Goal: Task Accomplishment & Management: Complete application form

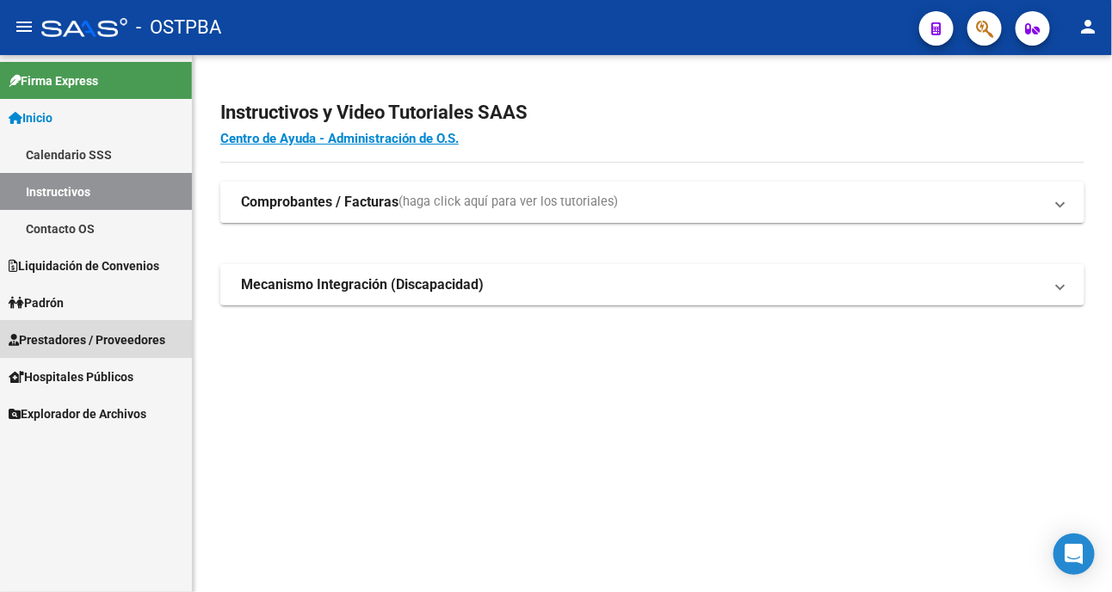
click at [123, 340] on span "Prestadores / Proveedores" at bounding box center [87, 339] width 157 height 19
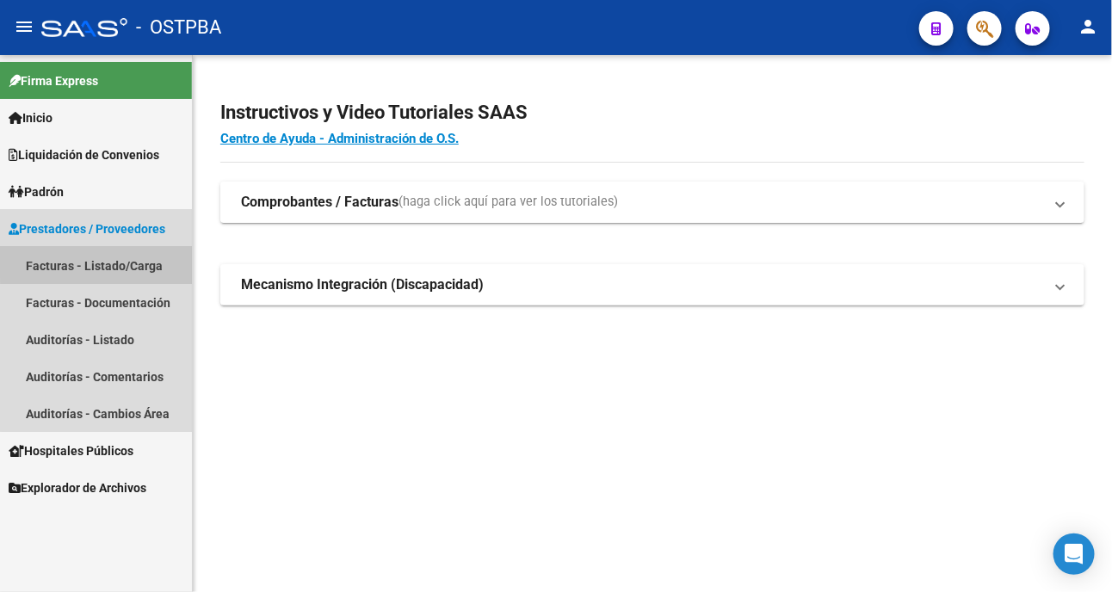
click at [114, 260] on link "Facturas - Listado/Carga" at bounding box center [96, 265] width 192 height 37
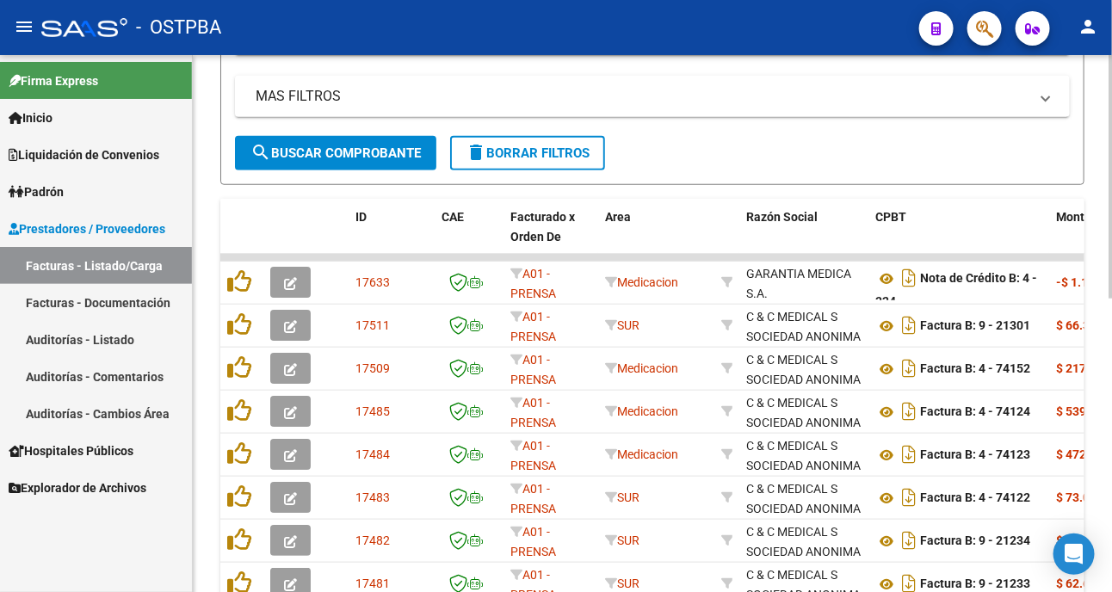
scroll to position [215, 0]
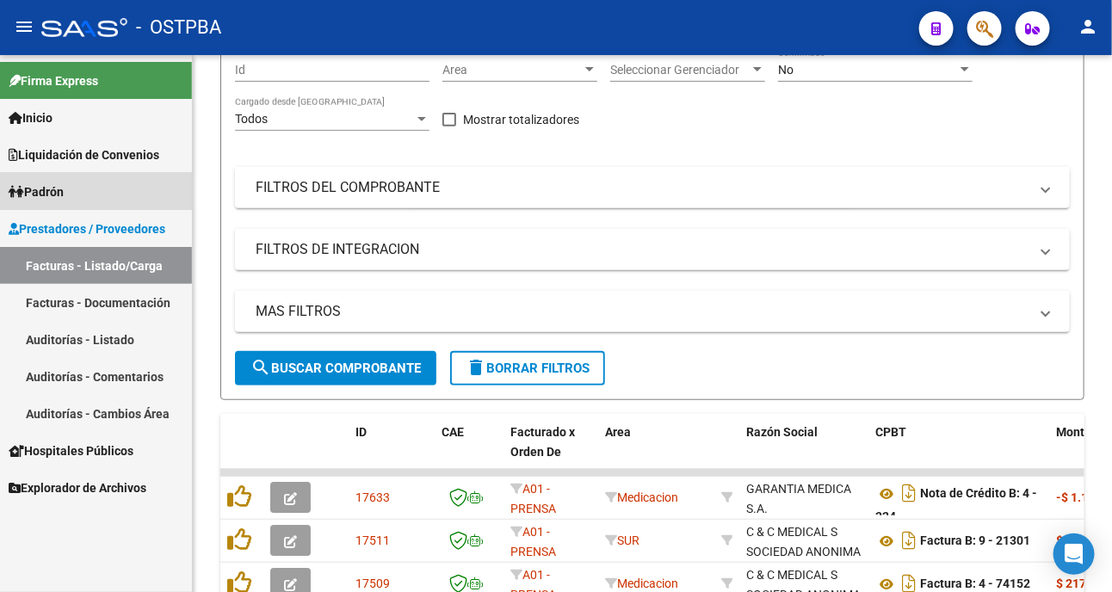
click at [75, 186] on link "Padrón" at bounding box center [96, 191] width 192 height 37
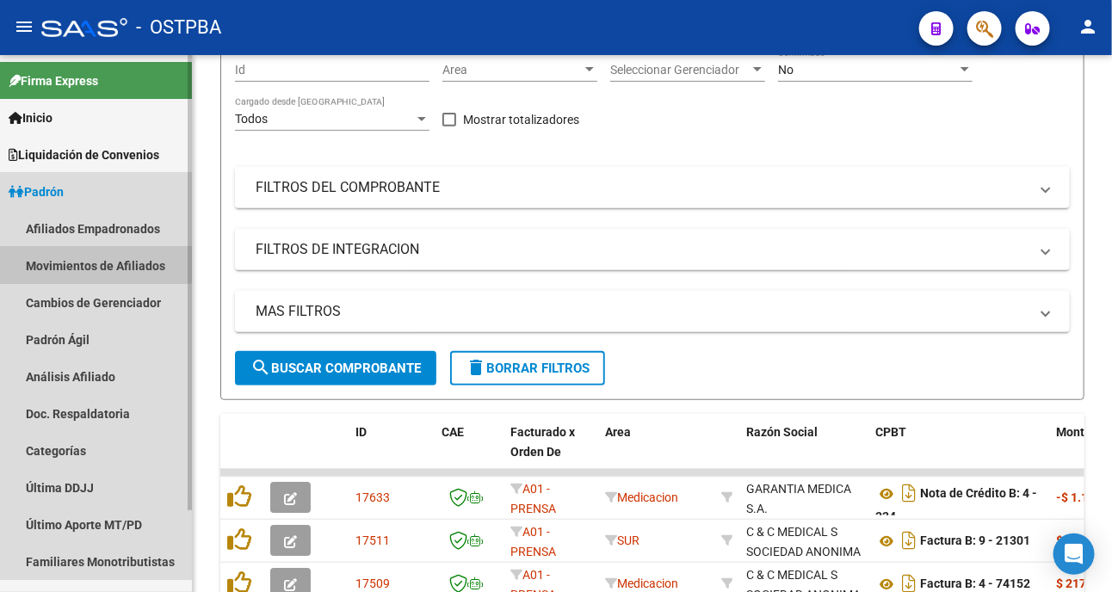
click at [71, 256] on link "Movimientos de Afiliados" at bounding box center [96, 265] width 192 height 37
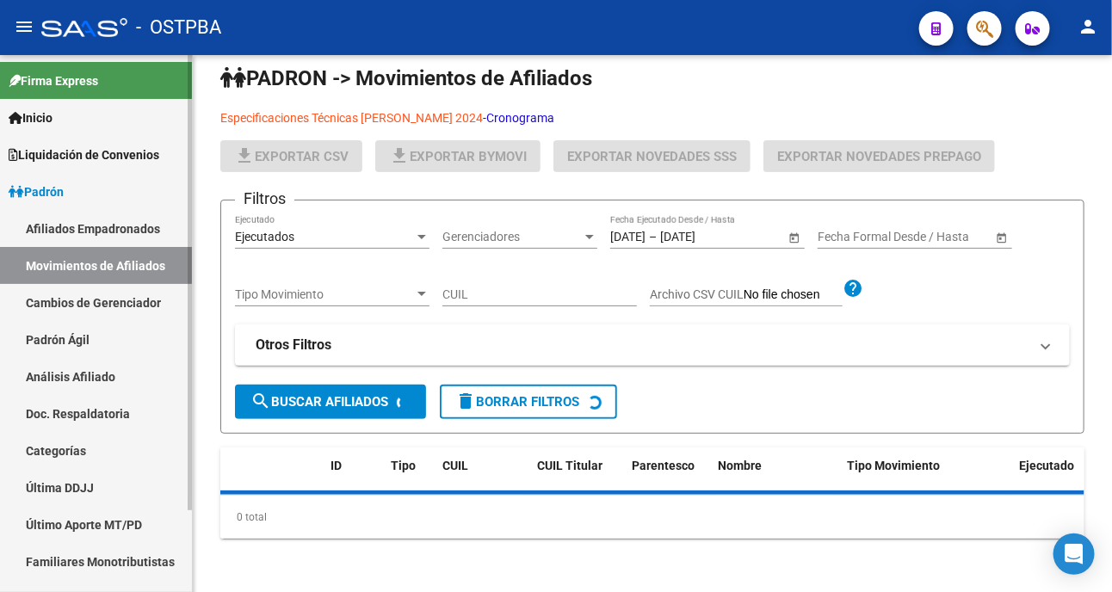
click at [64, 187] on span "Padrón" at bounding box center [36, 191] width 55 height 19
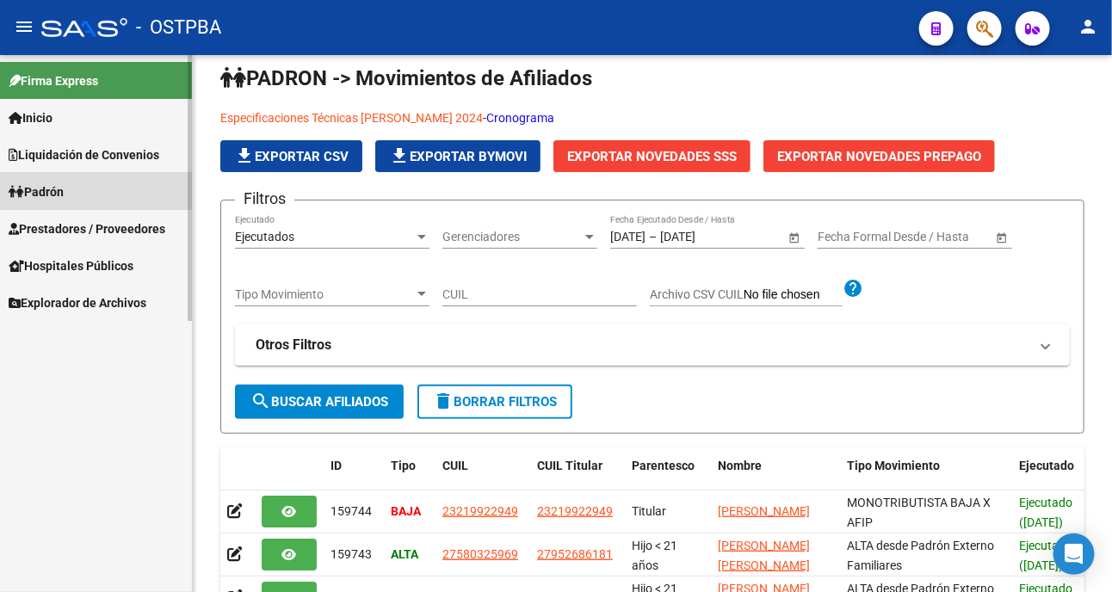
scroll to position [215, 0]
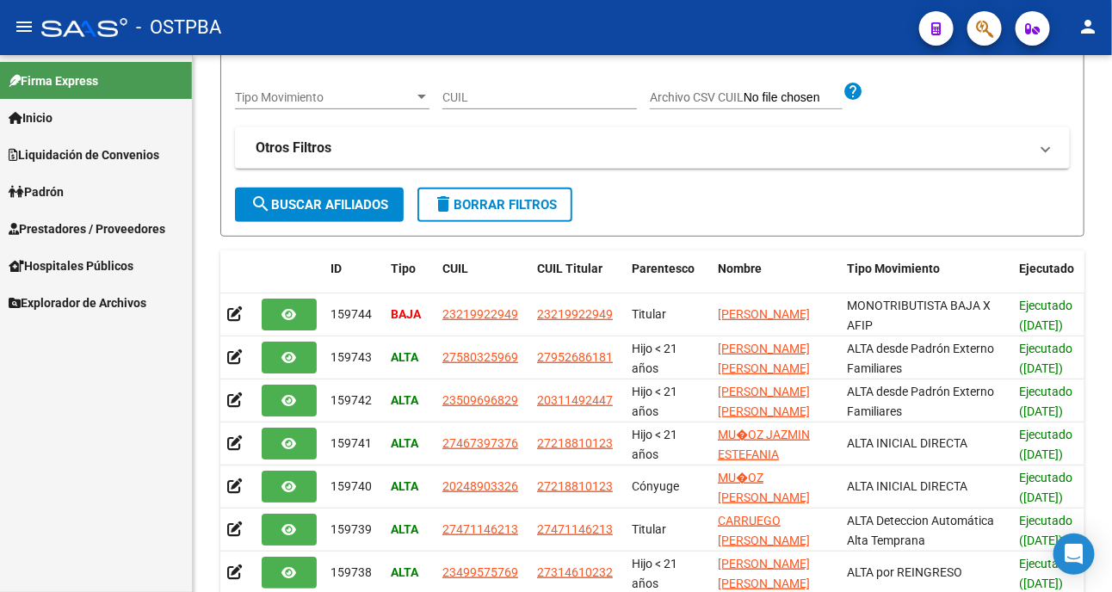
click at [87, 221] on span "Prestadores / Proveedores" at bounding box center [87, 228] width 157 height 19
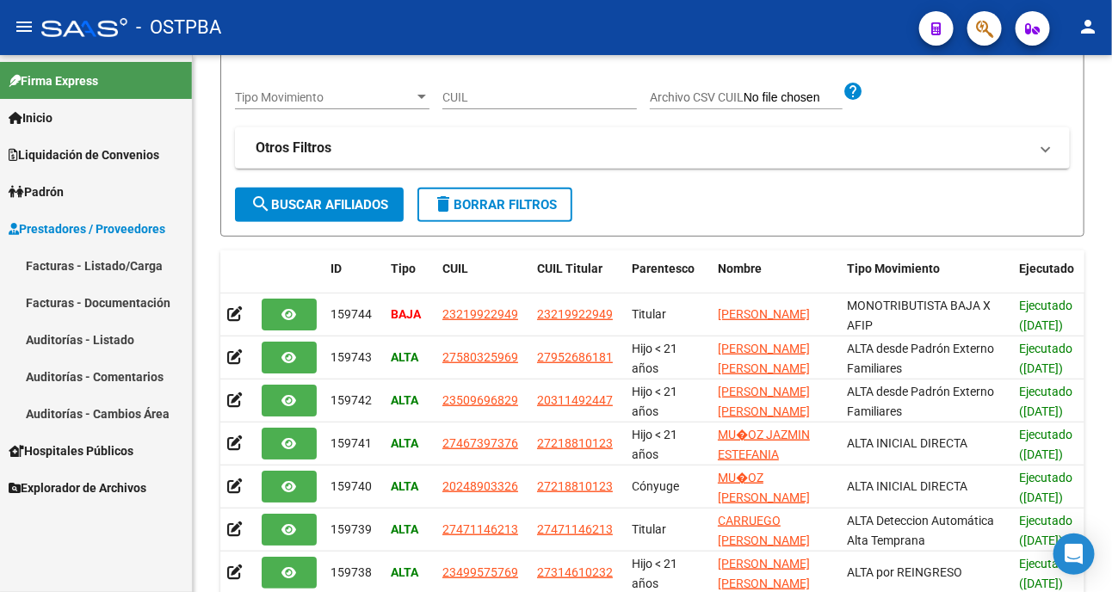
click at [83, 179] on link "Padrón" at bounding box center [96, 191] width 192 height 37
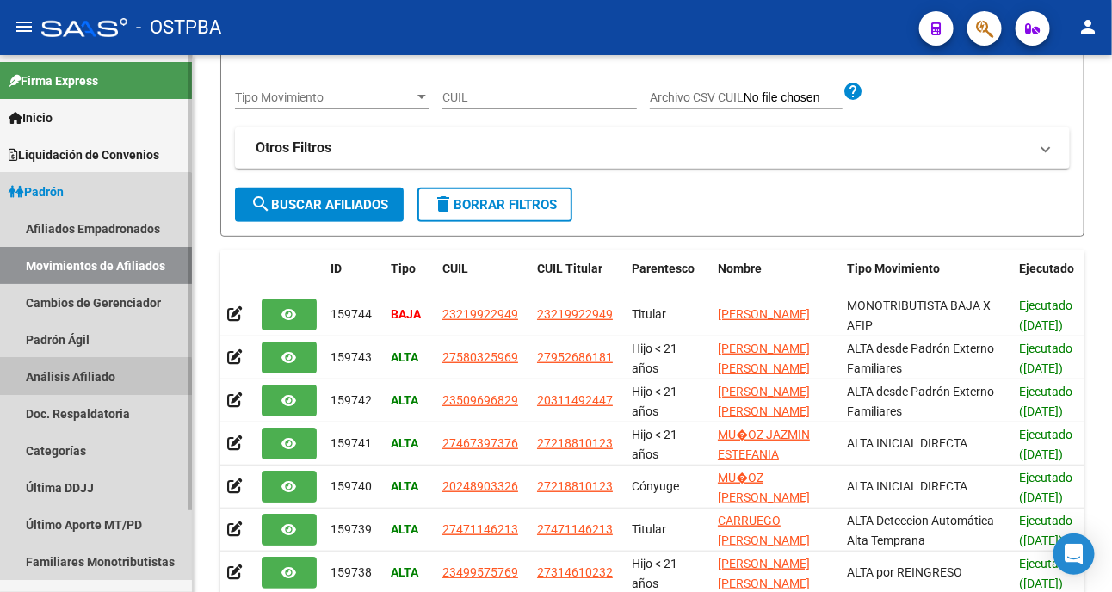
click at [66, 380] on link "Análisis Afiliado" at bounding box center [96, 376] width 192 height 37
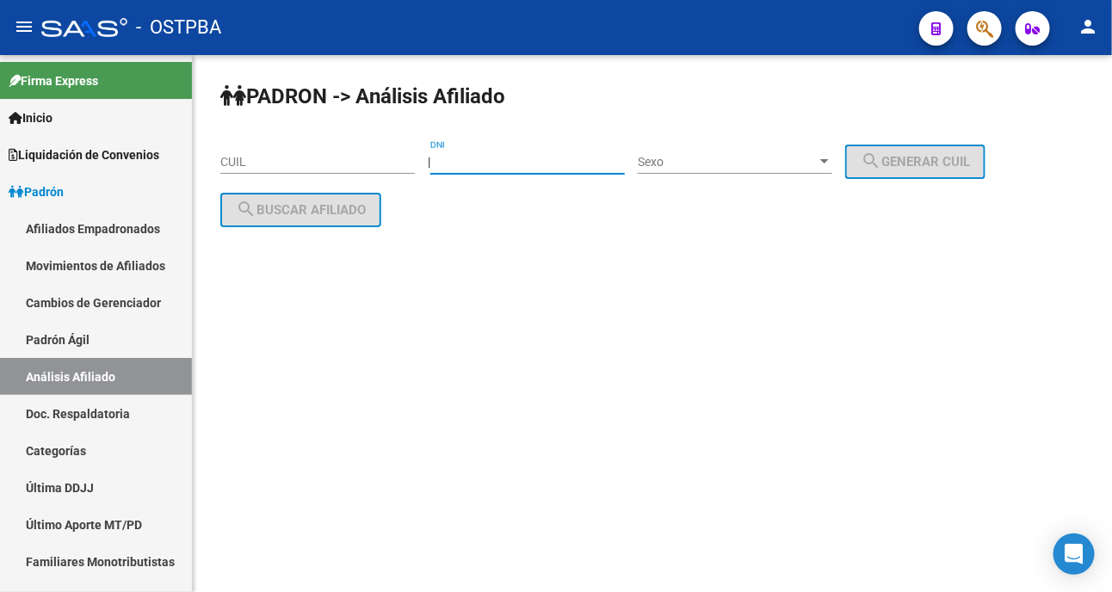
click at [489, 166] on input "DNI" at bounding box center [527, 162] width 195 height 15
type input "56041346"
click at [668, 164] on span "Sexo" at bounding box center [727, 162] width 179 height 15
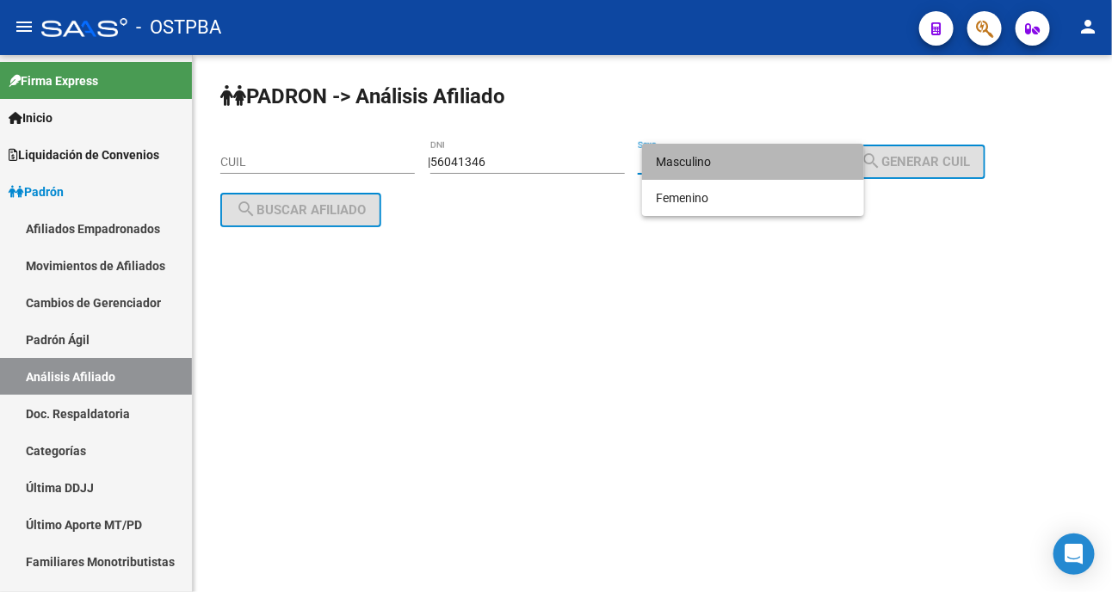
click at [701, 155] on span "Masculino" at bounding box center [753, 162] width 195 height 36
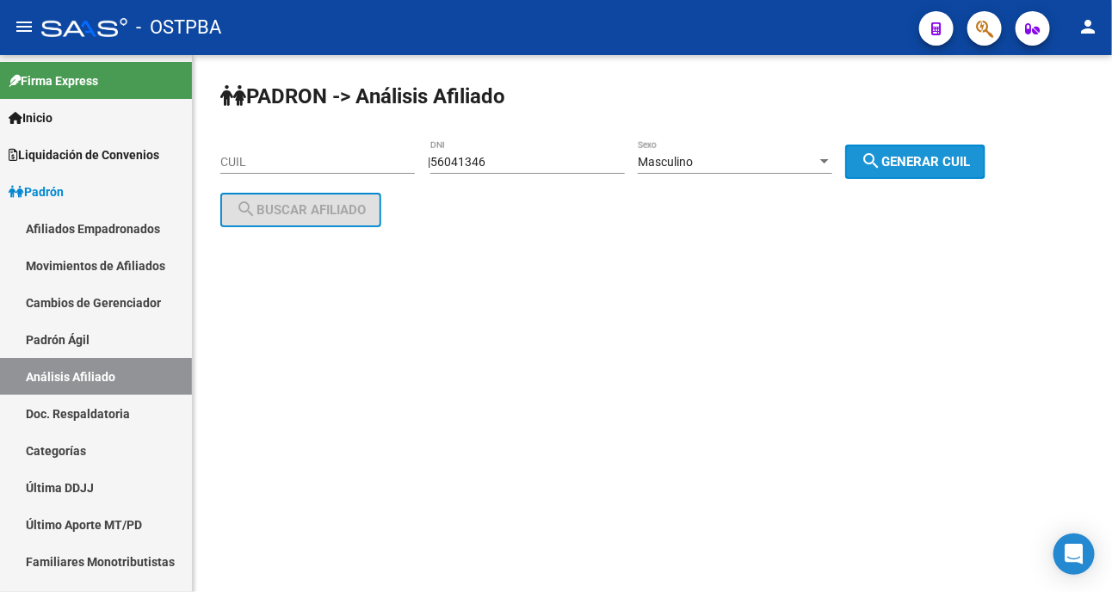
click at [970, 155] on span "search Generar CUIL" at bounding box center [915, 161] width 109 height 15
type input "20-56041346-8"
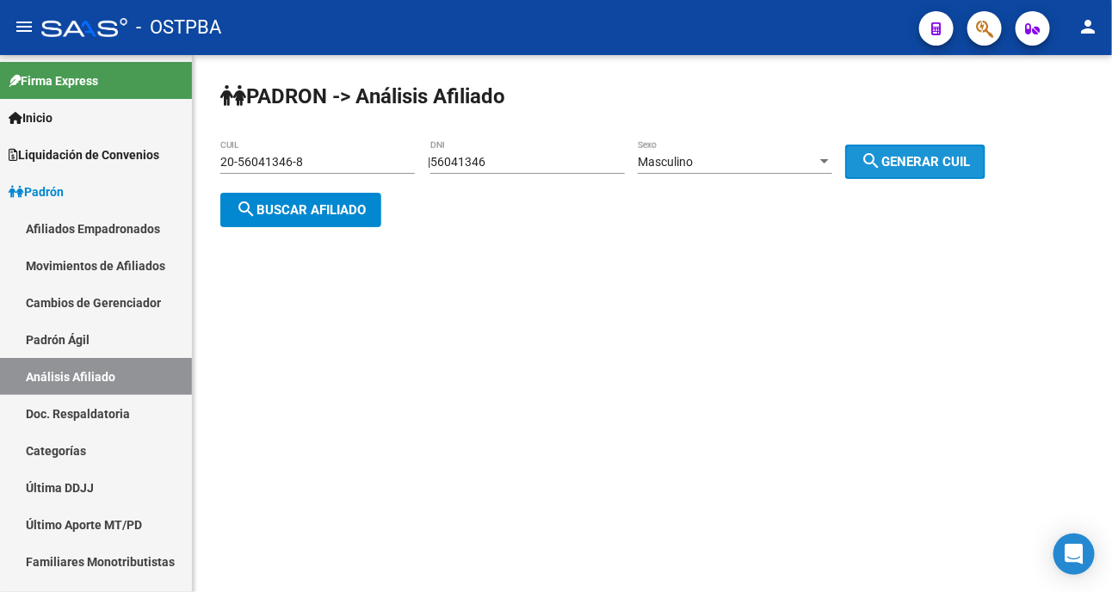
click at [970, 155] on span "search Generar CUIL" at bounding box center [915, 161] width 109 height 15
click at [324, 215] on span "search Buscar afiliado" at bounding box center [301, 209] width 130 height 15
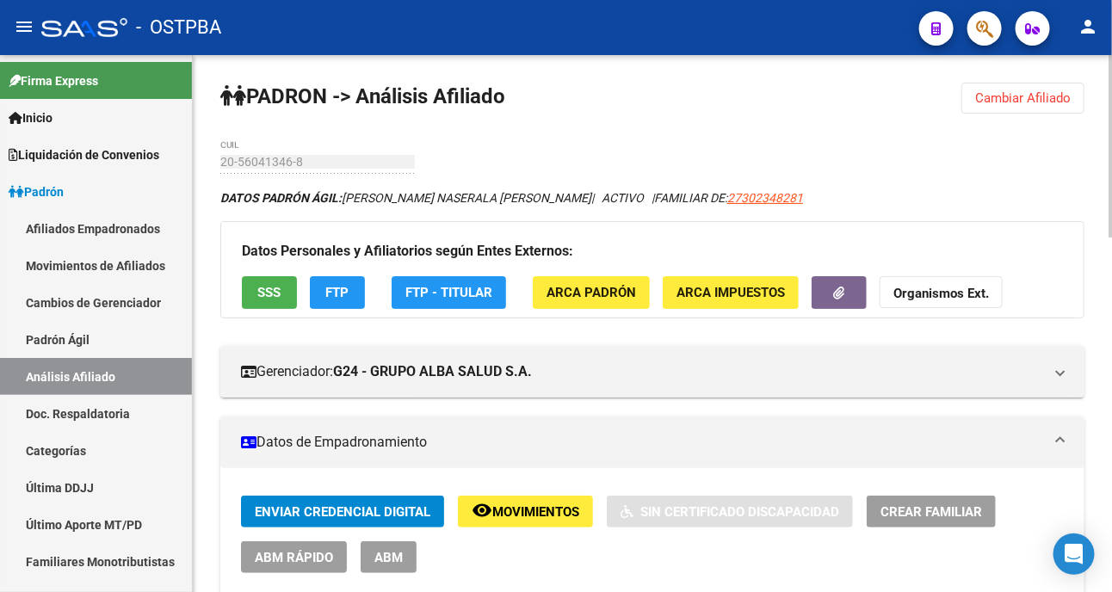
click at [1000, 91] on span "Cambiar Afiliado" at bounding box center [1023, 97] width 96 height 15
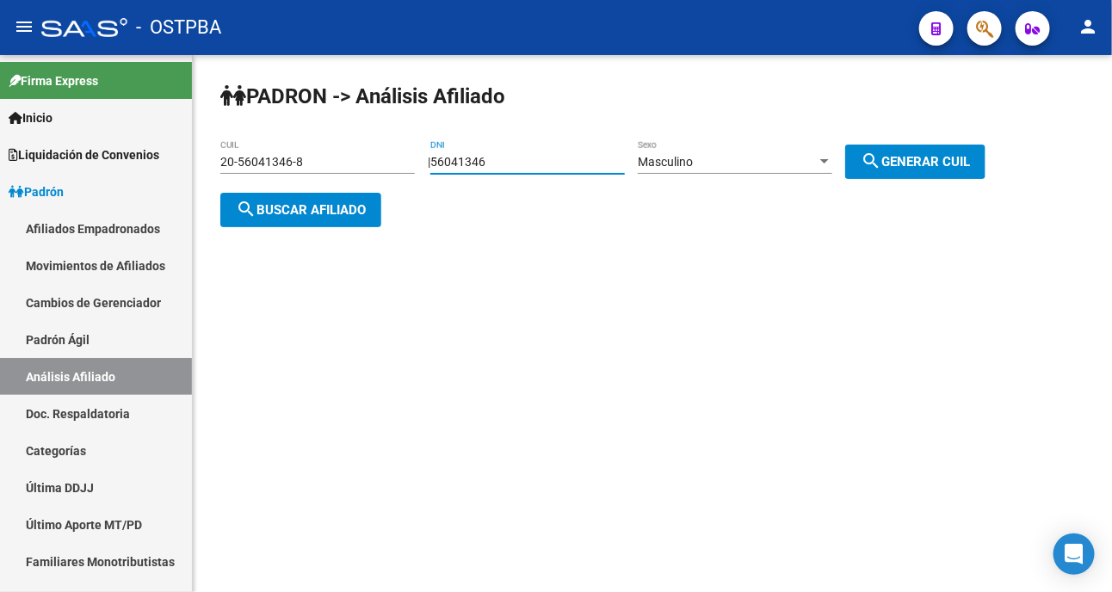
drag, startPoint x: 514, startPoint y: 164, endPoint x: 420, endPoint y: 162, distance: 93.8
click at [420, 162] on app-analisis-afiliado "[PERSON_NAME] -> Análisis Afiliado 20-56041346-8 CUIL | 56041346 DNI Masculino …" at bounding box center [609, 186] width 778 height 62
type input "56643902"
click at [744, 164] on div "Masculino" at bounding box center [727, 162] width 179 height 15
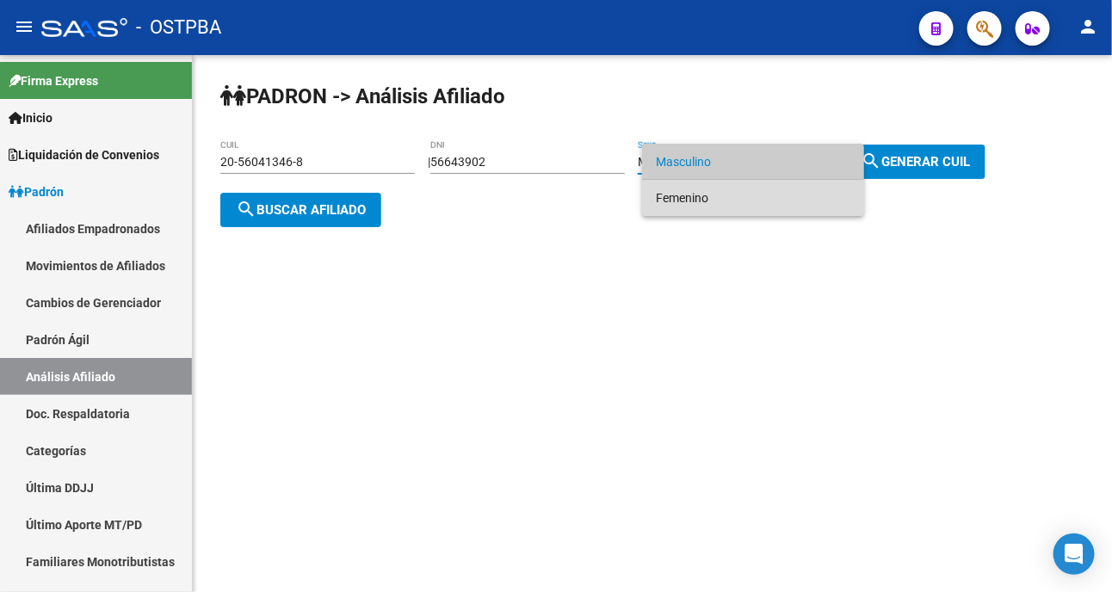
drag, startPoint x: 676, startPoint y: 204, endPoint x: 887, endPoint y: 183, distance: 211.9
click at [681, 202] on span "Femenino" at bounding box center [753, 198] width 195 height 36
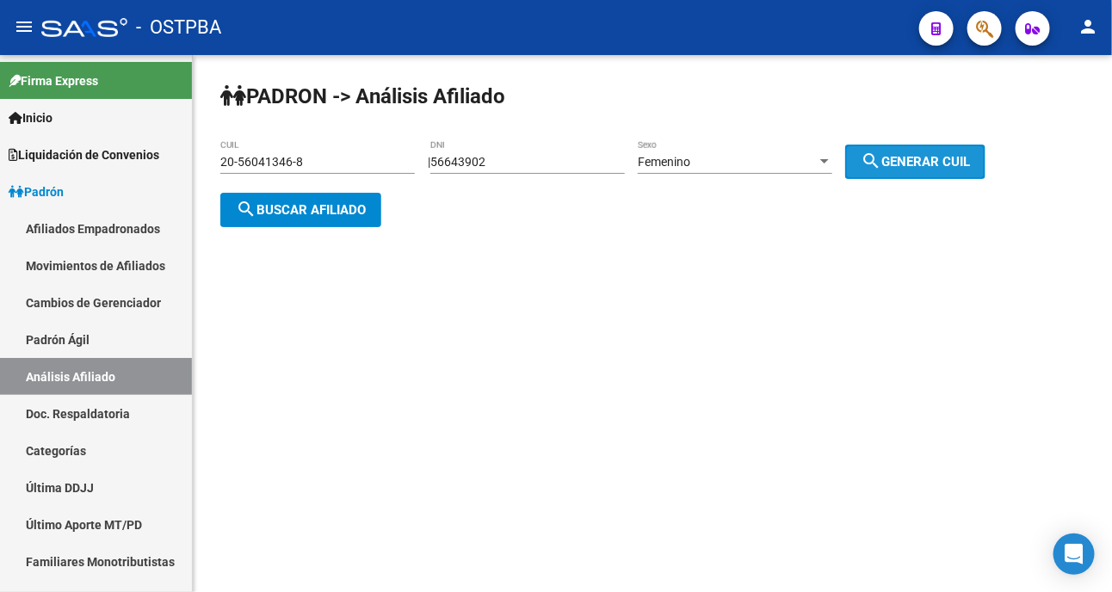
drag, startPoint x: 917, startPoint y: 157, endPoint x: 647, endPoint y: 237, distance: 281.9
click at [911, 160] on span "search Generar CUIL" at bounding box center [915, 161] width 109 height 15
type input "27-56643902-1"
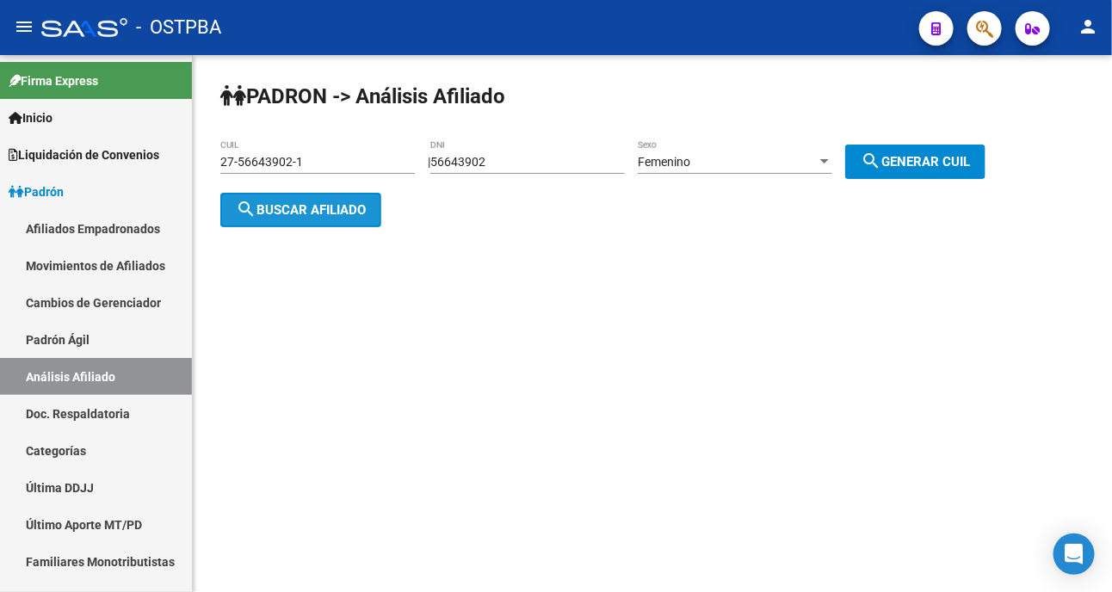
click at [321, 212] on span "search Buscar afiliado" at bounding box center [301, 209] width 130 height 15
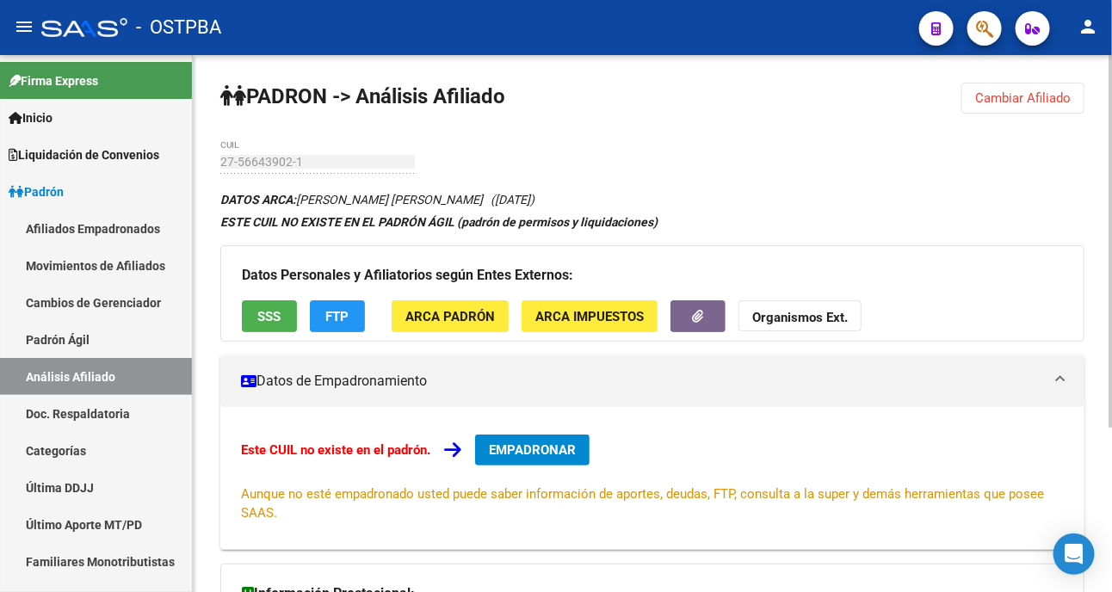
click at [281, 315] on span "SSS" at bounding box center [269, 316] width 23 height 15
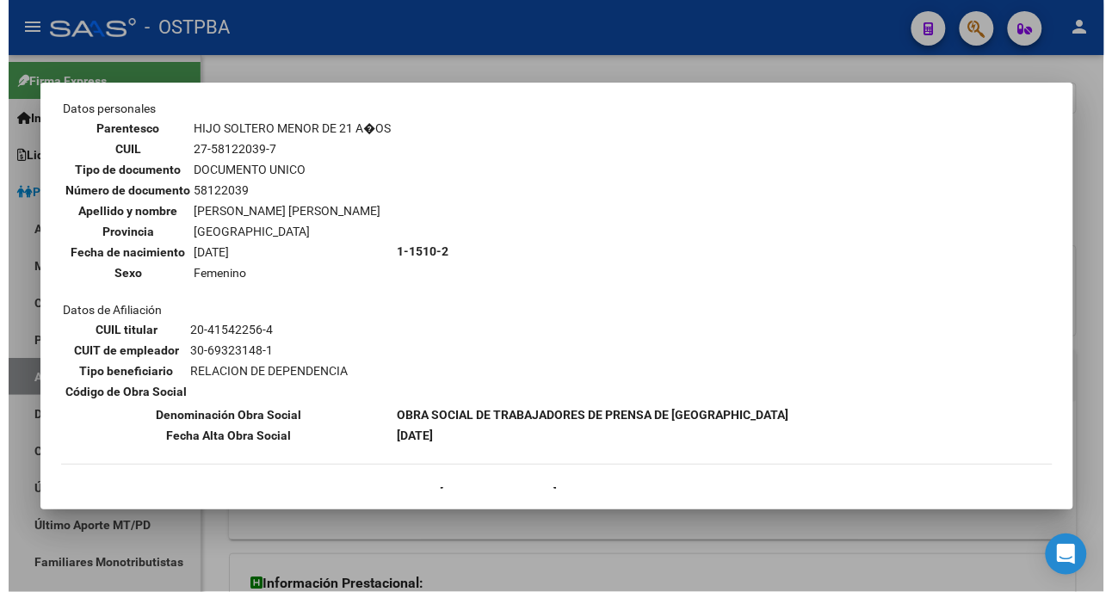
scroll to position [1052, 0]
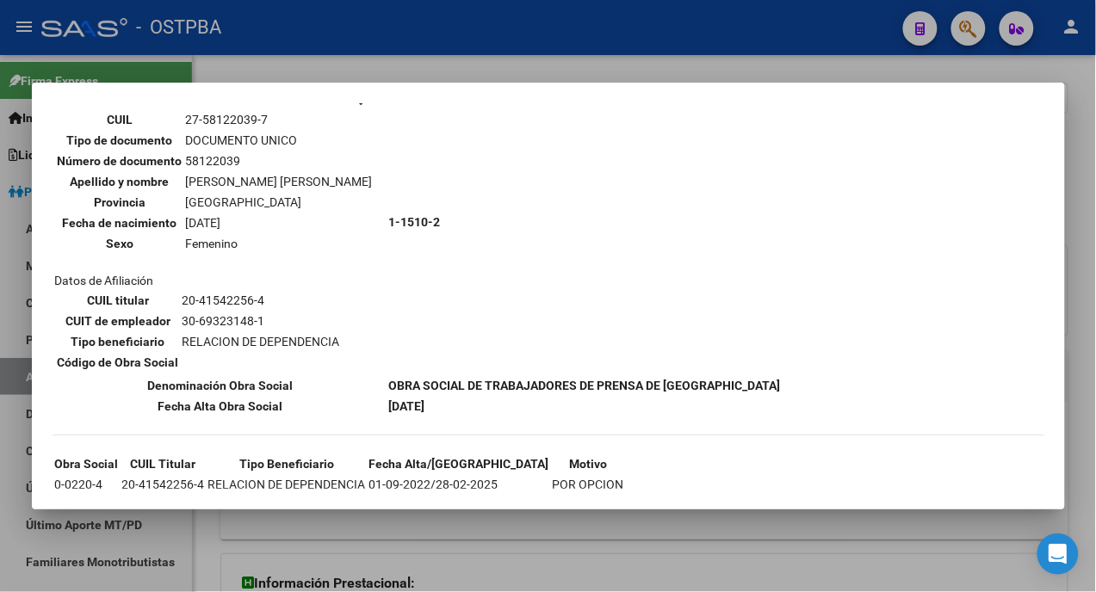
click at [542, 545] on div at bounding box center [548, 296] width 1096 height 592
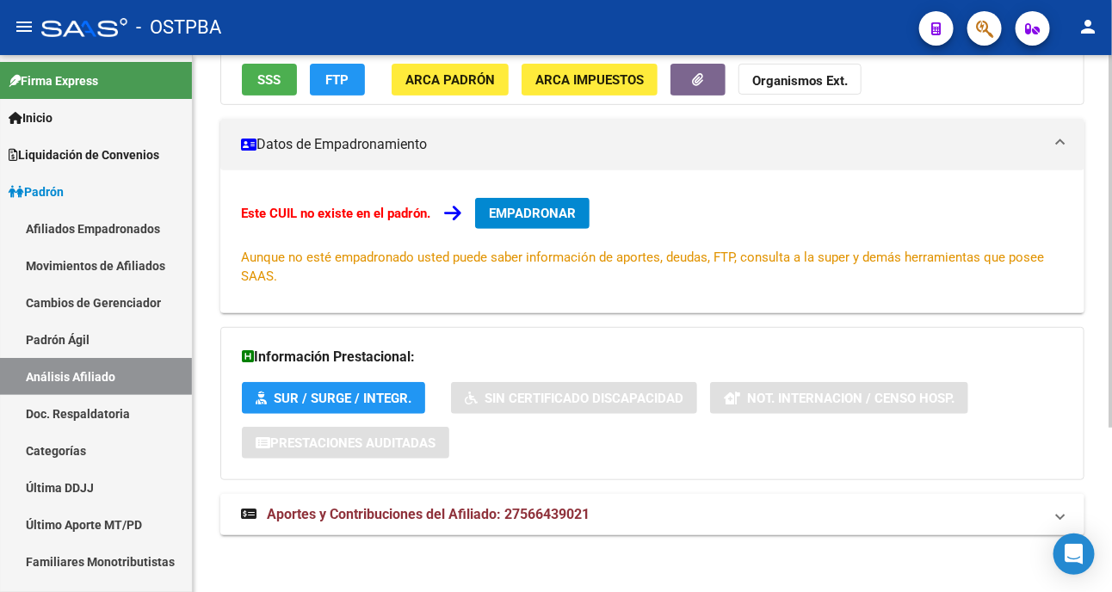
scroll to position [238, 0]
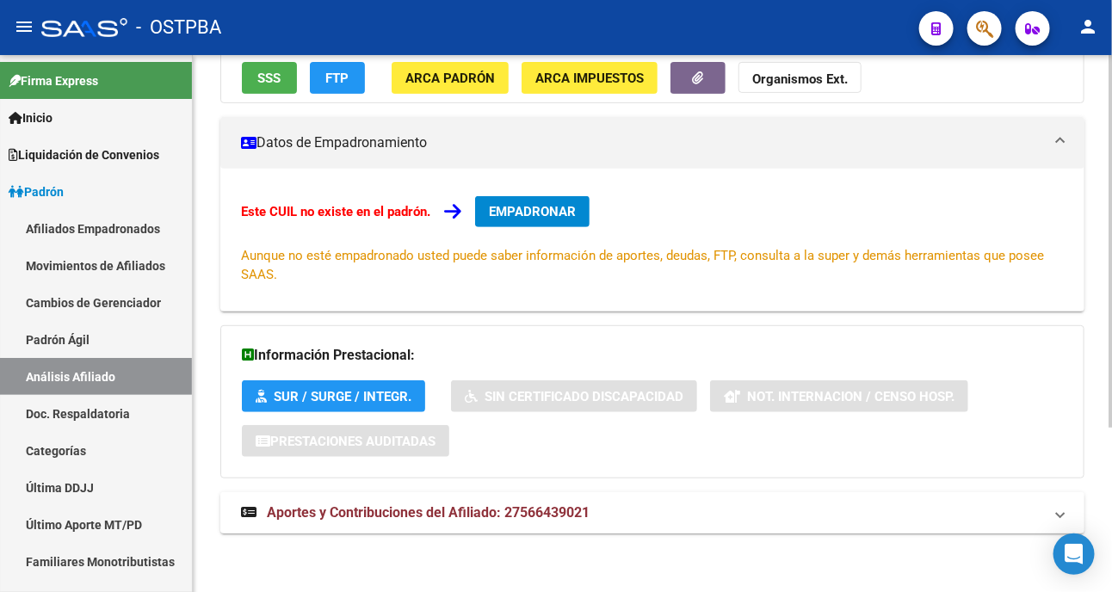
click at [542, 506] on span "Aportes y Contribuciones del Afiliado: 27566439021" at bounding box center [428, 512] width 323 height 16
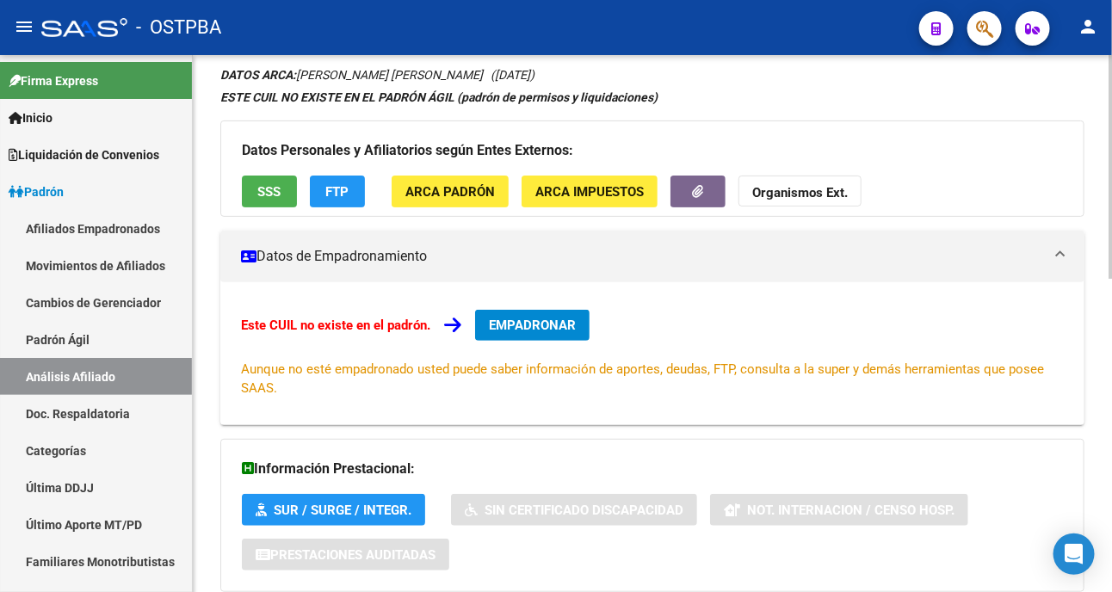
scroll to position [23, 0]
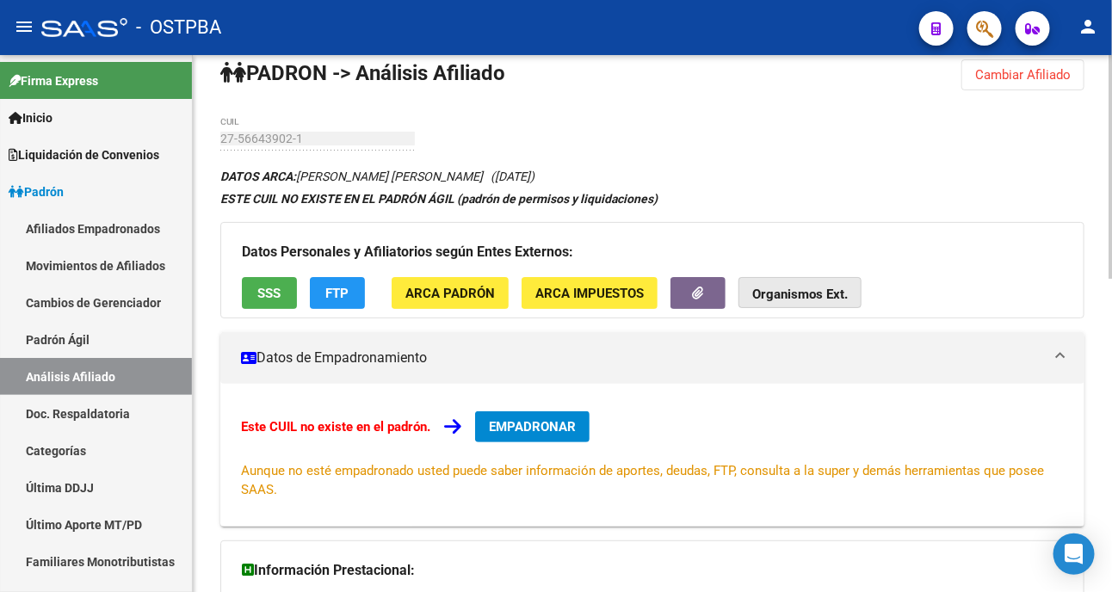
click at [803, 294] on strong "Organismos Ext." at bounding box center [800, 294] width 96 height 15
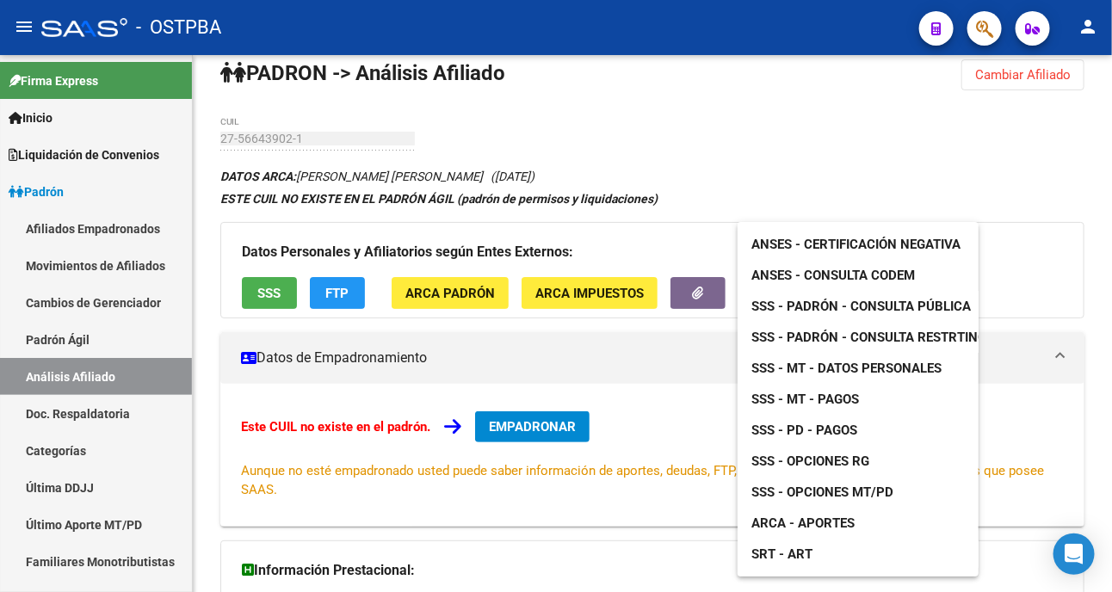
click at [815, 277] on span "ANSES - Consulta CODEM" at bounding box center [833, 275] width 164 height 15
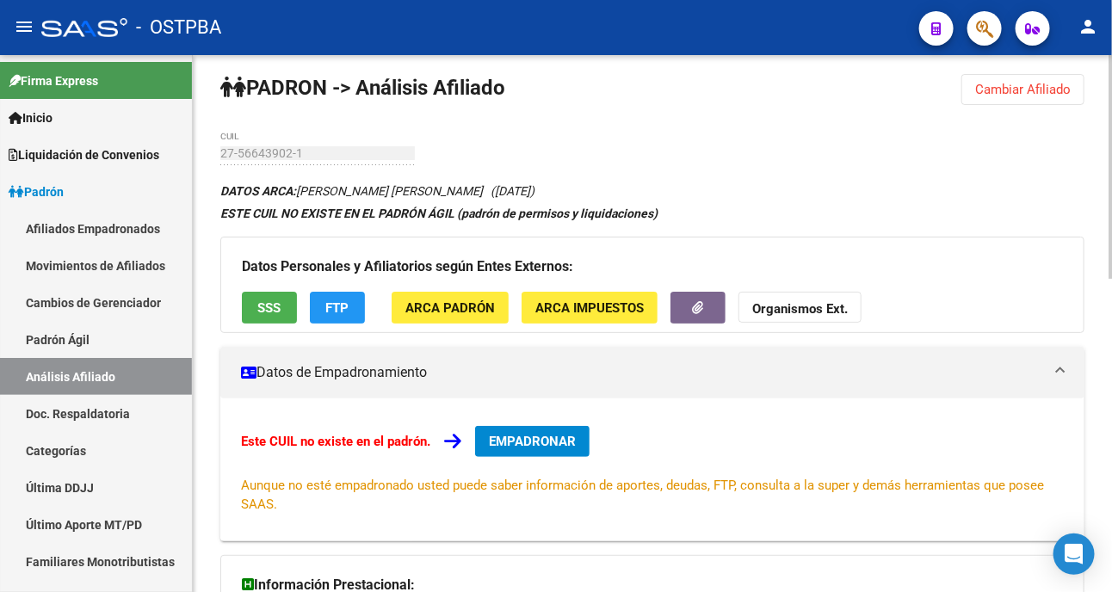
scroll to position [1, 0]
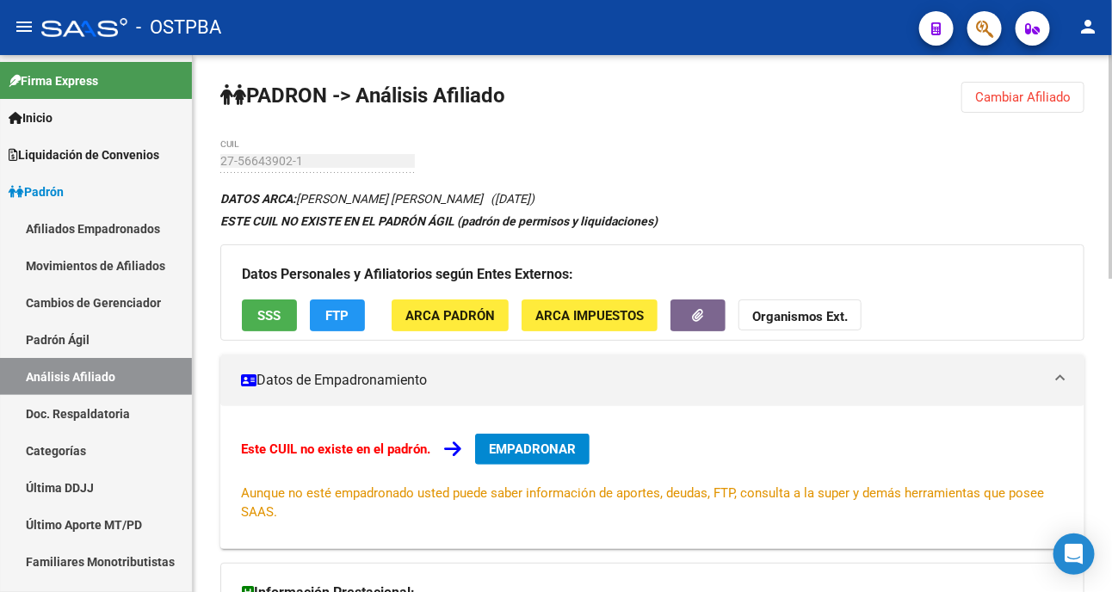
click at [985, 93] on span "Cambiar Afiliado" at bounding box center [1023, 97] width 96 height 15
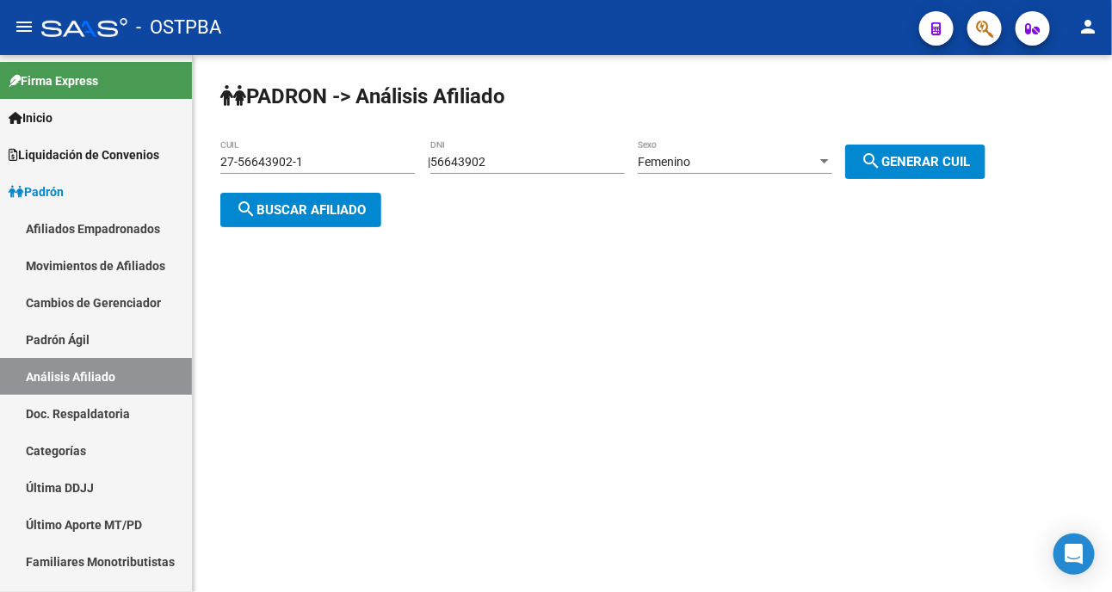
scroll to position [0, 0]
drag, startPoint x: 509, startPoint y: 158, endPoint x: 426, endPoint y: 158, distance: 82.6
click at [424, 159] on app-analisis-afiliado "[PERSON_NAME] -> Análisis Afiliado 27-56643902-1 CUIL | 56643902 DNI Femenino S…" at bounding box center [609, 186] width 778 height 62
type input "30234828"
click at [710, 166] on div "Femenino" at bounding box center [727, 162] width 179 height 15
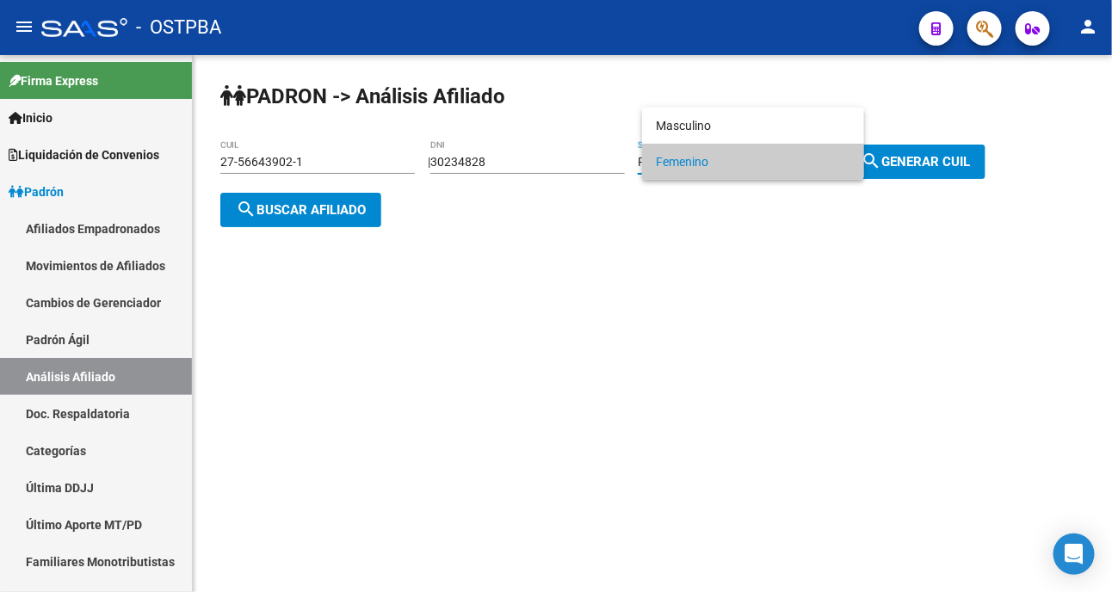
click at [949, 155] on div at bounding box center [556, 296] width 1112 height 592
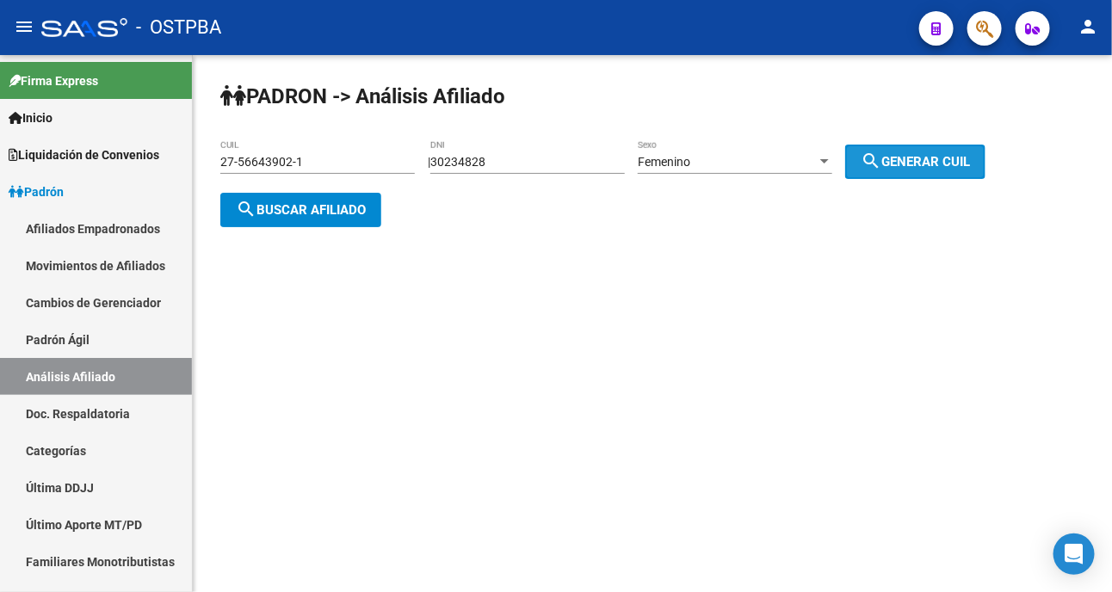
click at [949, 155] on span "search Generar CUIL" at bounding box center [915, 161] width 109 height 15
type input "27-30234828-1"
drag, startPoint x: 900, startPoint y: 152, endPoint x: 267, endPoint y: 242, distance: 639.7
click at [899, 154] on span "search Generar CUIL" at bounding box center [915, 161] width 109 height 15
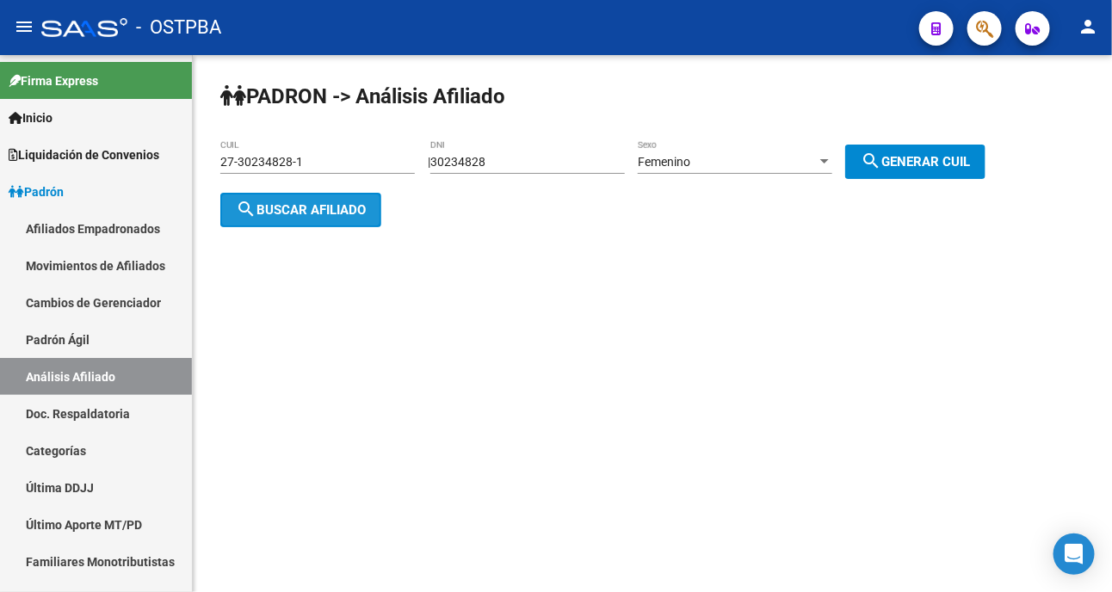
click at [291, 213] on span "search Buscar afiliado" at bounding box center [301, 209] width 130 height 15
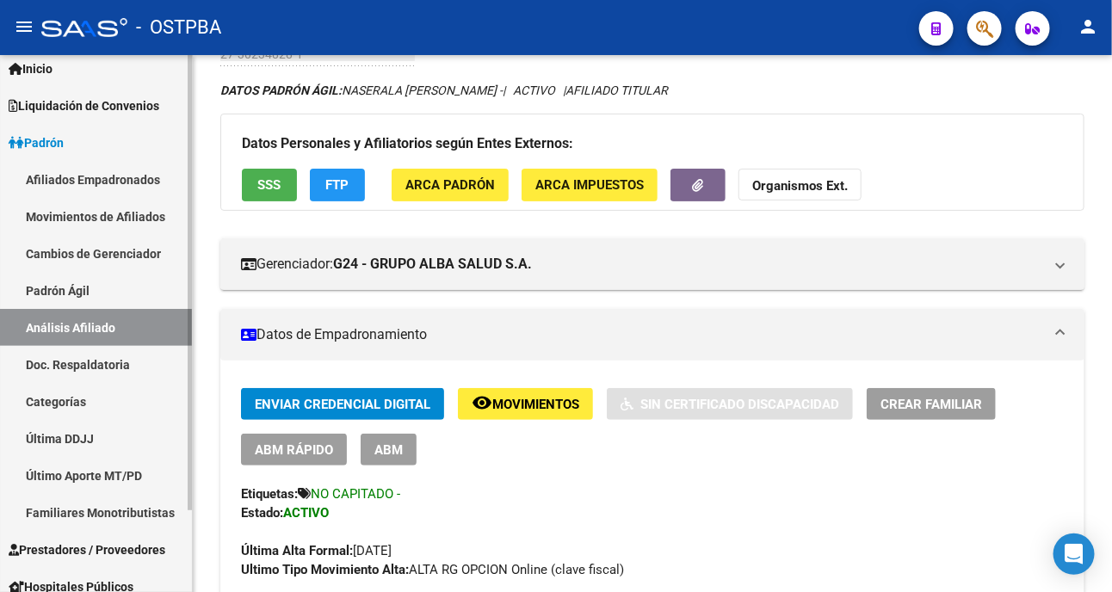
scroll to position [97, 0]
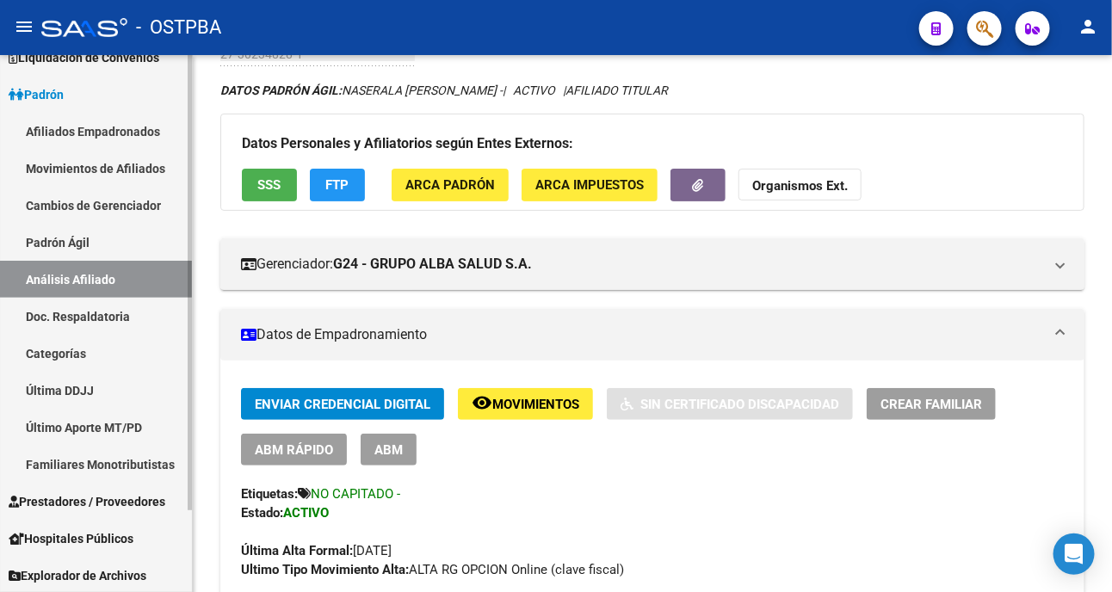
click at [120, 493] on span "Prestadores / Proveedores" at bounding box center [87, 501] width 157 height 19
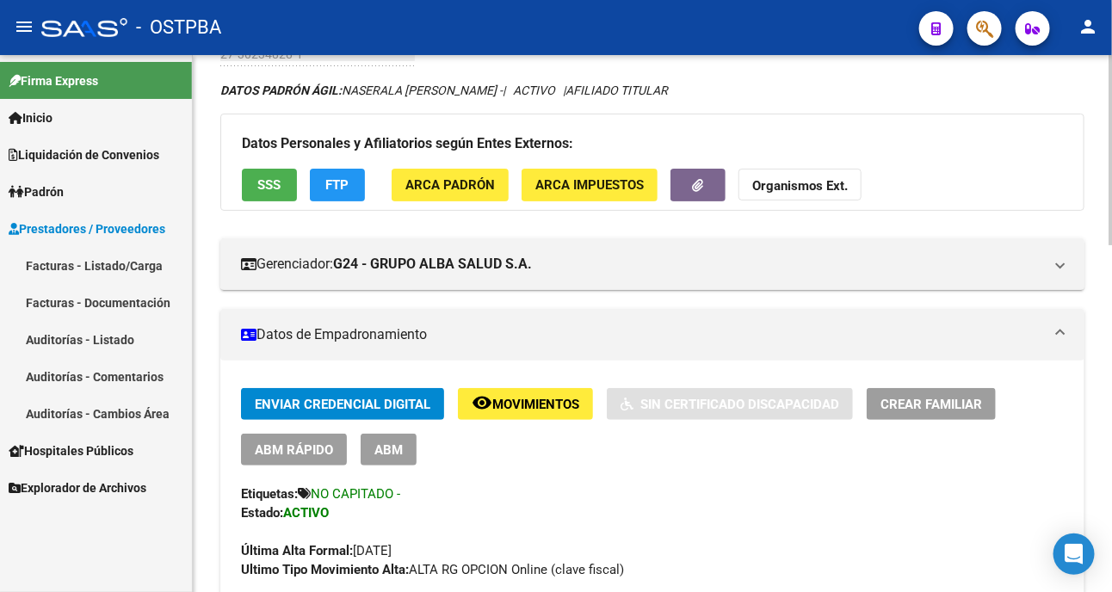
scroll to position [0, 0]
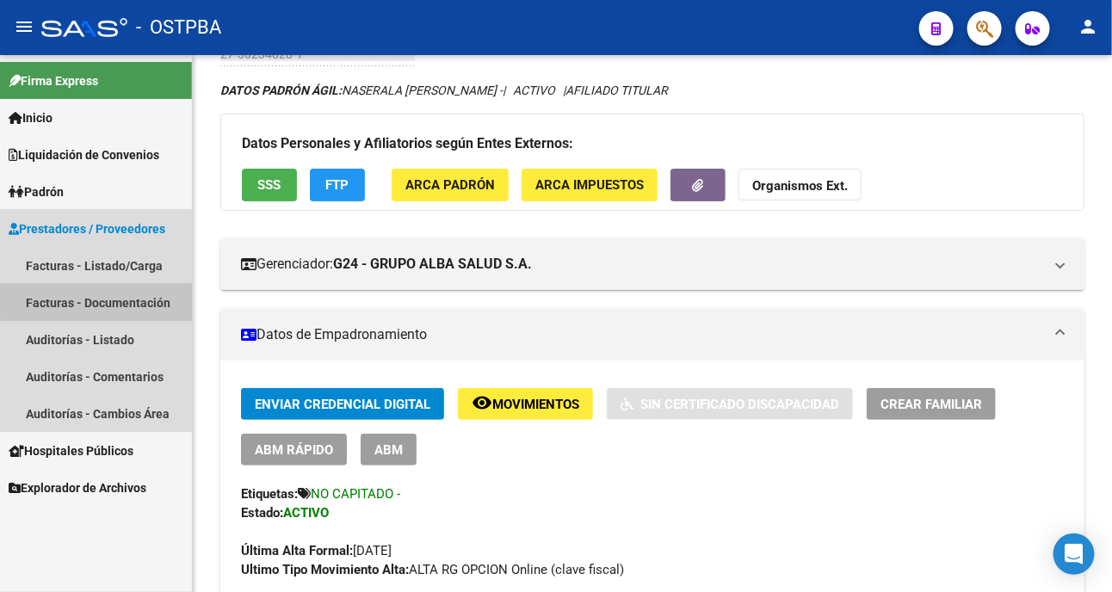
click at [110, 294] on link "Facturas - Documentación" at bounding box center [96, 302] width 192 height 37
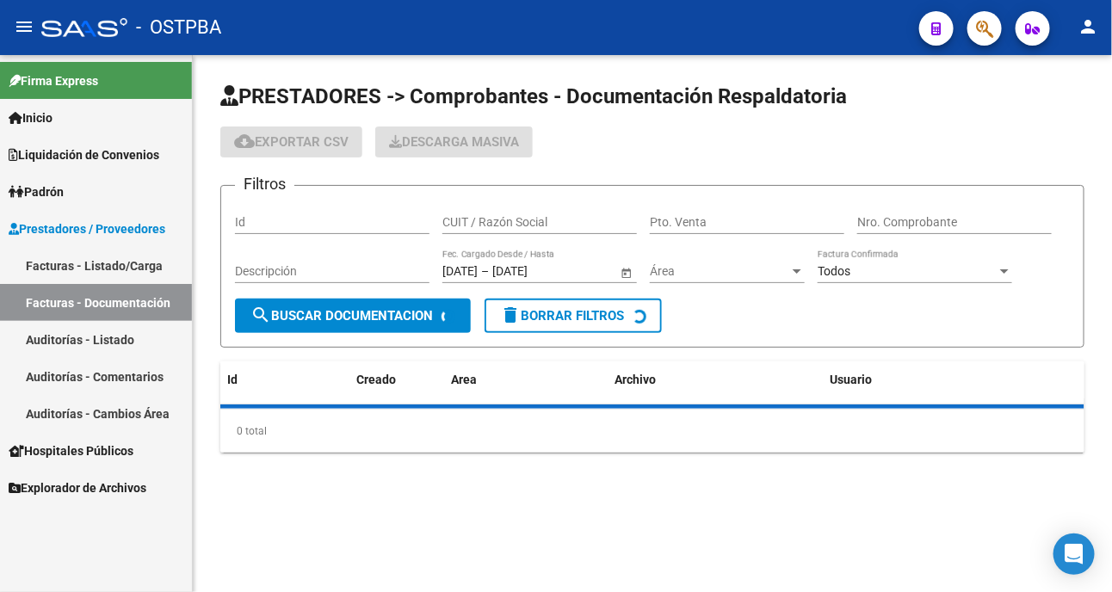
click at [114, 264] on link "Facturas - Listado/Carga" at bounding box center [96, 265] width 192 height 37
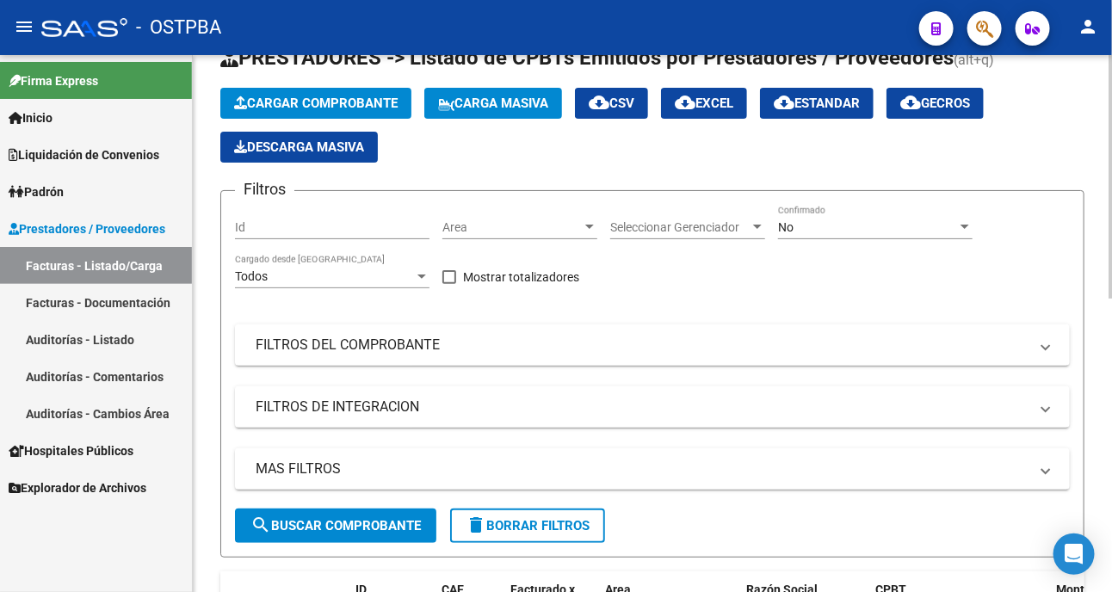
scroll to position [108, 0]
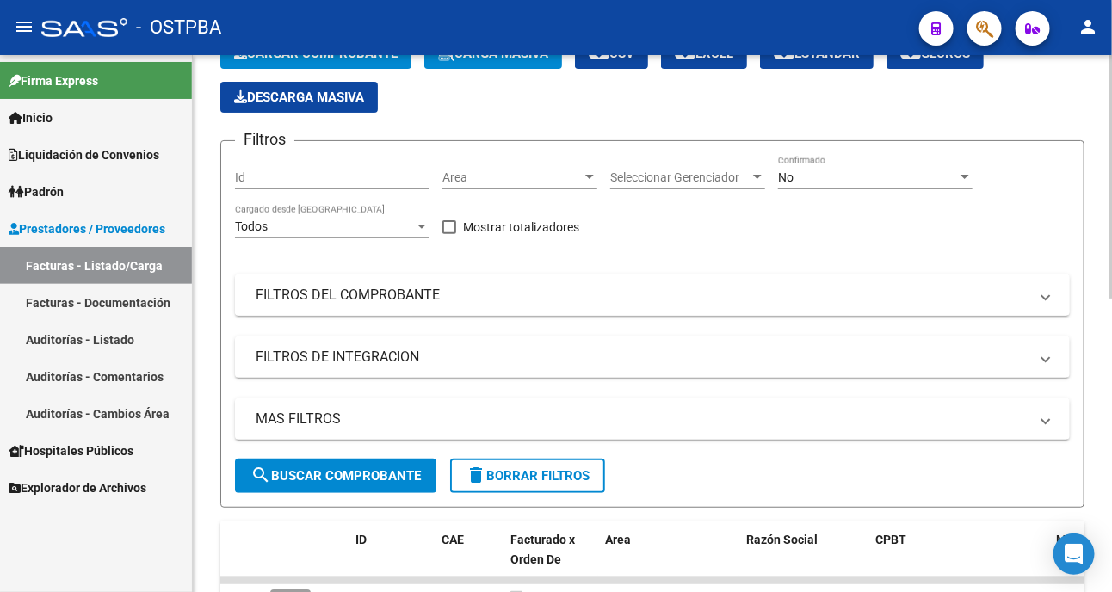
click at [532, 293] on mat-panel-title "FILTROS DEL COMPROBANTE" at bounding box center [642, 295] width 773 height 19
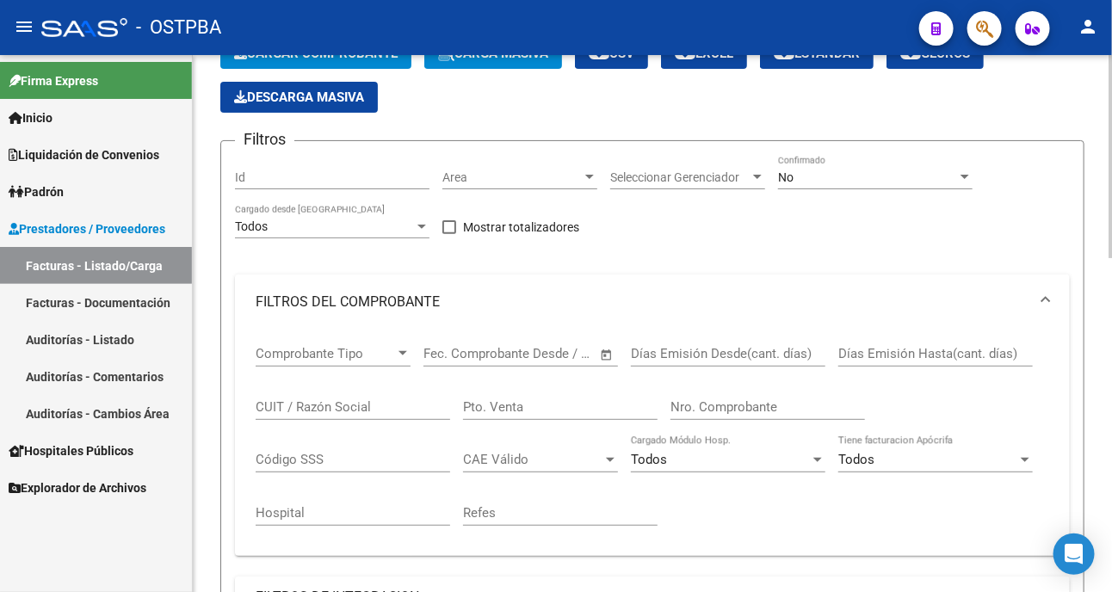
click at [343, 401] on input "CUIT / Razón Social" at bounding box center [353, 406] width 195 height 15
type input "2"
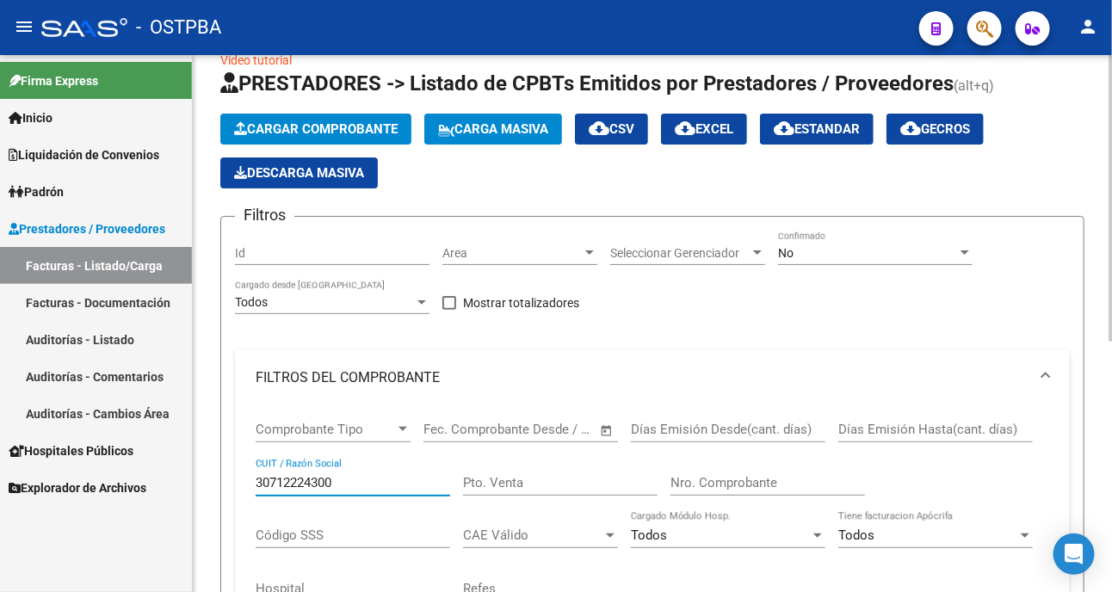
scroll to position [0, 0]
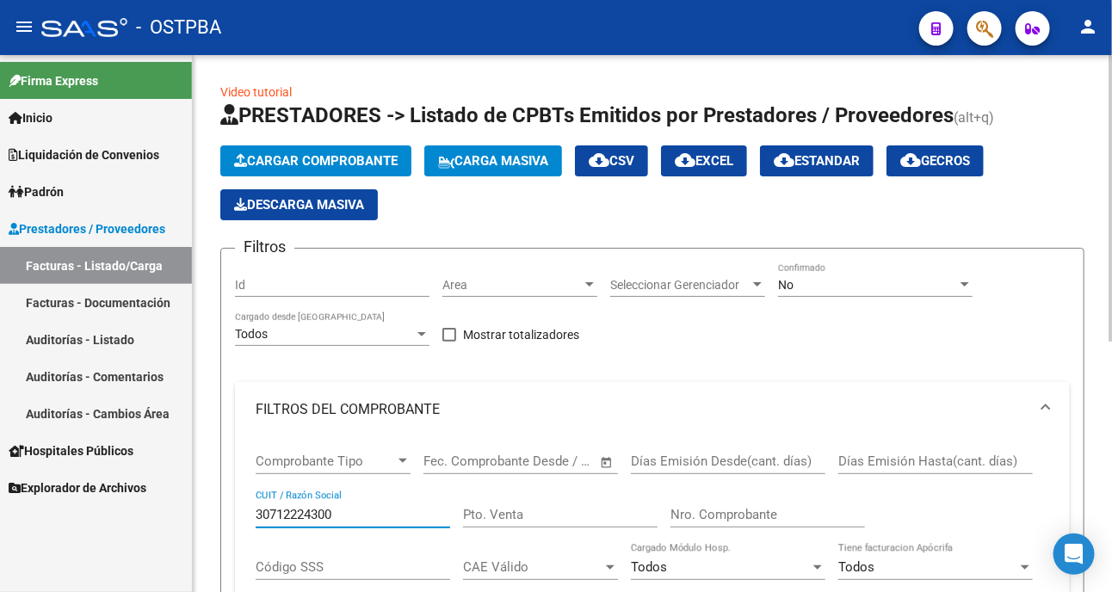
type input "30712224300"
click at [801, 287] on div "No" at bounding box center [867, 285] width 179 height 15
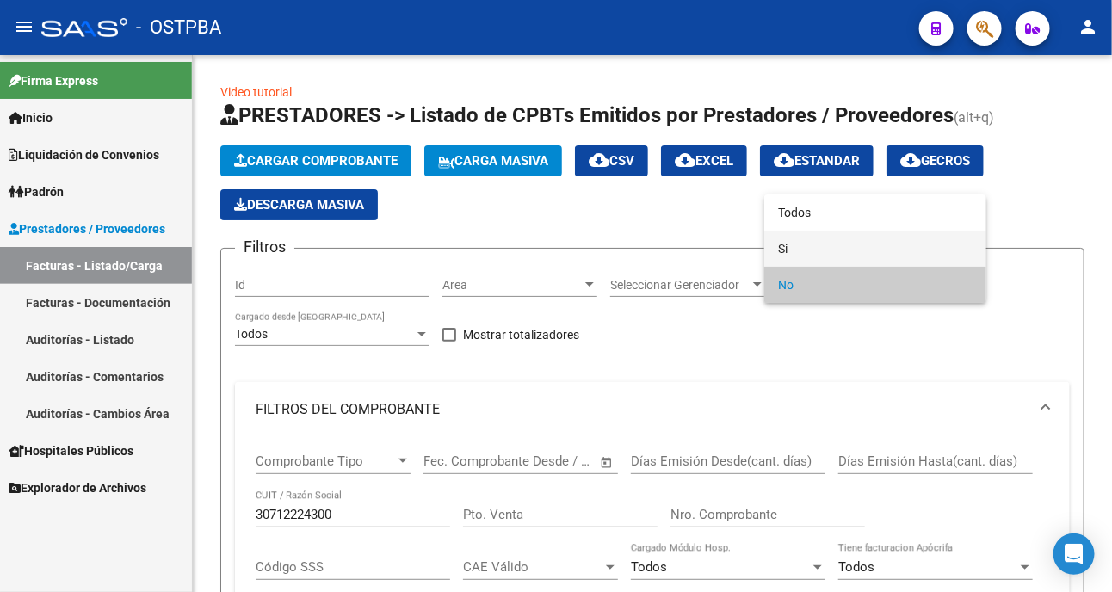
click at [783, 239] on span "Si" at bounding box center [875, 249] width 195 height 36
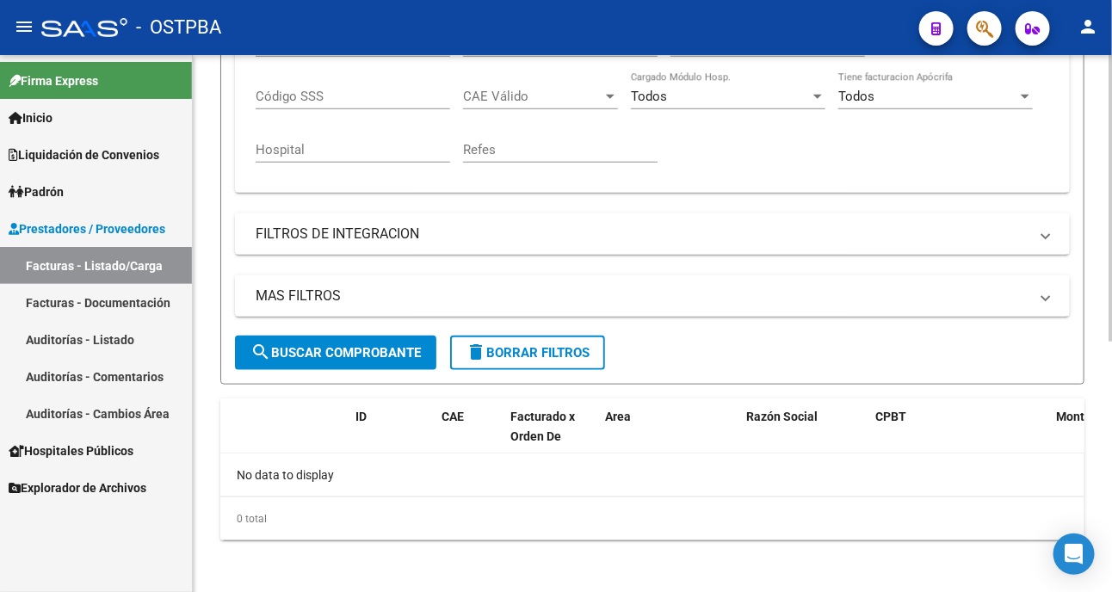
click at [325, 357] on span "search Buscar Comprobante" at bounding box center [335, 352] width 170 height 15
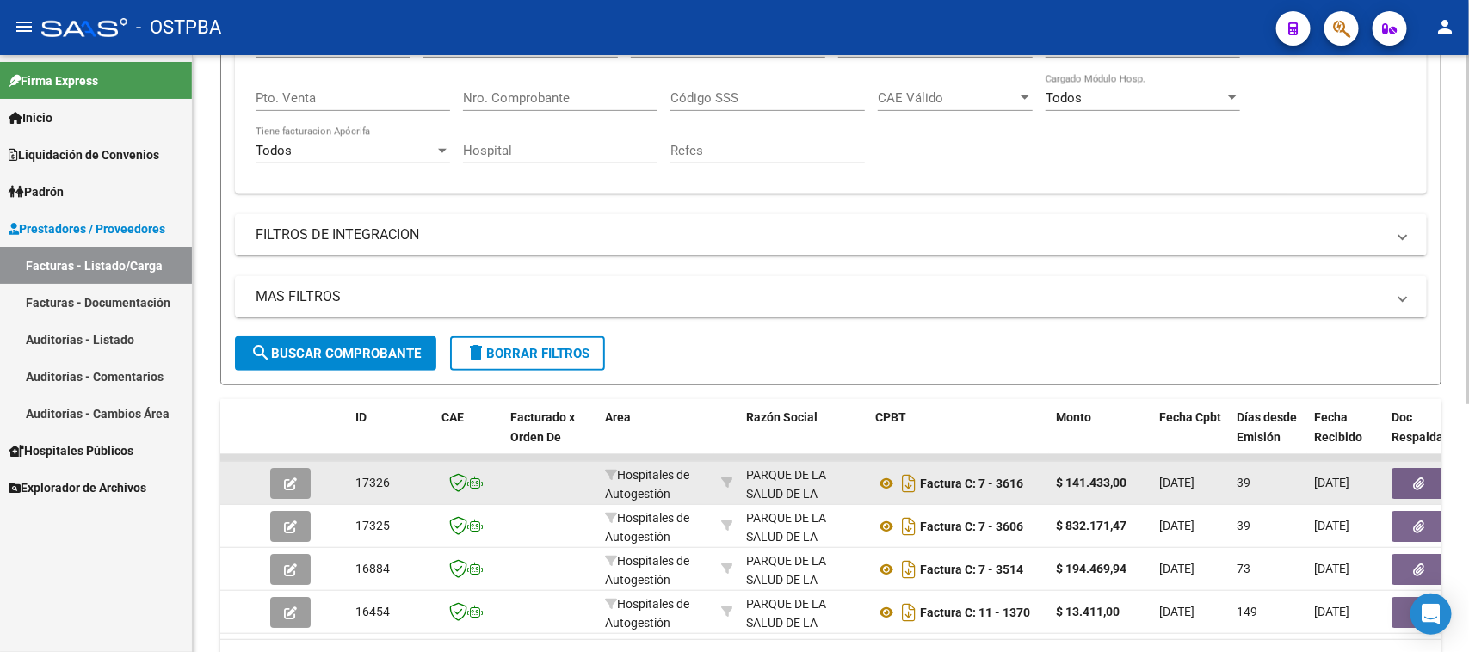
scroll to position [426, 0]
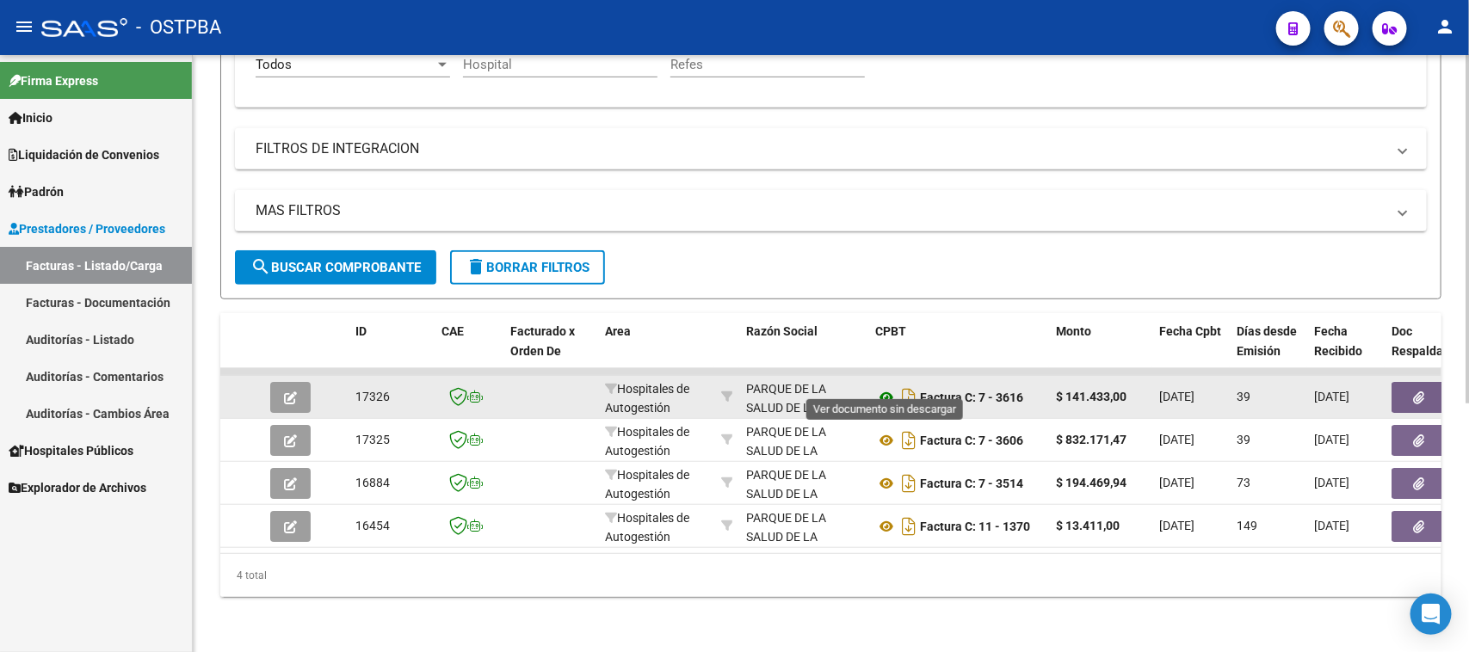
click at [884, 387] on icon at bounding box center [886, 397] width 22 height 21
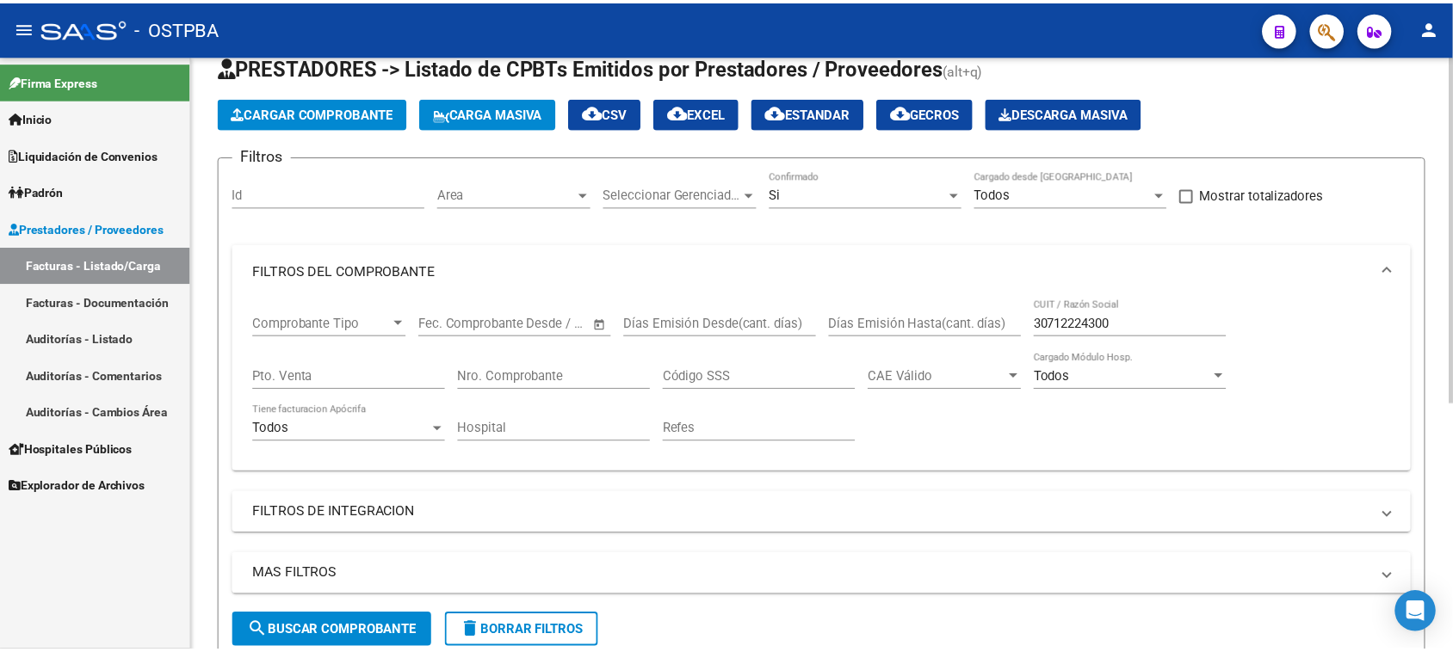
scroll to position [0, 0]
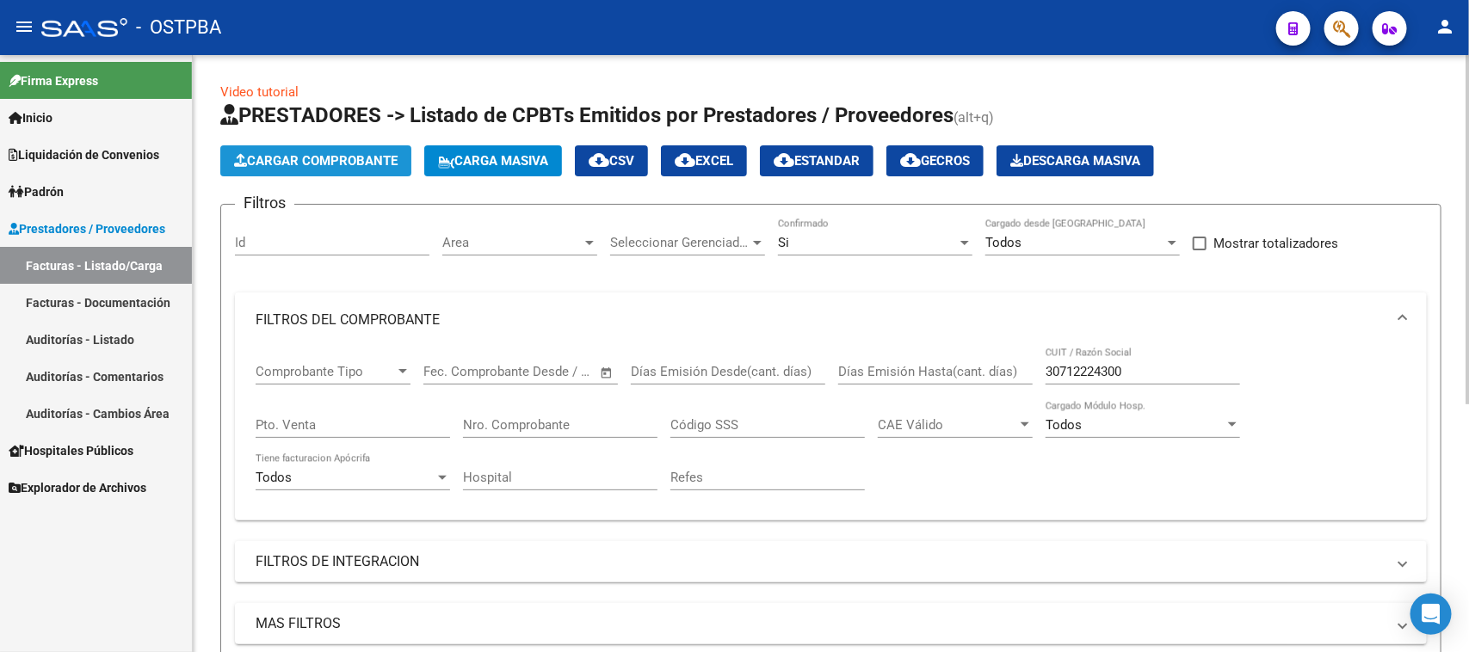
click at [384, 164] on span "Cargar Comprobante" at bounding box center [316, 160] width 164 height 15
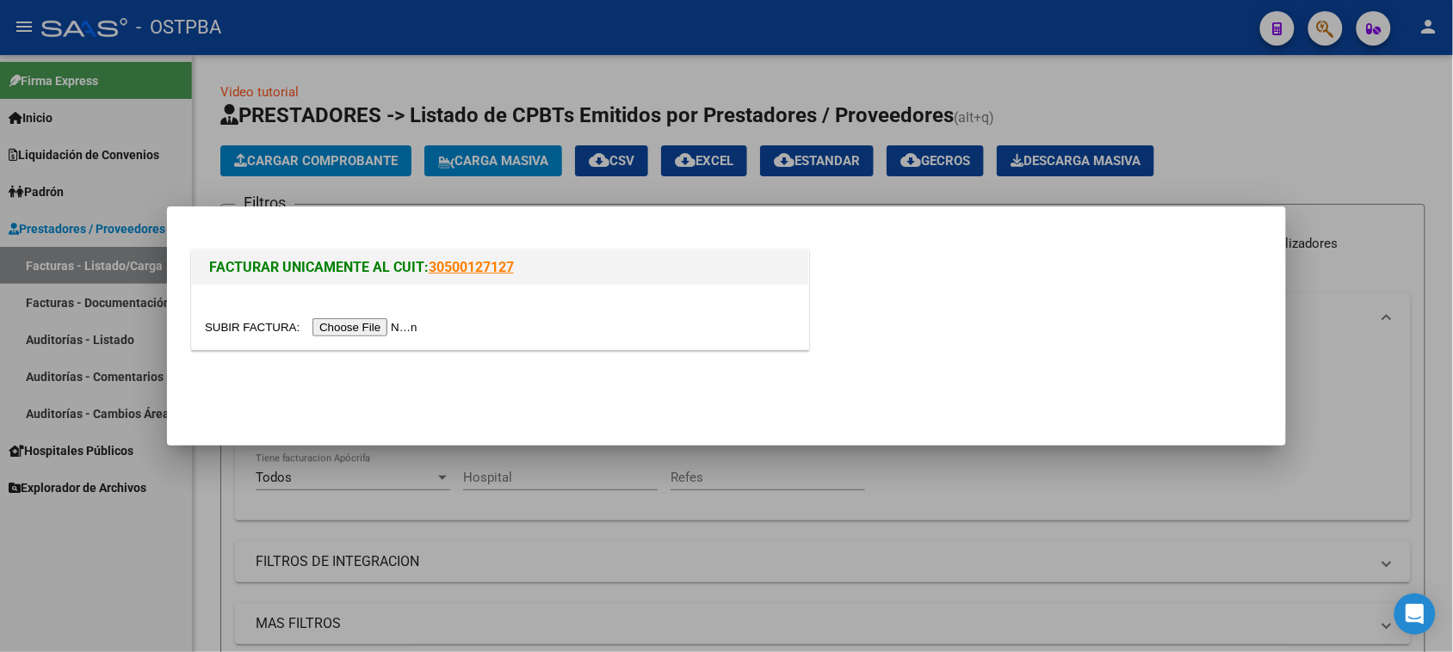
click at [337, 327] on input "file" at bounding box center [314, 327] width 218 height 18
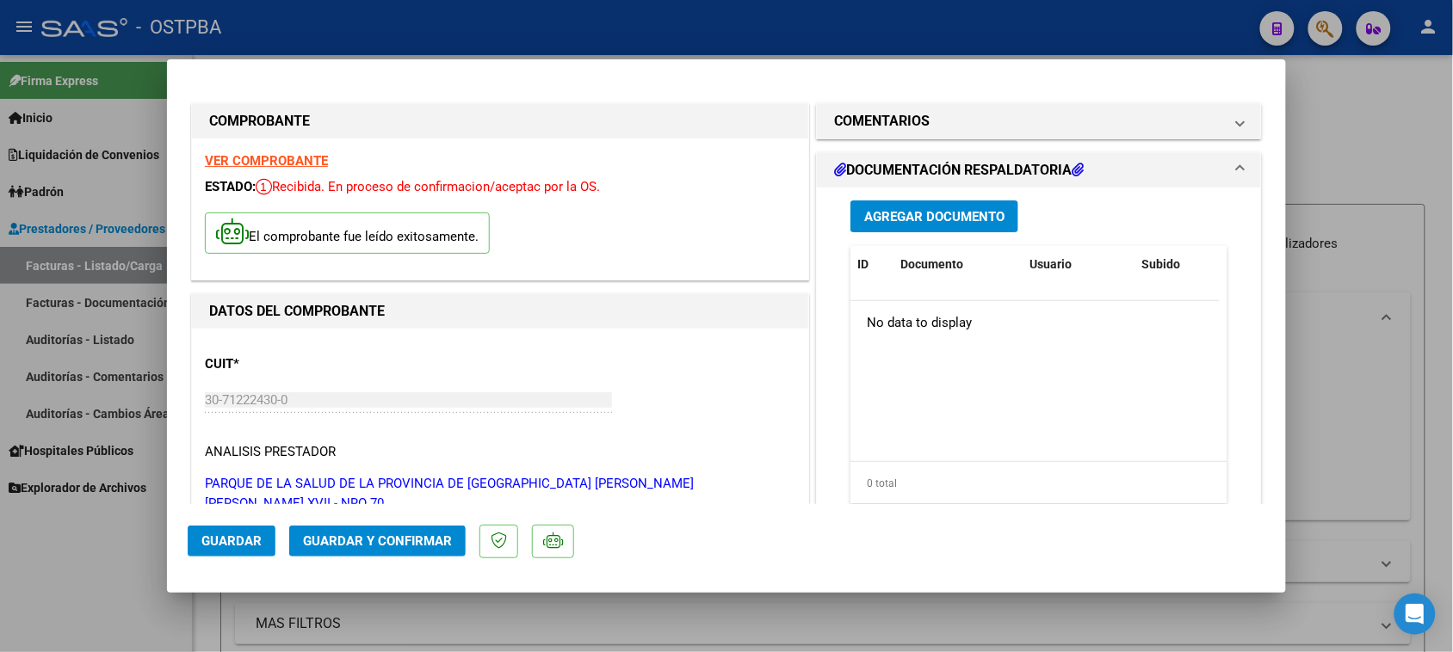
drag, startPoint x: 891, startPoint y: 119, endPoint x: 915, endPoint y: 176, distance: 62.5
click at [889, 119] on h1 "COMENTARIOS" at bounding box center [882, 121] width 96 height 21
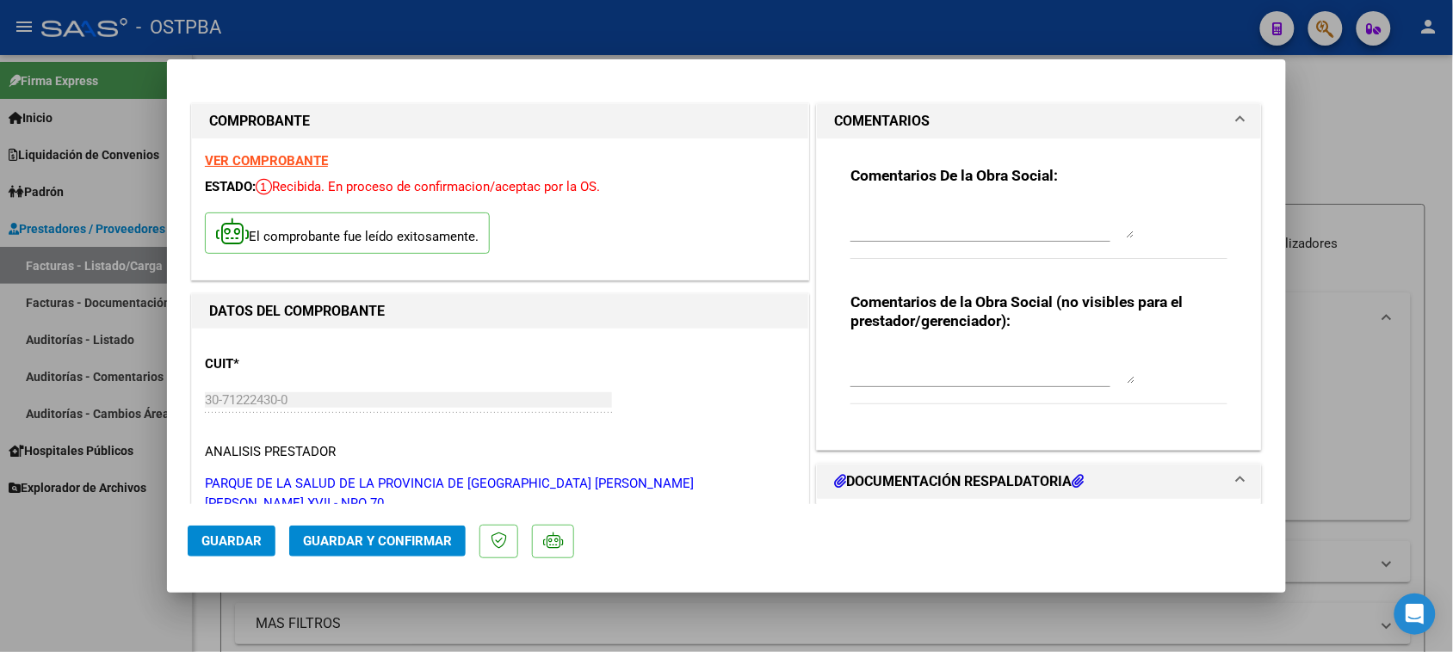
click at [915, 215] on textarea at bounding box center [992, 221] width 284 height 34
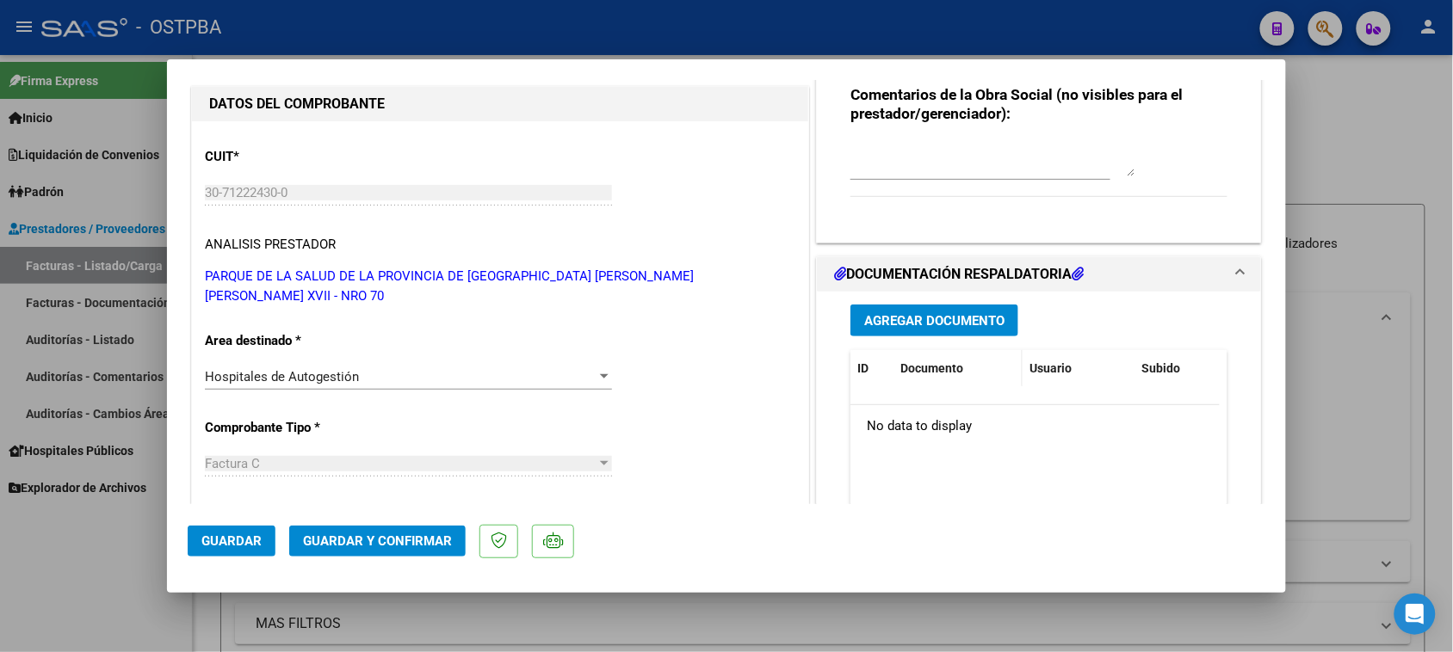
scroll to position [215, 0]
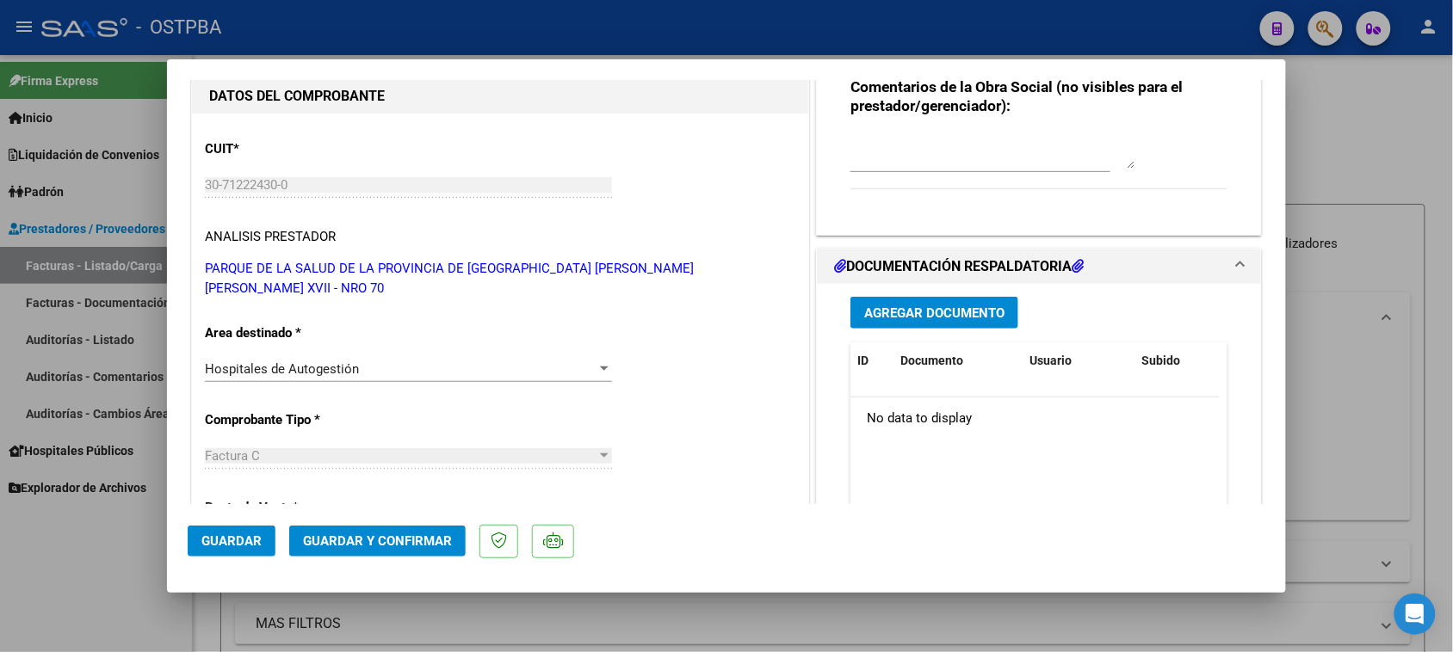
type textarea "HR 126945"
click at [914, 324] on button "Agregar Documento" at bounding box center [934, 313] width 168 height 32
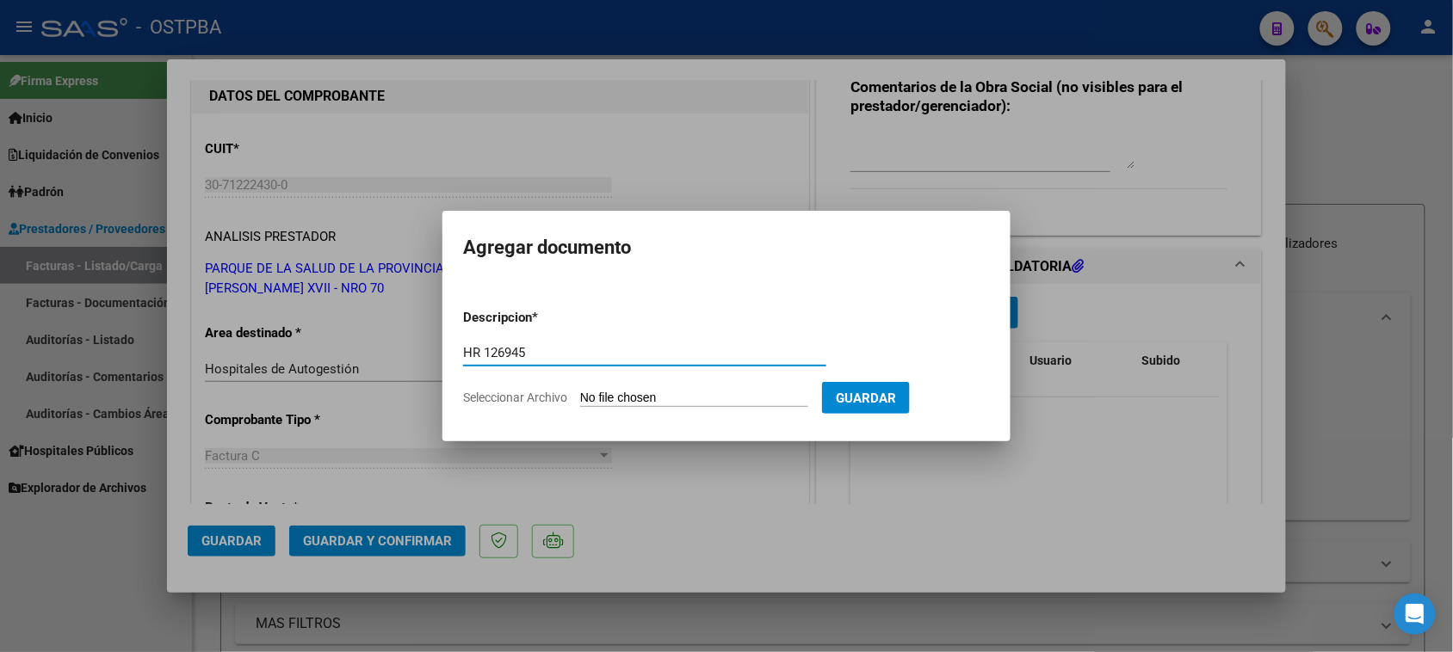
type input "HR 126945"
click at [580, 391] on input "Seleccionar Archivo" at bounding box center [694, 399] width 228 height 16
type input "C:\fakepath\HR 126945.pdf"
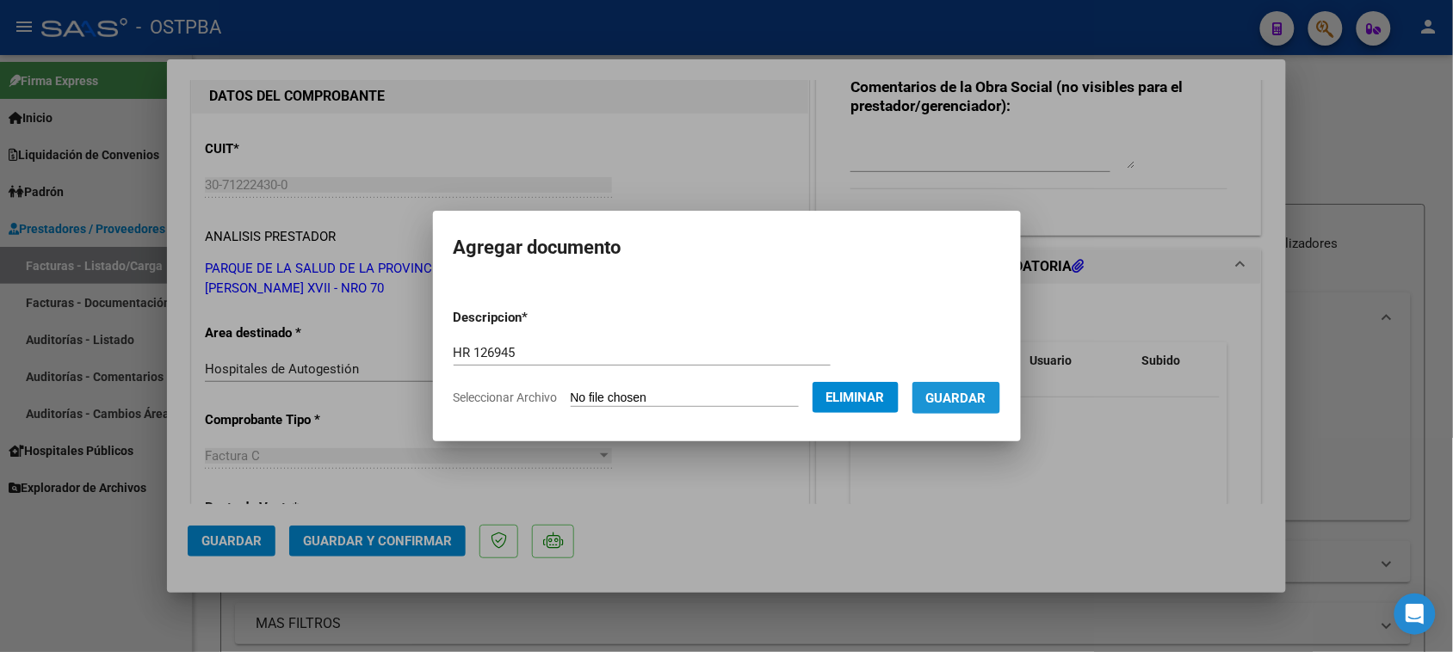
click at [986, 402] on span "Guardar" at bounding box center [956, 398] width 60 height 15
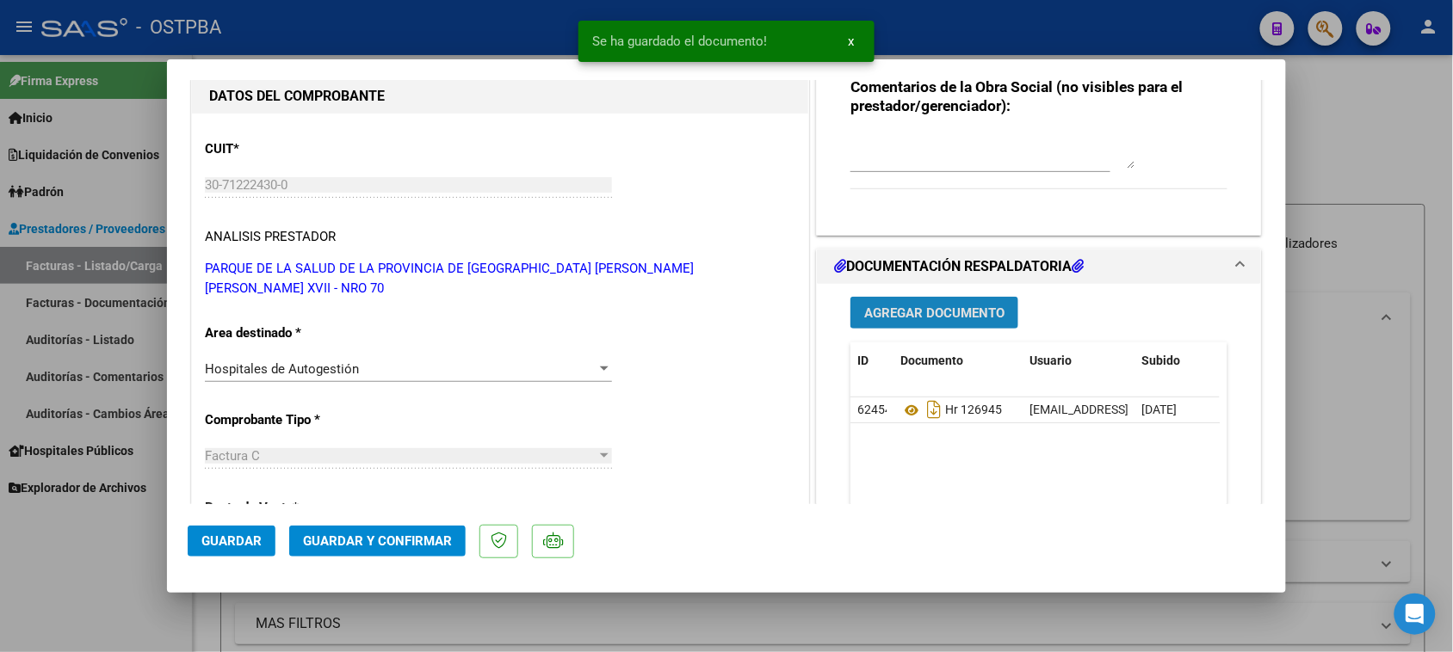
click at [948, 318] on span "Agregar Documento" at bounding box center [934, 313] width 140 height 15
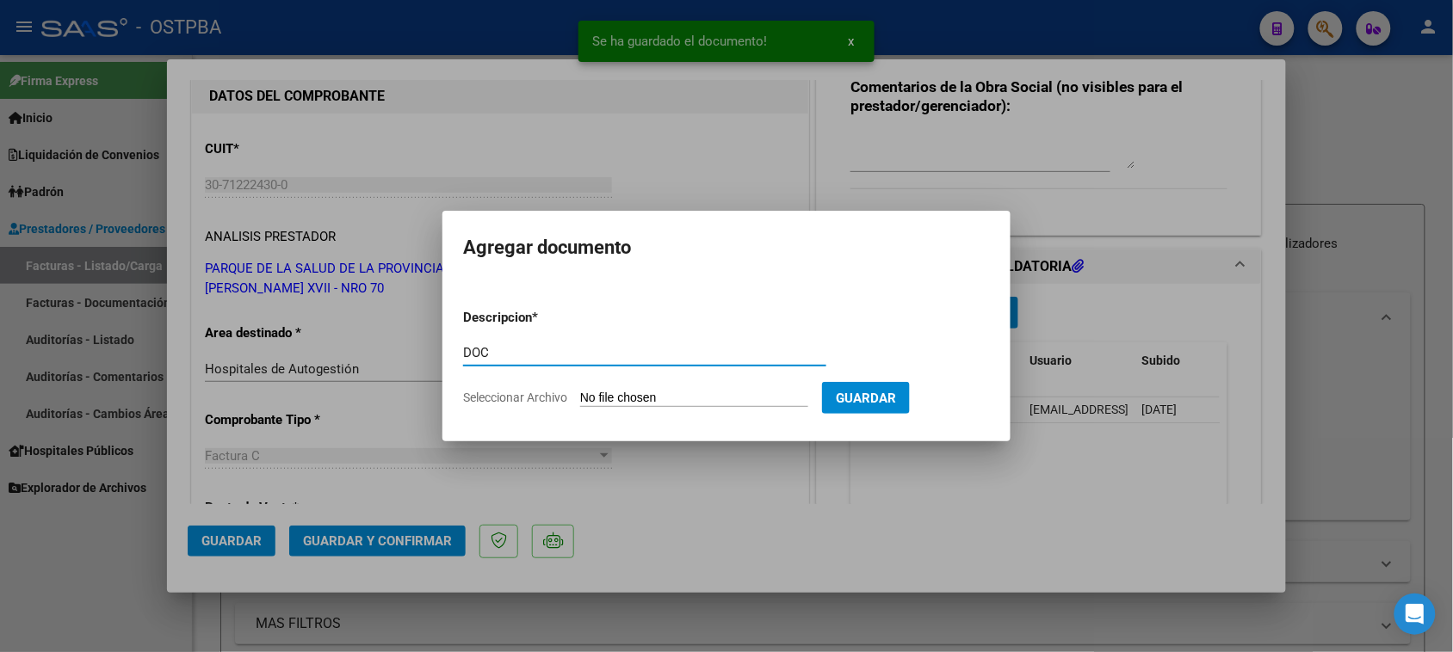
type input "DOC"
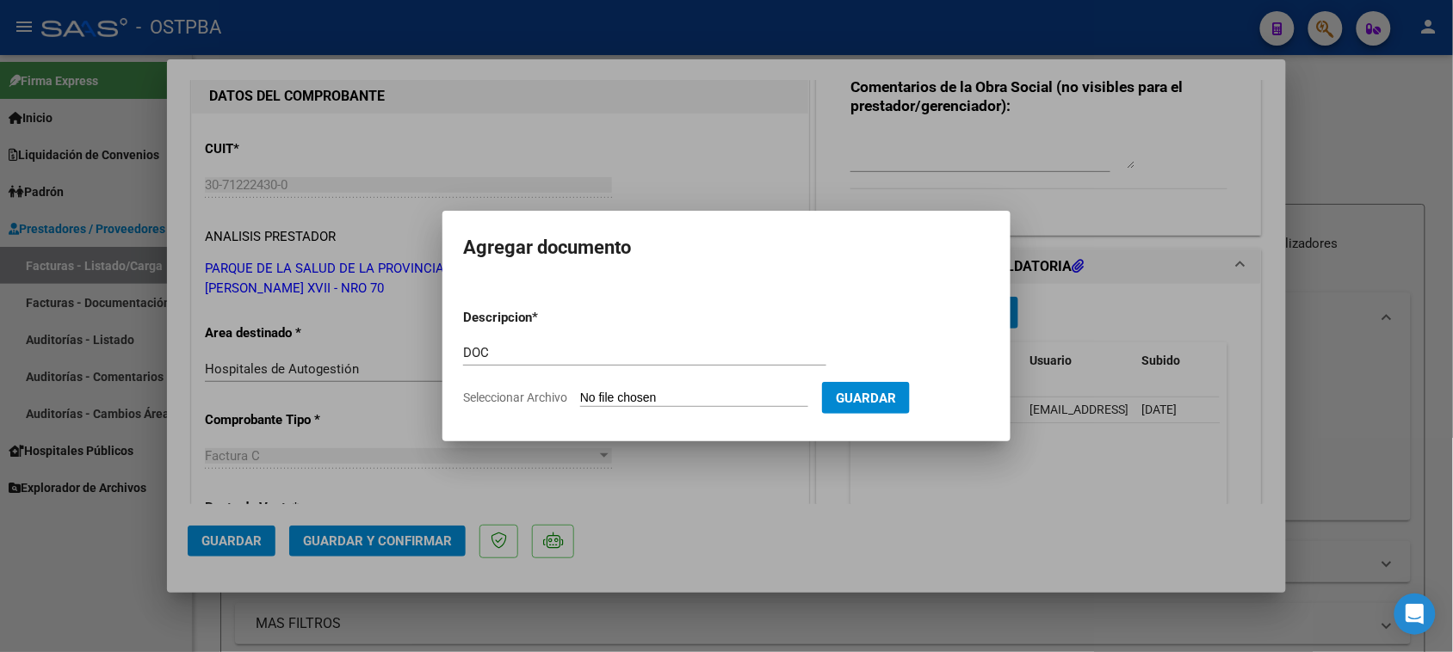
click at [580, 391] on input "Seleccionar Archivo" at bounding box center [694, 399] width 228 height 16
type input "C:\fakepath\DOC 3691.pdf"
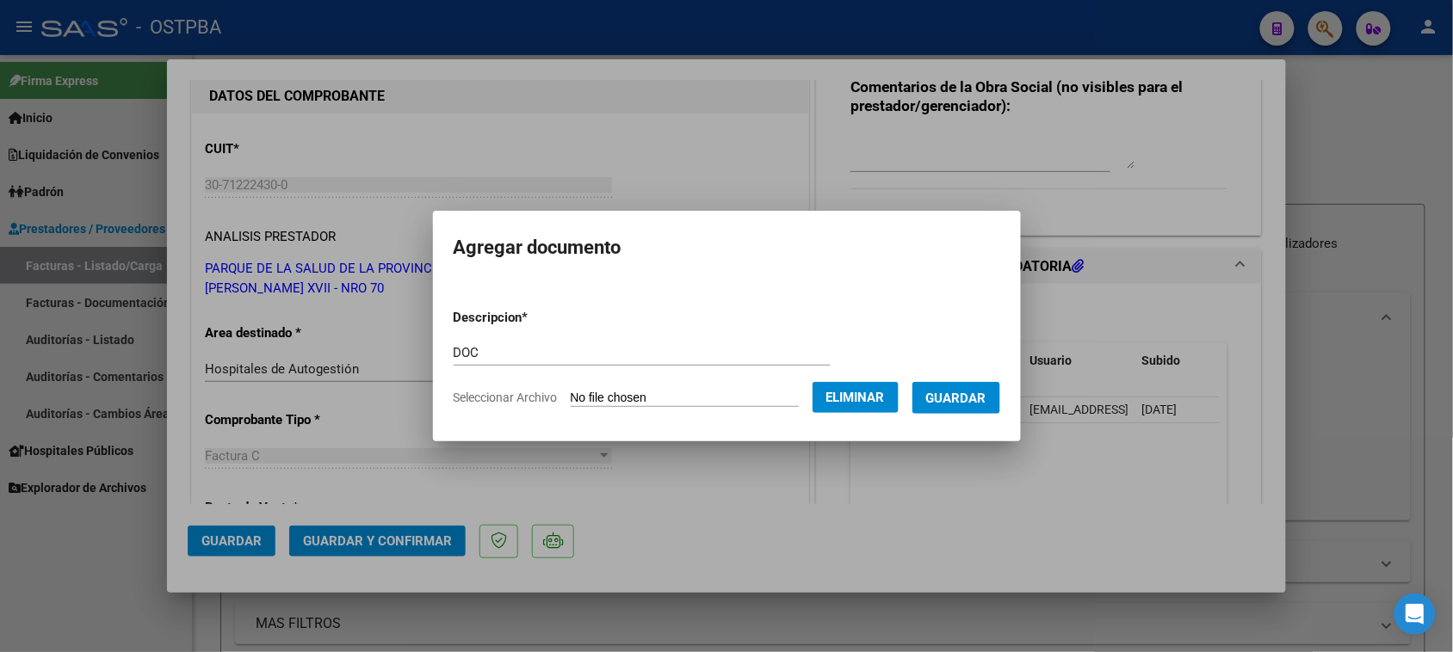
drag, startPoint x: 997, startPoint y: 403, endPoint x: 472, endPoint y: 321, distance: 531.3
click at [986, 403] on span "Guardar" at bounding box center [956, 398] width 60 height 15
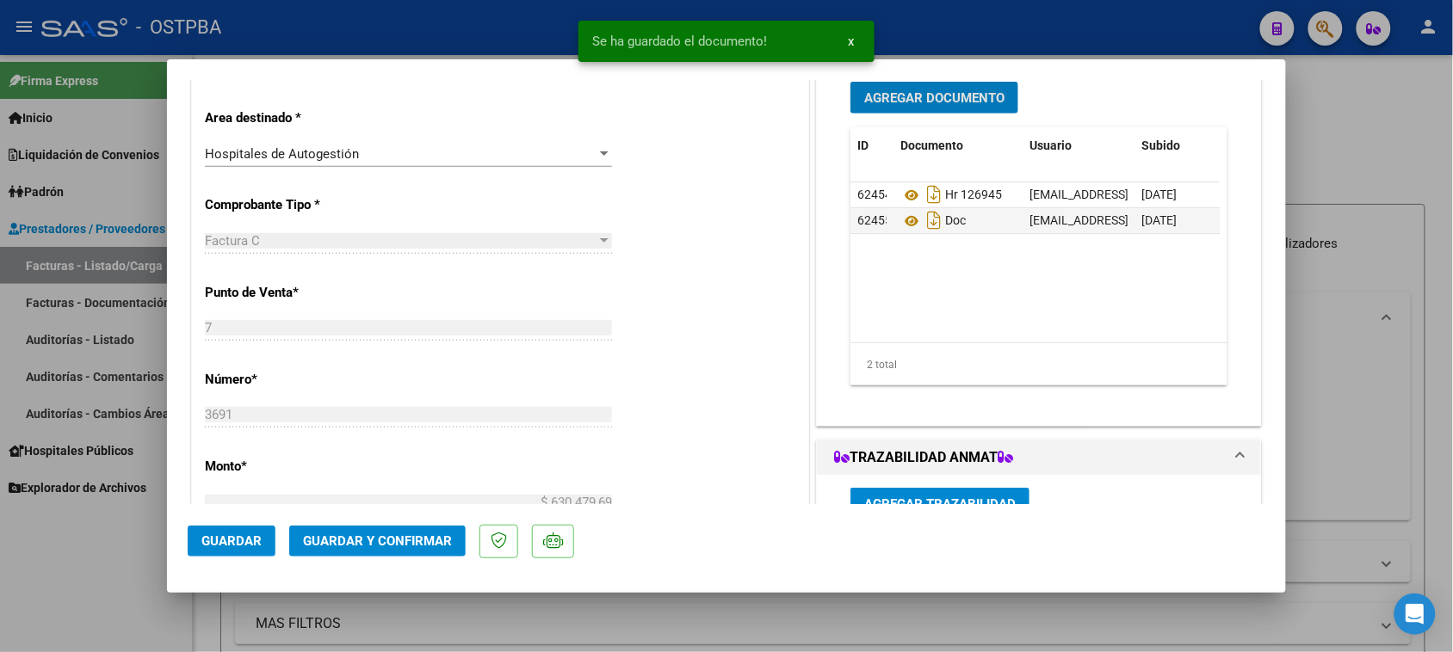
scroll to position [323, 0]
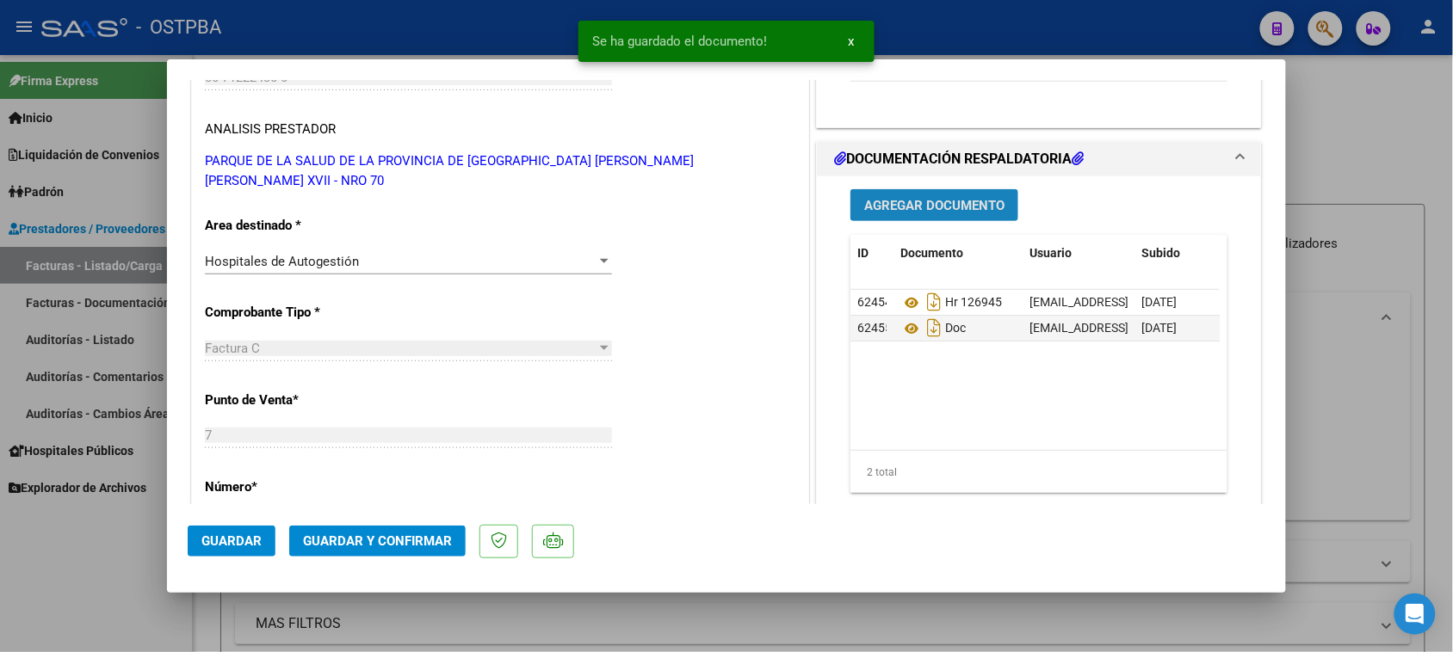
click at [948, 213] on button "Agregar Documento" at bounding box center [934, 205] width 168 height 32
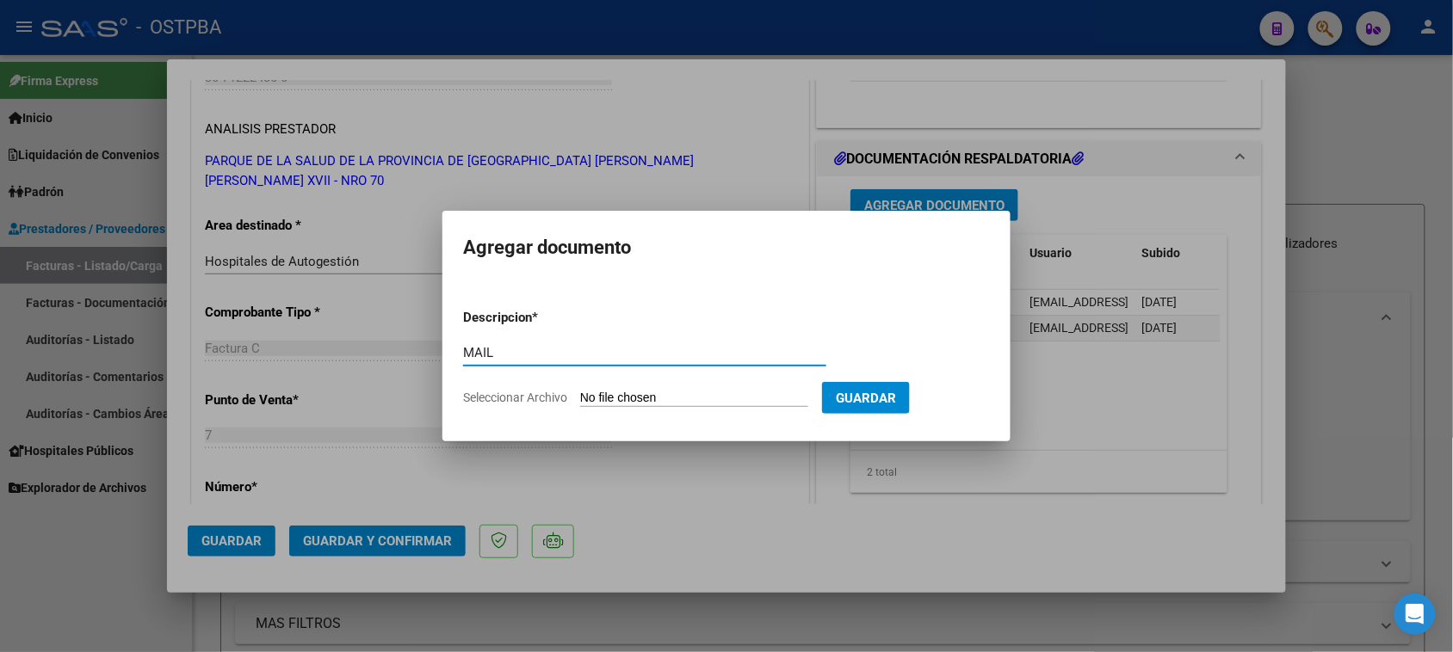
type input "MAIL"
click at [580, 391] on input "Seleccionar Archivo" at bounding box center [694, 399] width 228 height 16
type input "C:\fakepath\Gmail - ENVIO FACTURA Nº 3696-3691.pdf"
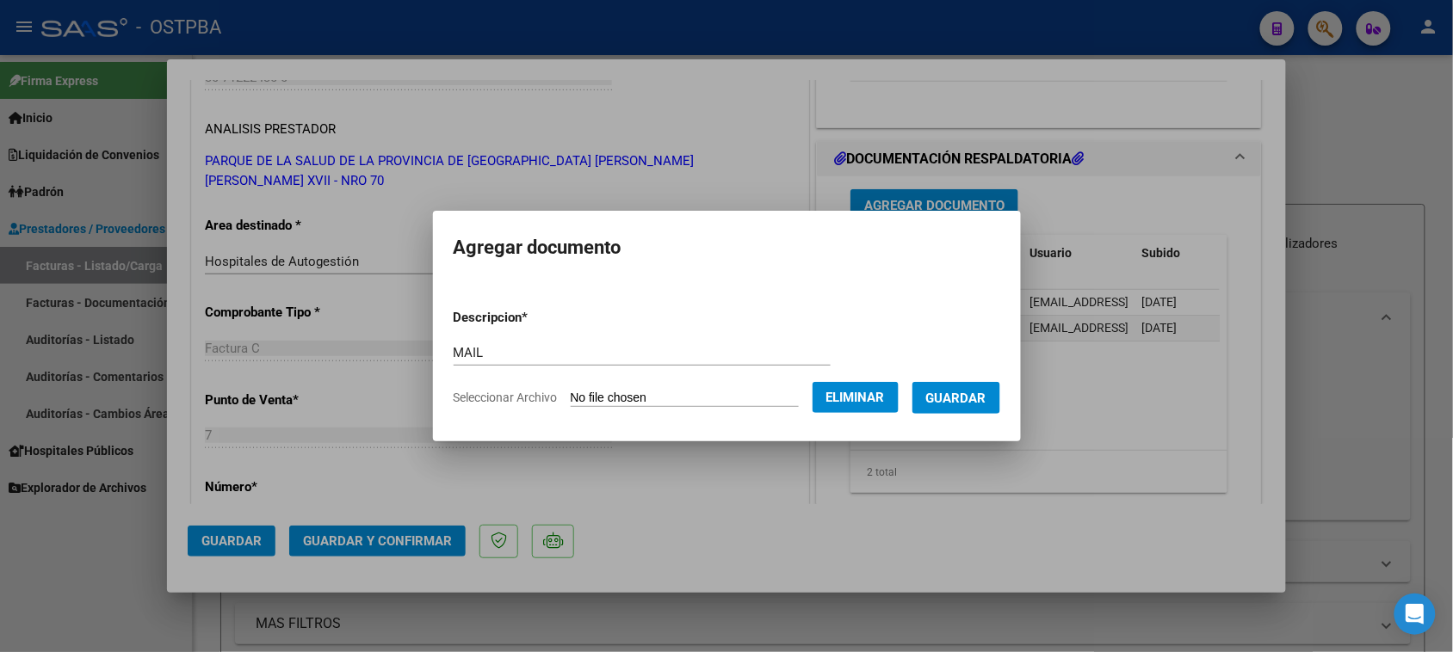
click at [966, 402] on span "Guardar" at bounding box center [956, 398] width 60 height 15
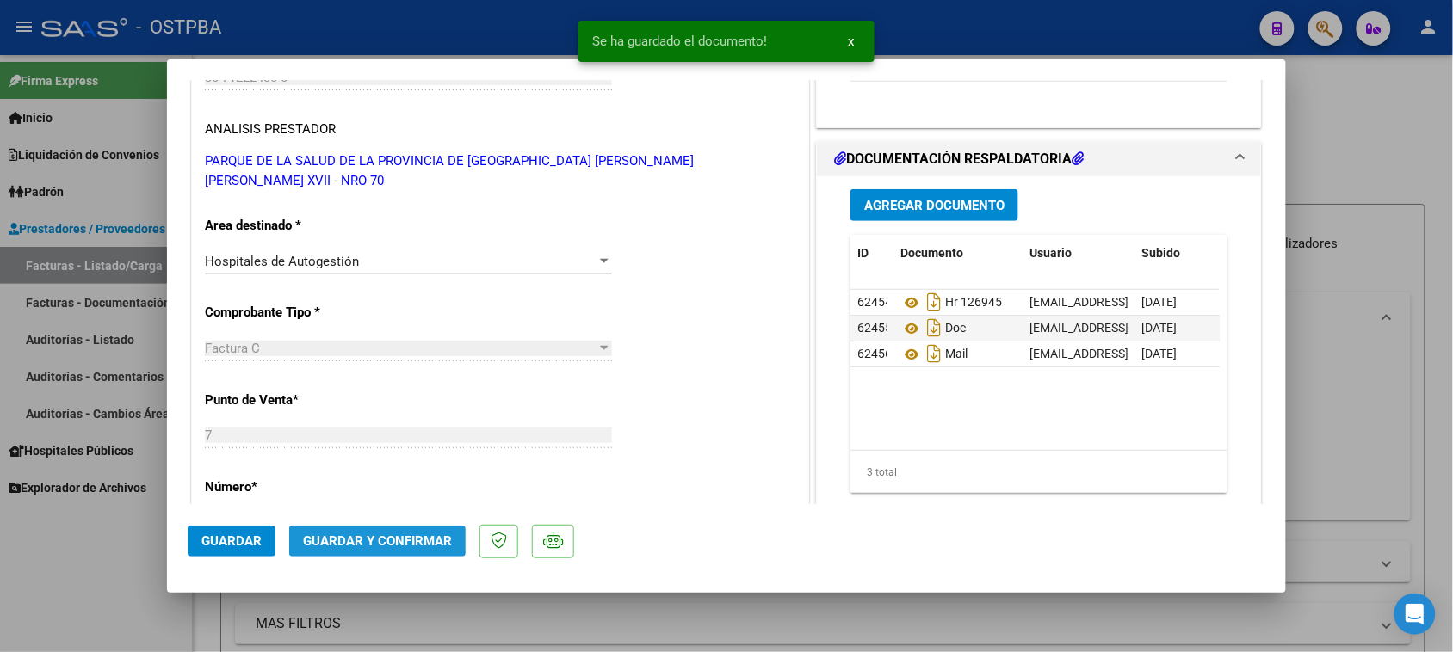
click at [330, 539] on span "Guardar y Confirmar" at bounding box center [377, 541] width 149 height 15
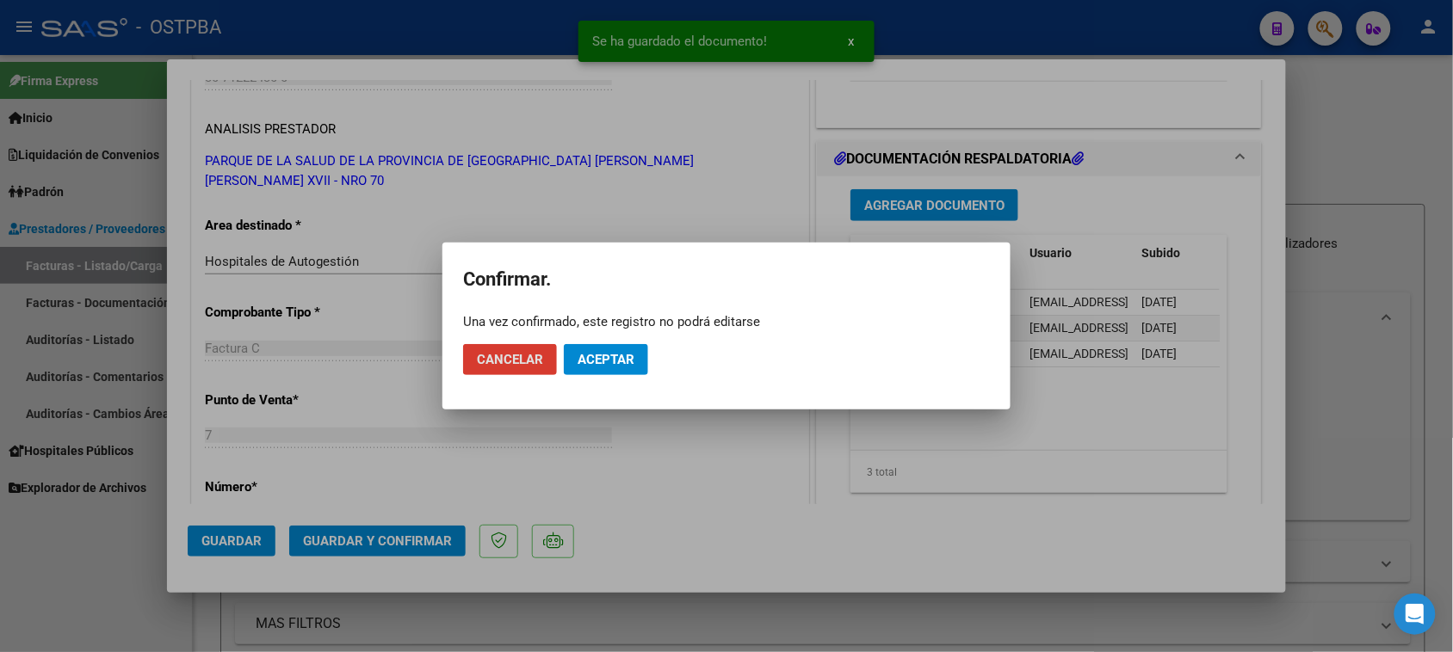
click at [588, 358] on span "Aceptar" at bounding box center [606, 359] width 57 height 15
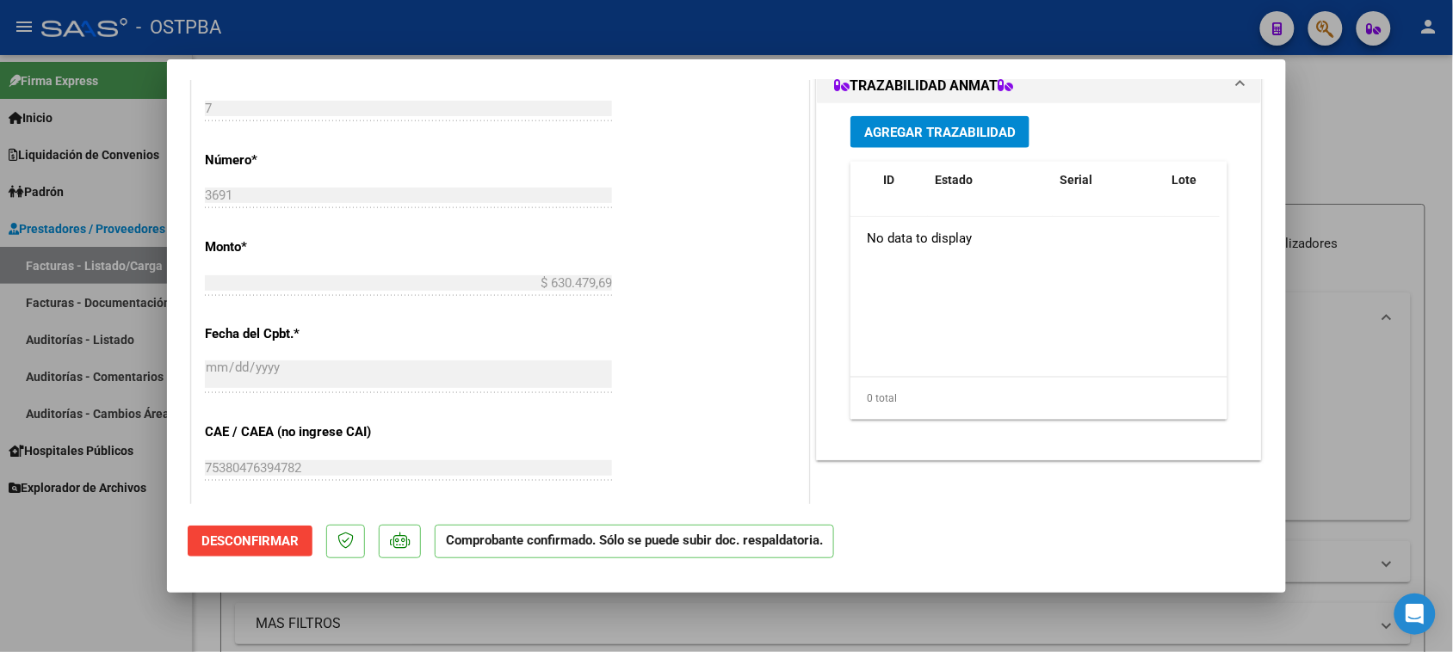
scroll to position [727, 0]
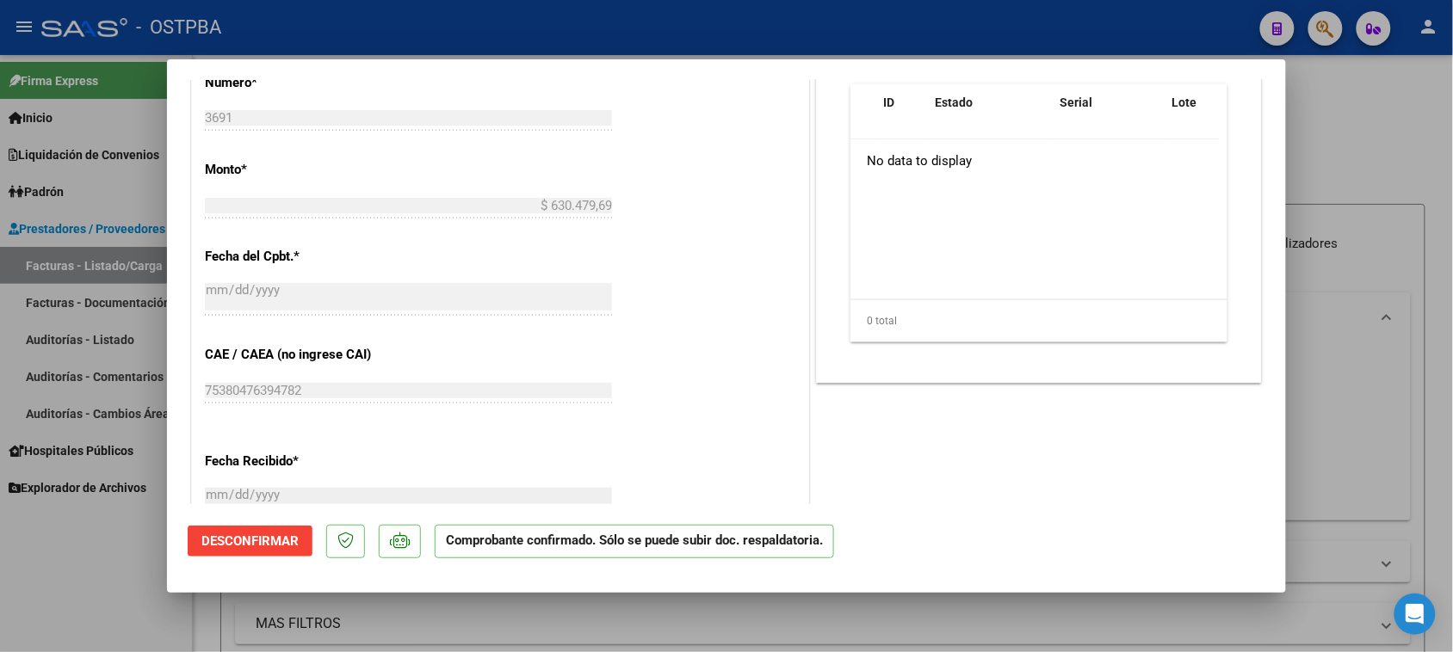
click at [112, 584] on div at bounding box center [726, 326] width 1453 height 652
type input "$ 0,00"
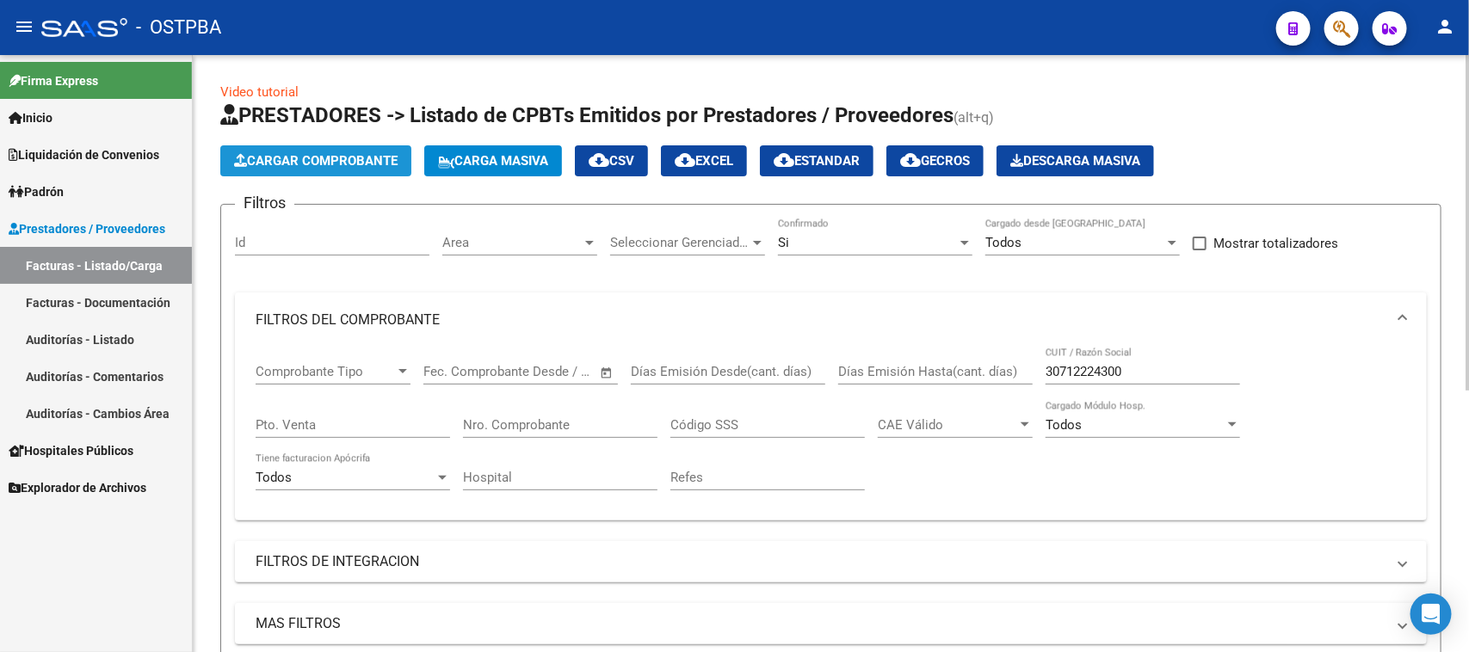
click at [354, 162] on span "Cargar Comprobante" at bounding box center [316, 160] width 164 height 15
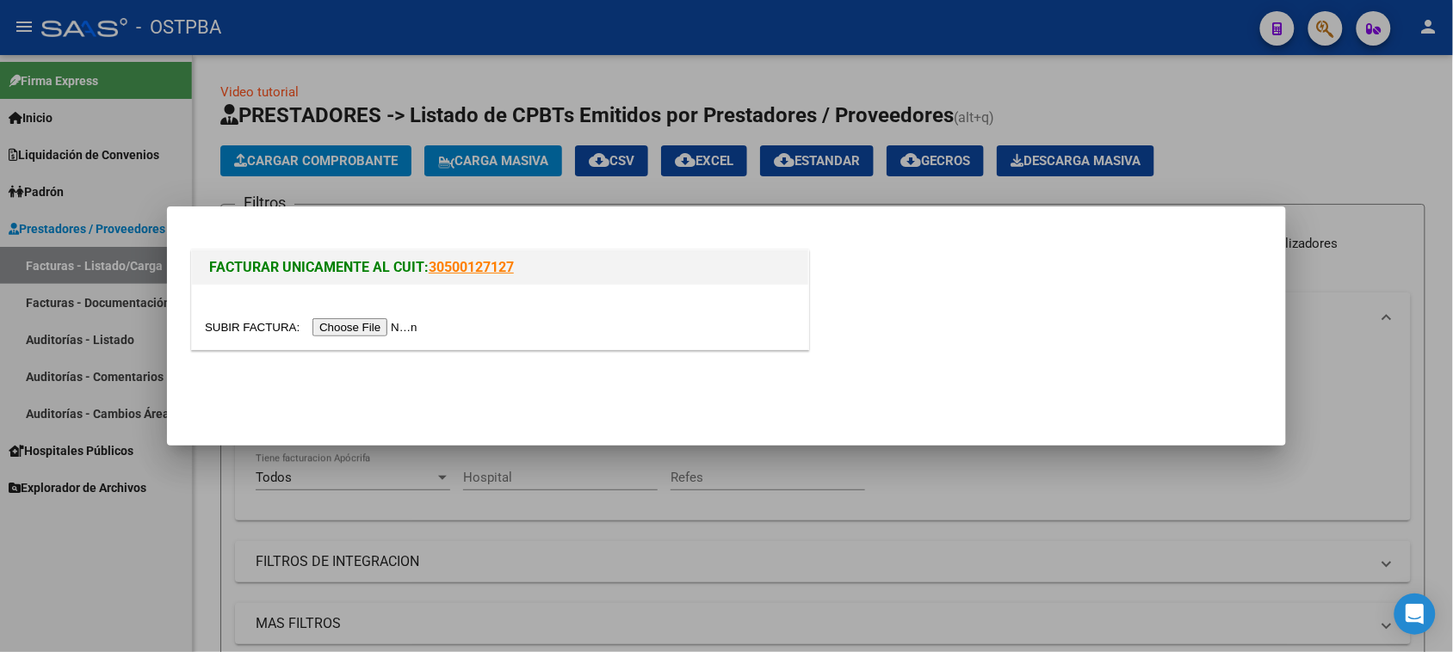
click at [332, 330] on input "file" at bounding box center [314, 327] width 218 height 18
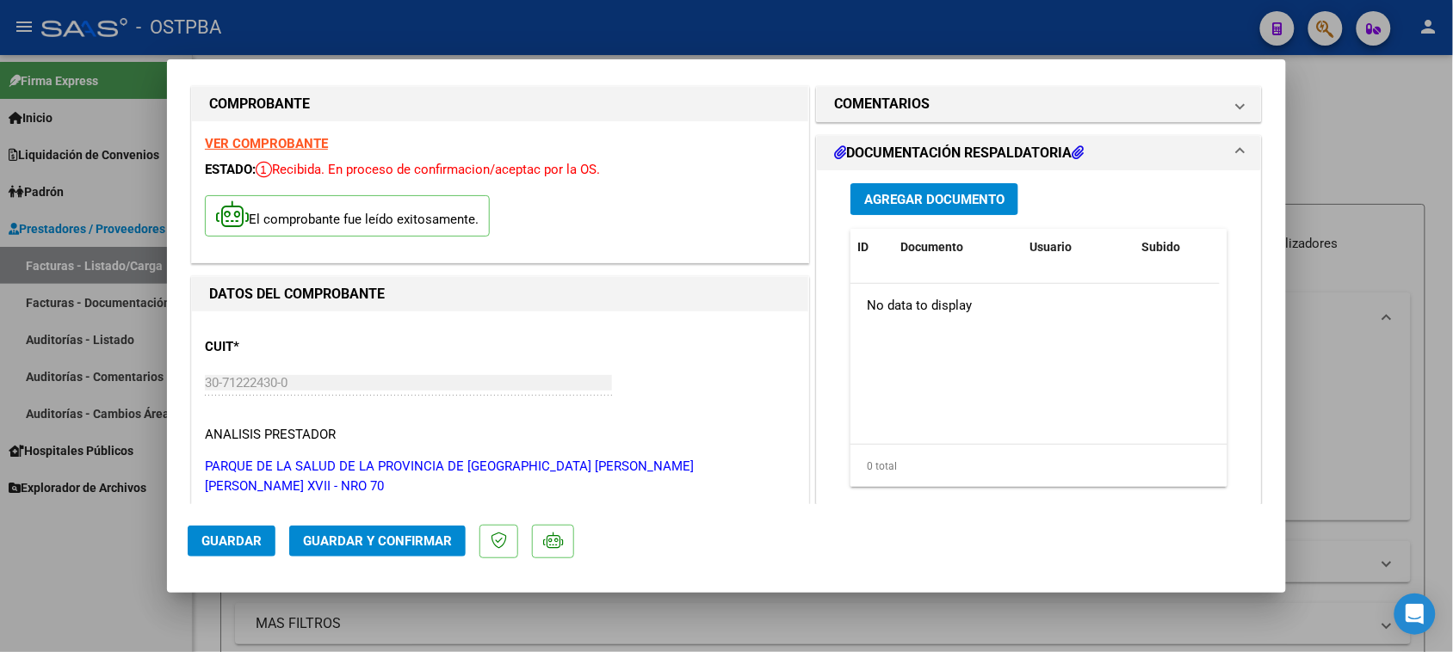
scroll to position [0, 0]
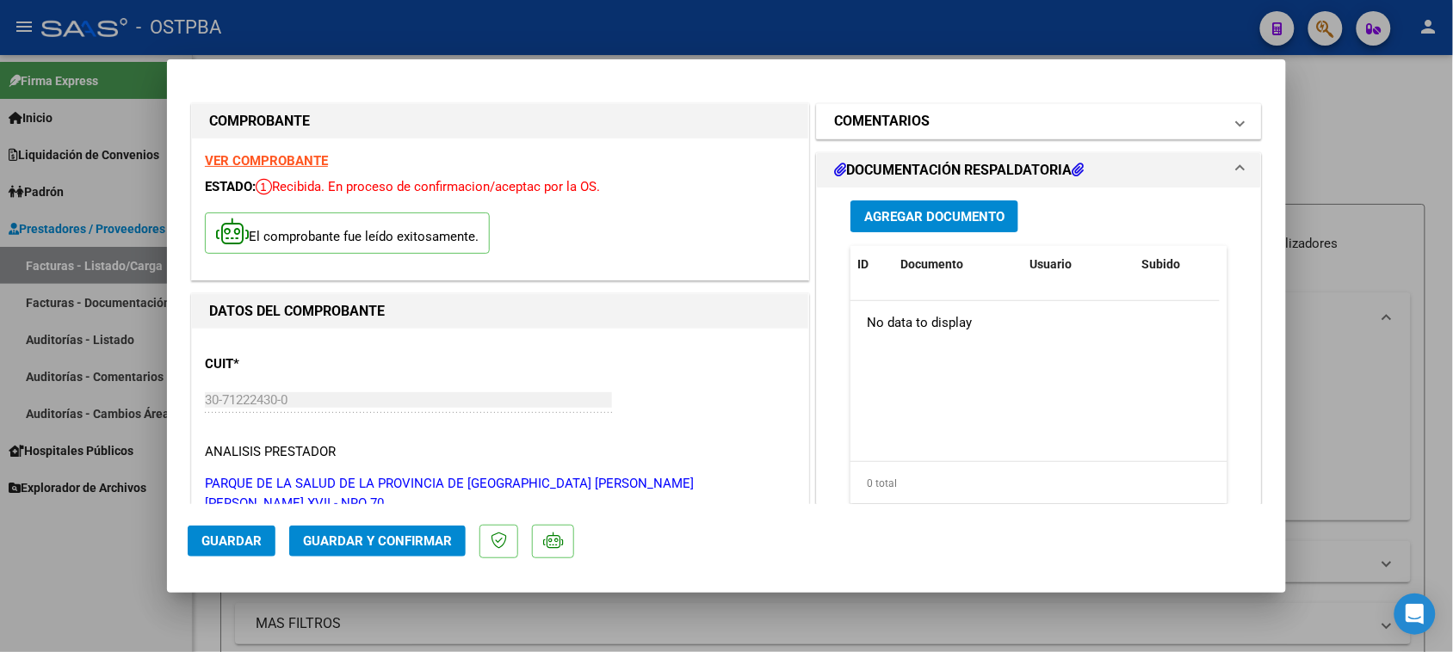
click at [896, 119] on h1 "COMENTARIOS" at bounding box center [882, 121] width 96 height 21
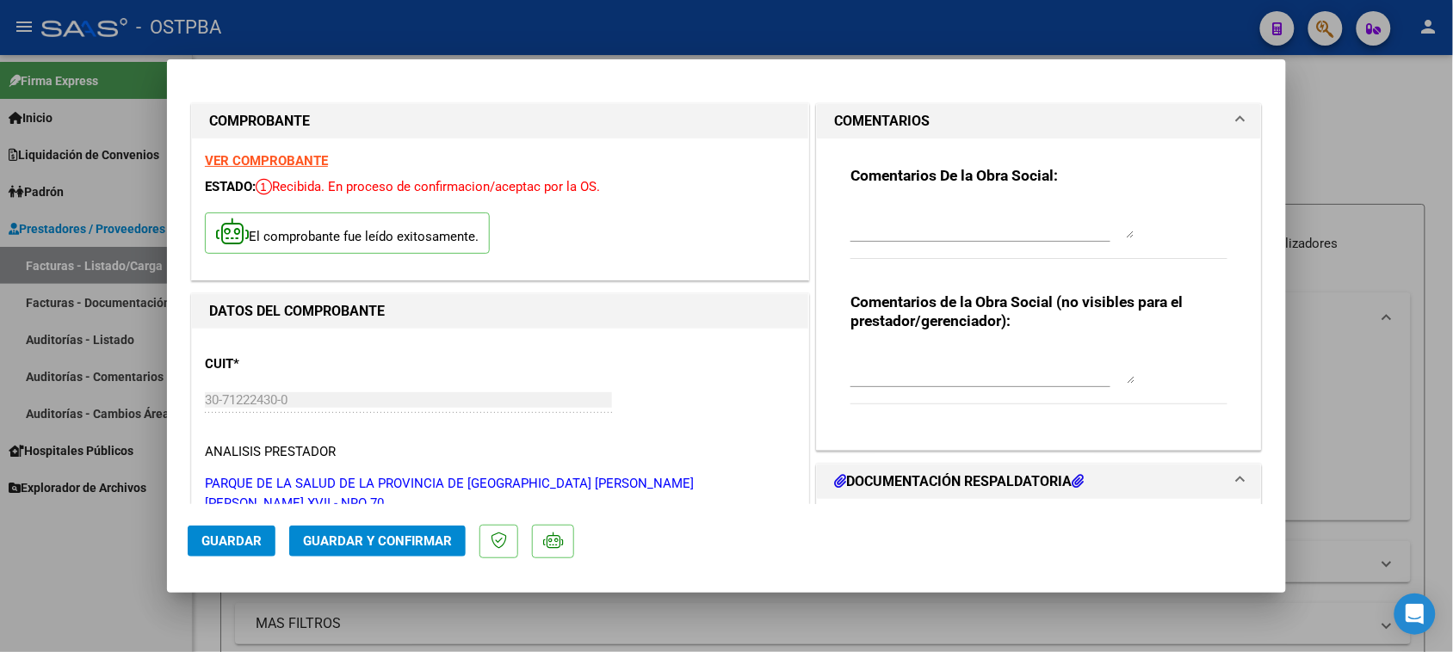
click at [891, 221] on textarea at bounding box center [992, 221] width 284 height 34
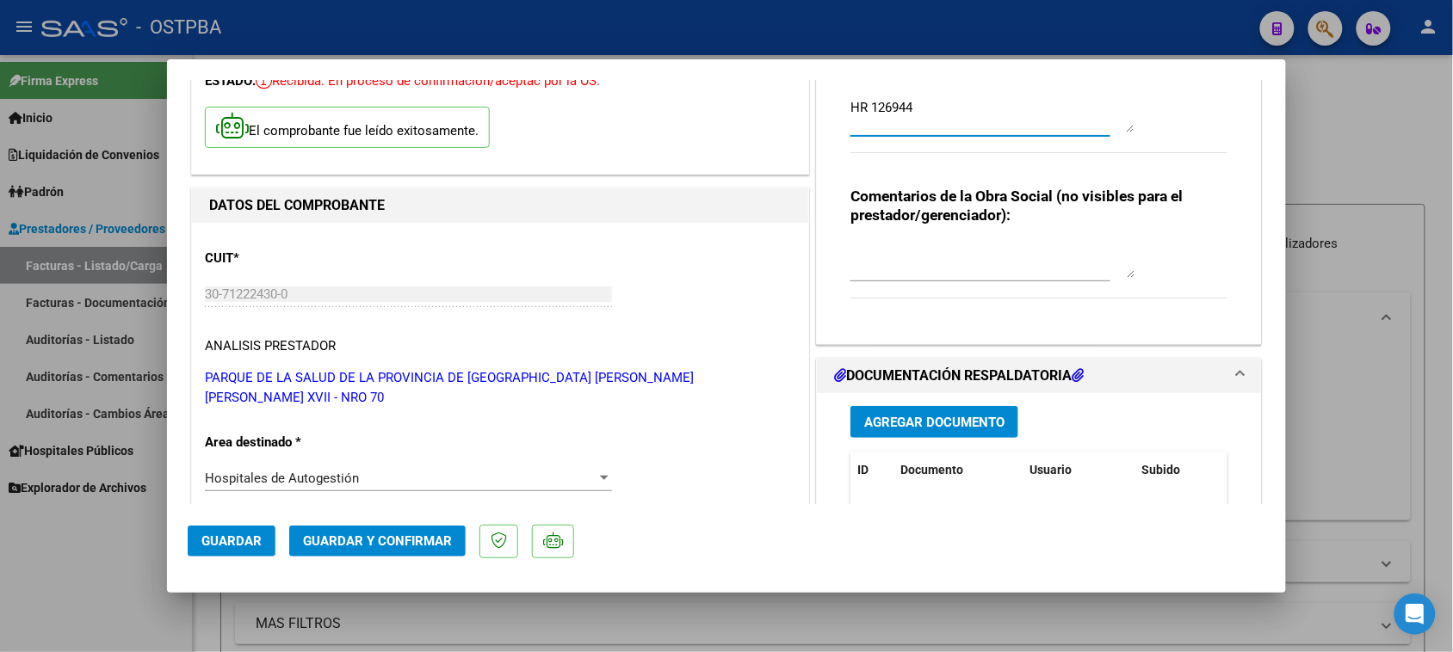
scroll to position [108, 0]
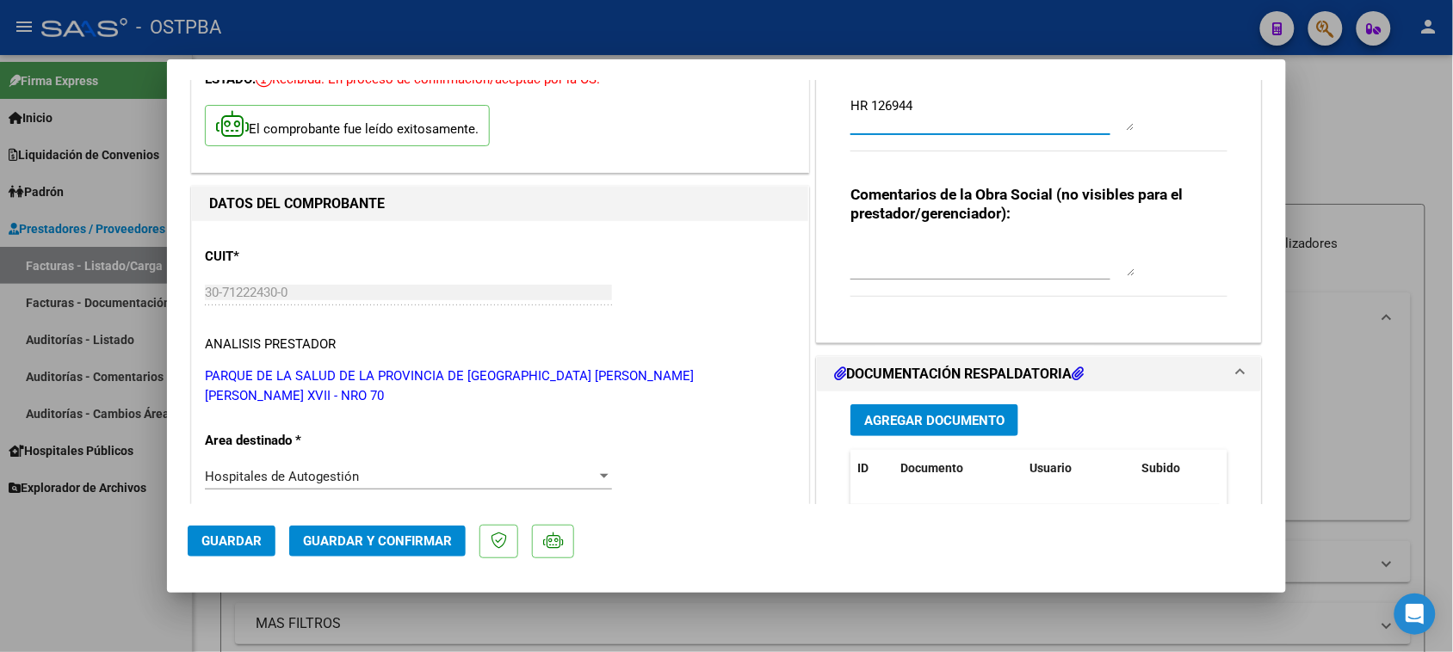
type textarea "HR 126944"
click at [921, 422] on span "Agregar Documento" at bounding box center [934, 420] width 140 height 15
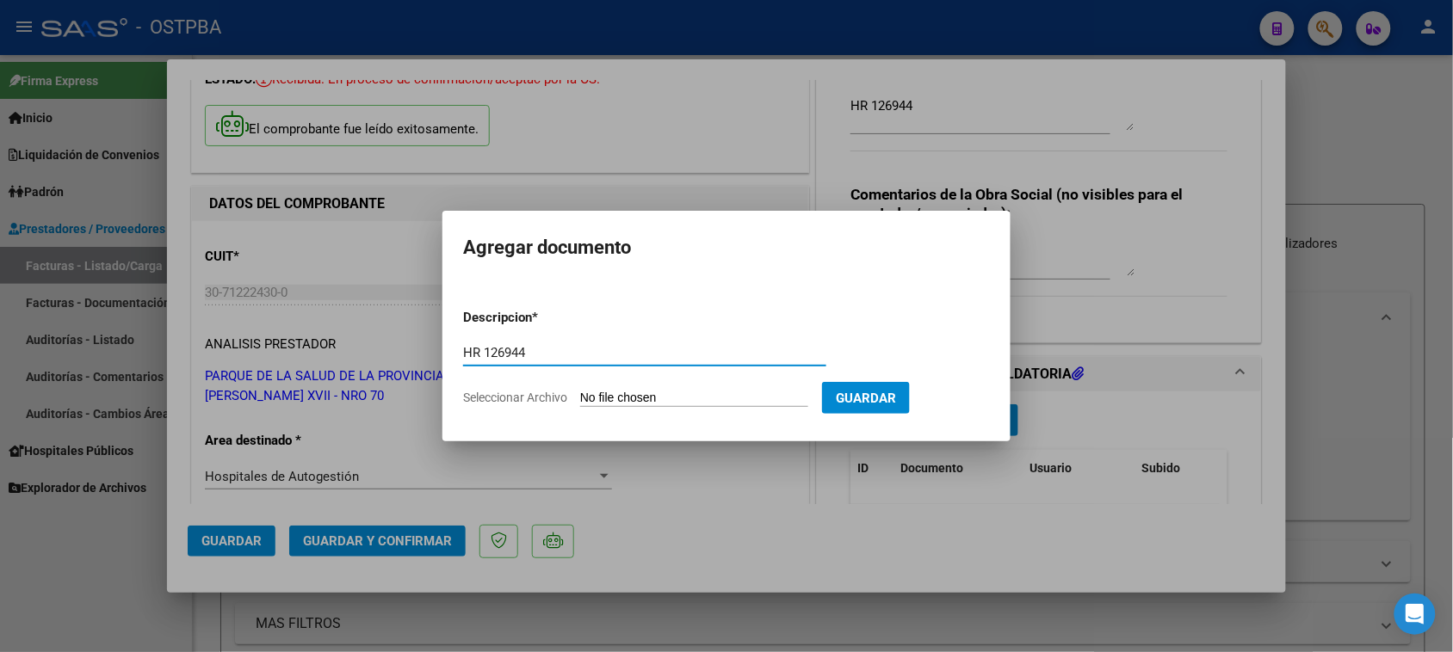
type input "HR 126944"
click at [658, 392] on input "Seleccionar Archivo" at bounding box center [694, 399] width 228 height 16
type input "C:\fakepath\HR 126944.pdf"
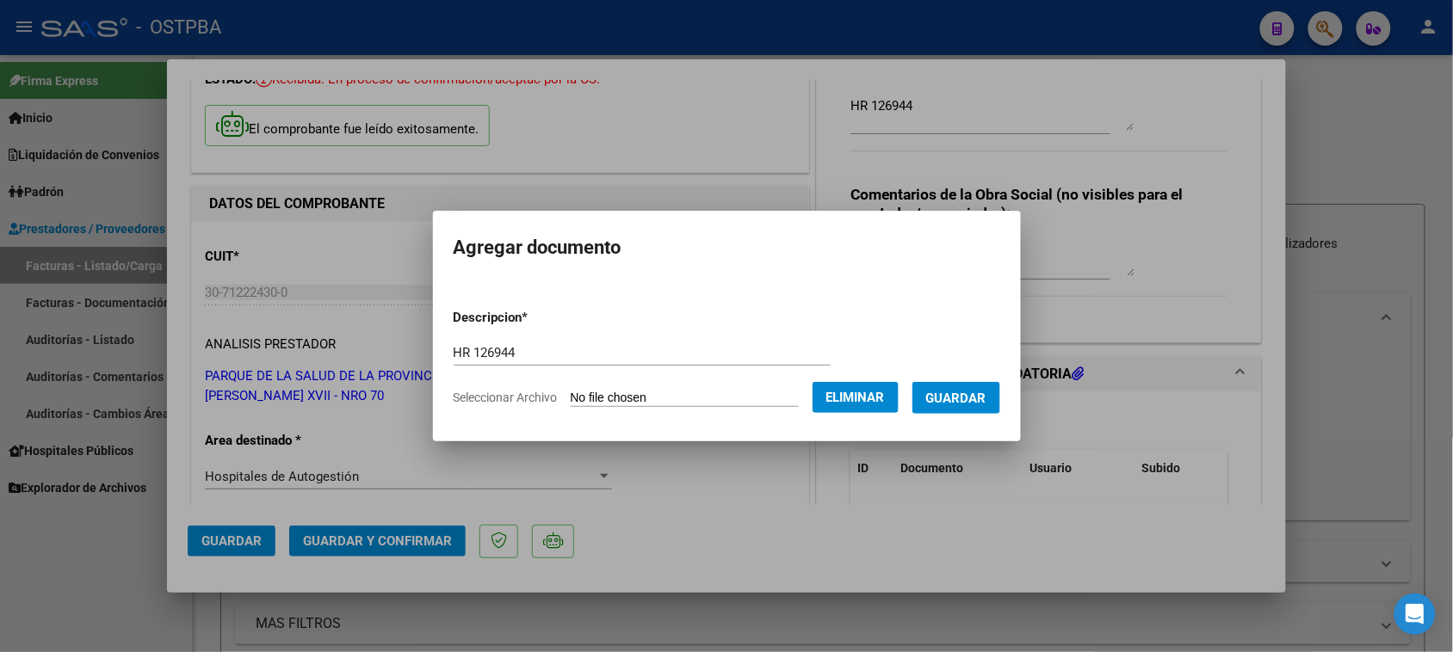
click at [986, 403] on span "Guardar" at bounding box center [956, 398] width 60 height 15
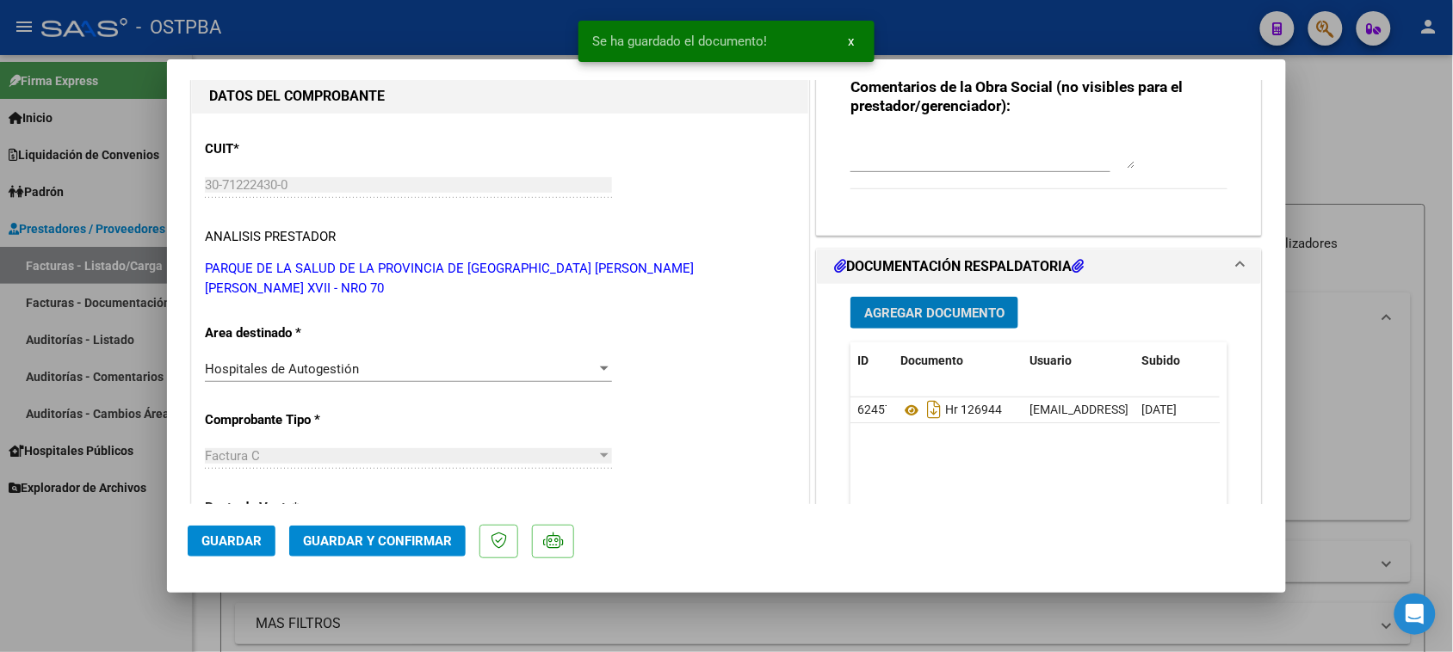
scroll to position [323, 0]
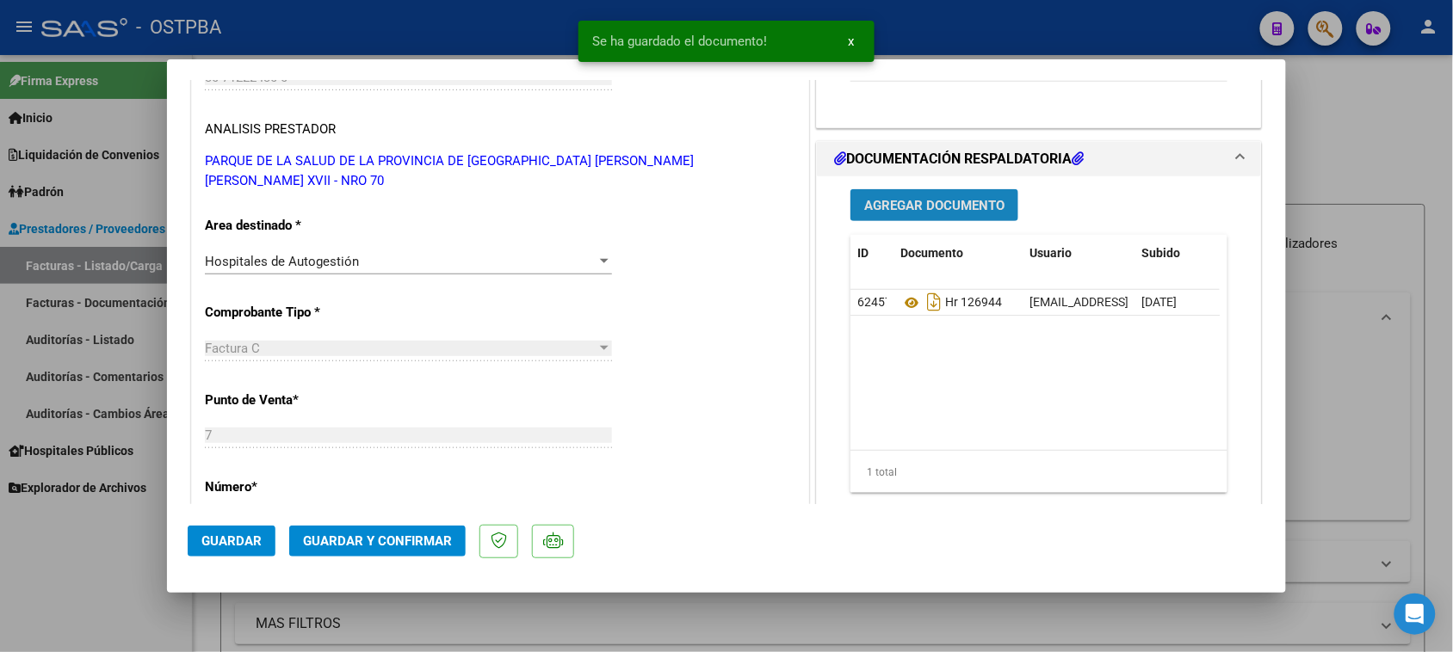
click at [915, 202] on span "Agregar Documento" at bounding box center [934, 205] width 140 height 15
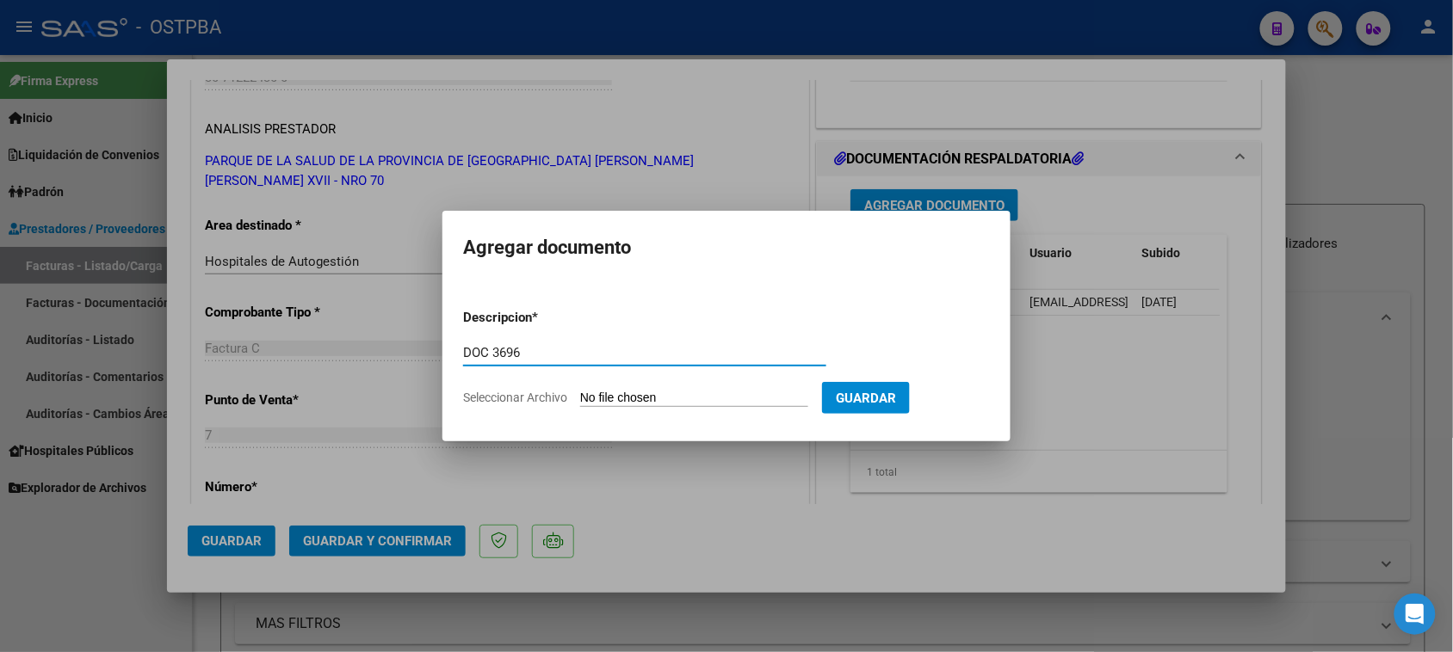
type input "DOC 3696"
click at [580, 391] on input "Seleccionar Archivo" at bounding box center [694, 399] width 228 height 16
type input "C:\fakepath\DOC 3696.pdf"
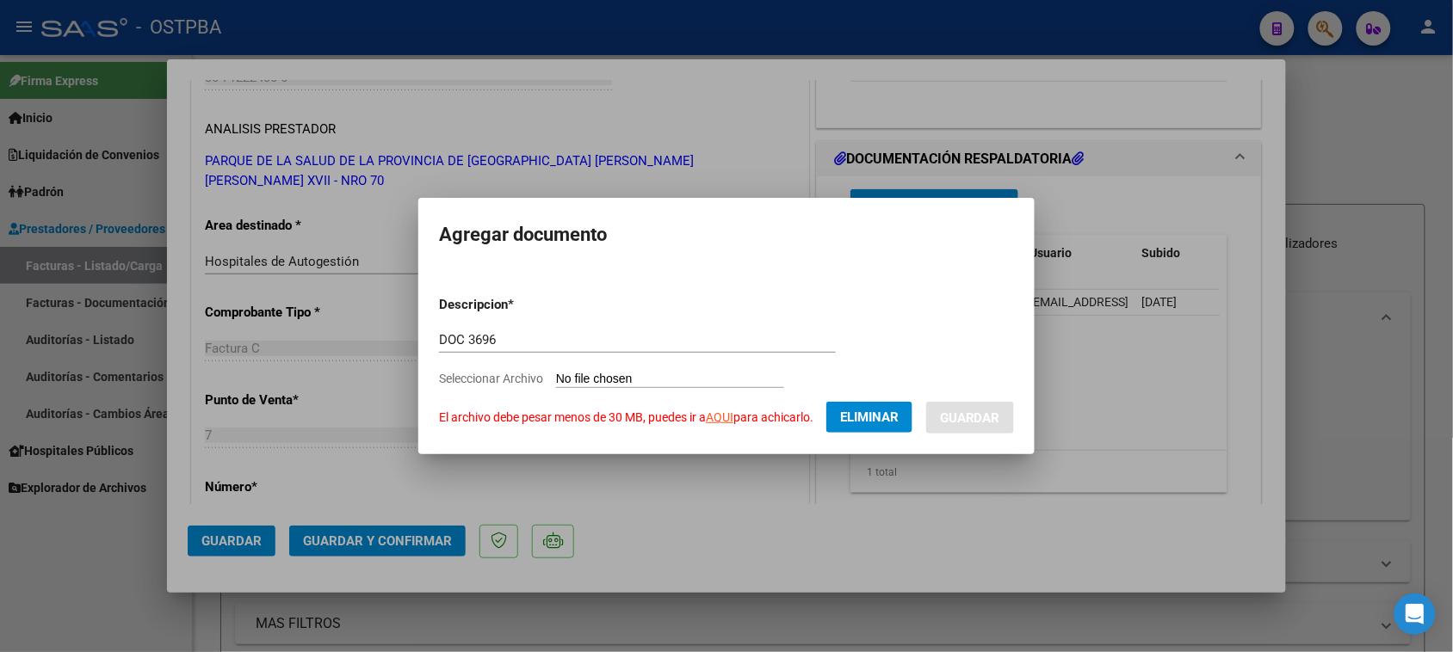
click at [852, 417] on span "Eliminar" at bounding box center [869, 417] width 59 height 15
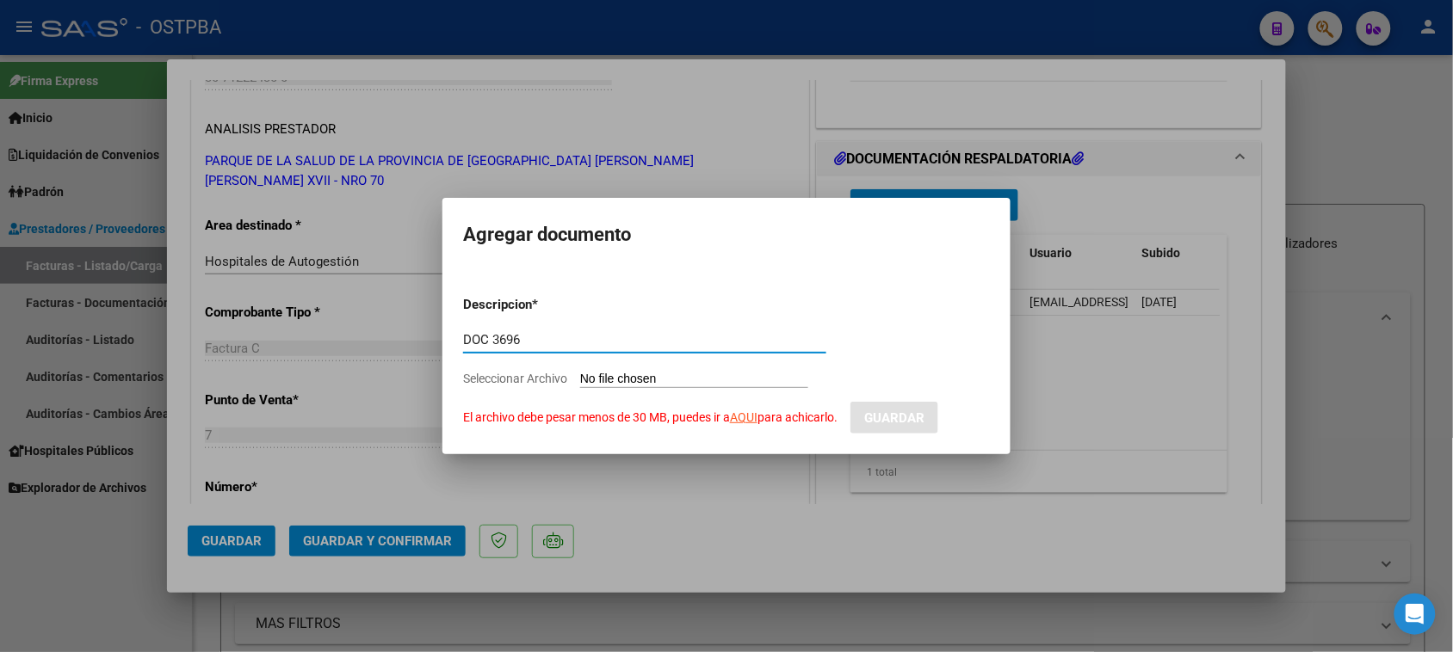
drag, startPoint x: 527, startPoint y: 338, endPoint x: 433, endPoint y: 337, distance: 93.8
click at [433, 337] on div "COMPROBANTE VER COMPROBANTE ESTADO: Recibida. En proceso de confirmacion/acepta…" at bounding box center [726, 326] width 1453 height 652
type input "1-DOC"
click at [580, 372] on input "Seleccionar Archivo El archivo debe pesar menos de 30 MB, puedes ir a AQUI para…" at bounding box center [694, 380] width 228 height 16
type input "C:\fakepath\1-3696.pdf"
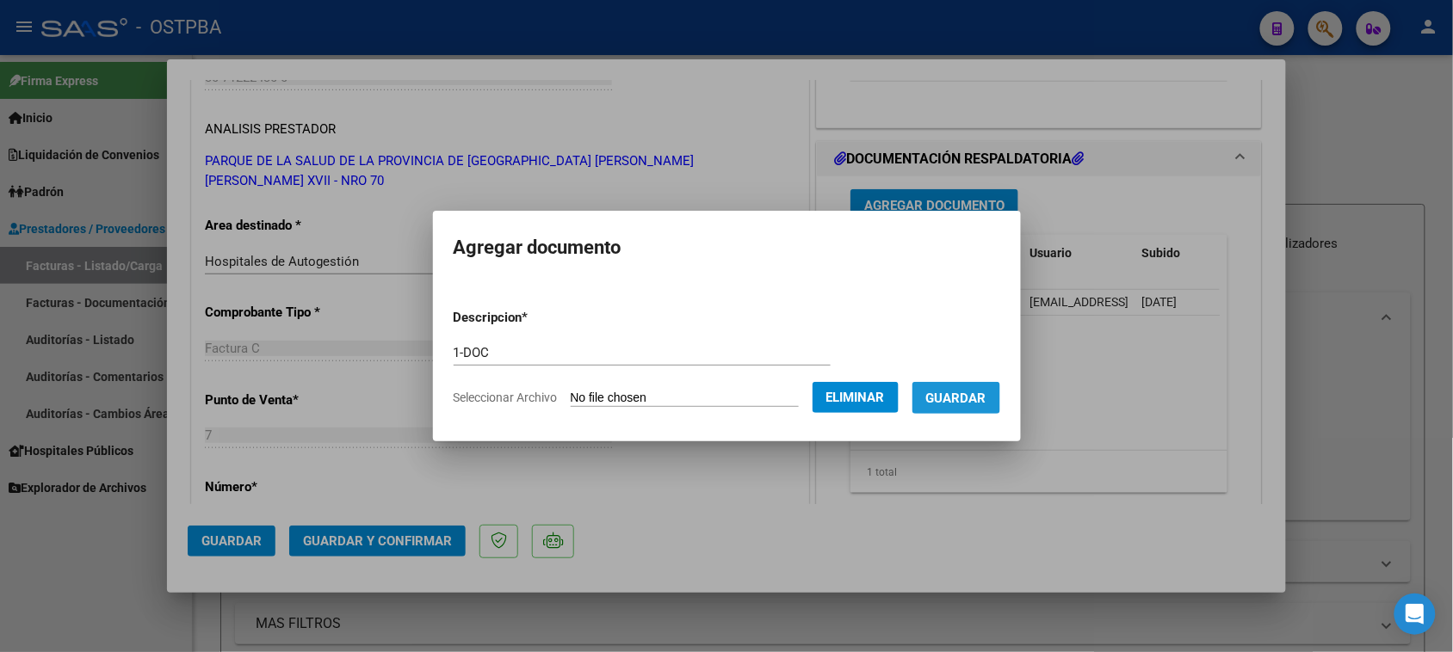
click at [981, 396] on span "Guardar" at bounding box center [956, 398] width 60 height 15
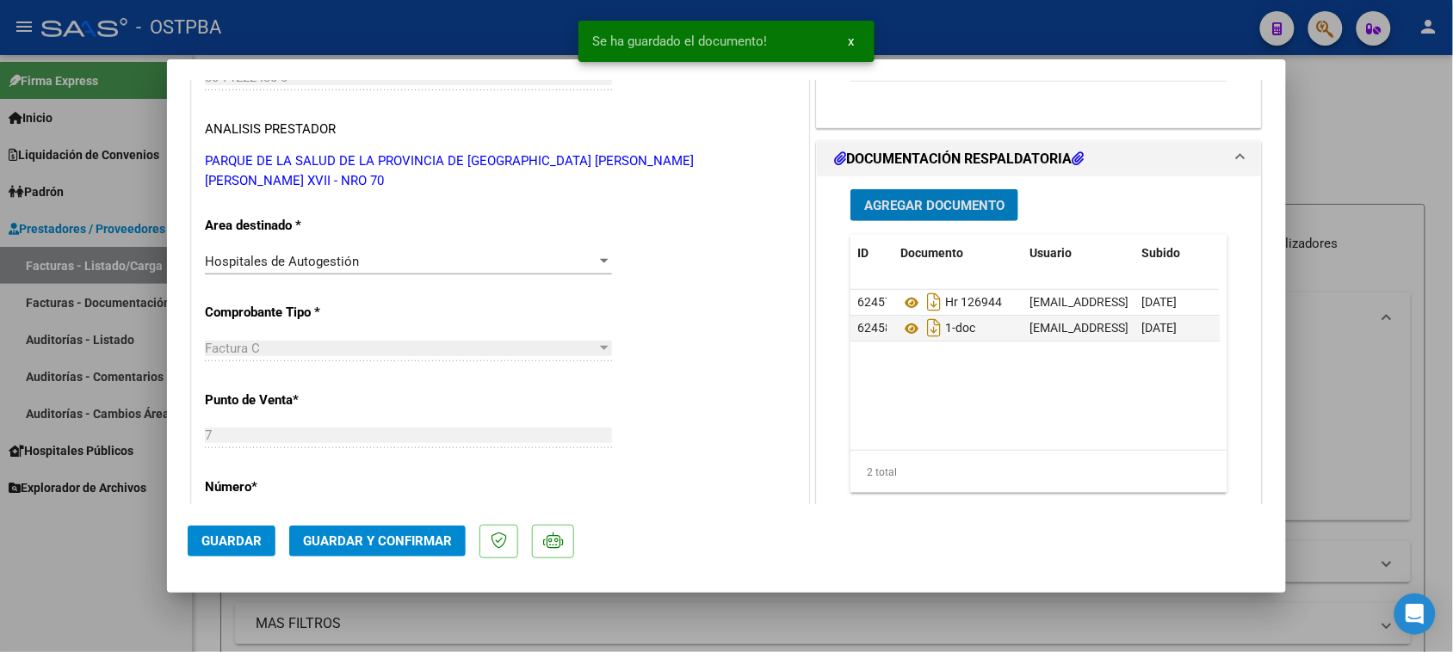
click at [921, 212] on span "Agregar Documento" at bounding box center [934, 205] width 140 height 15
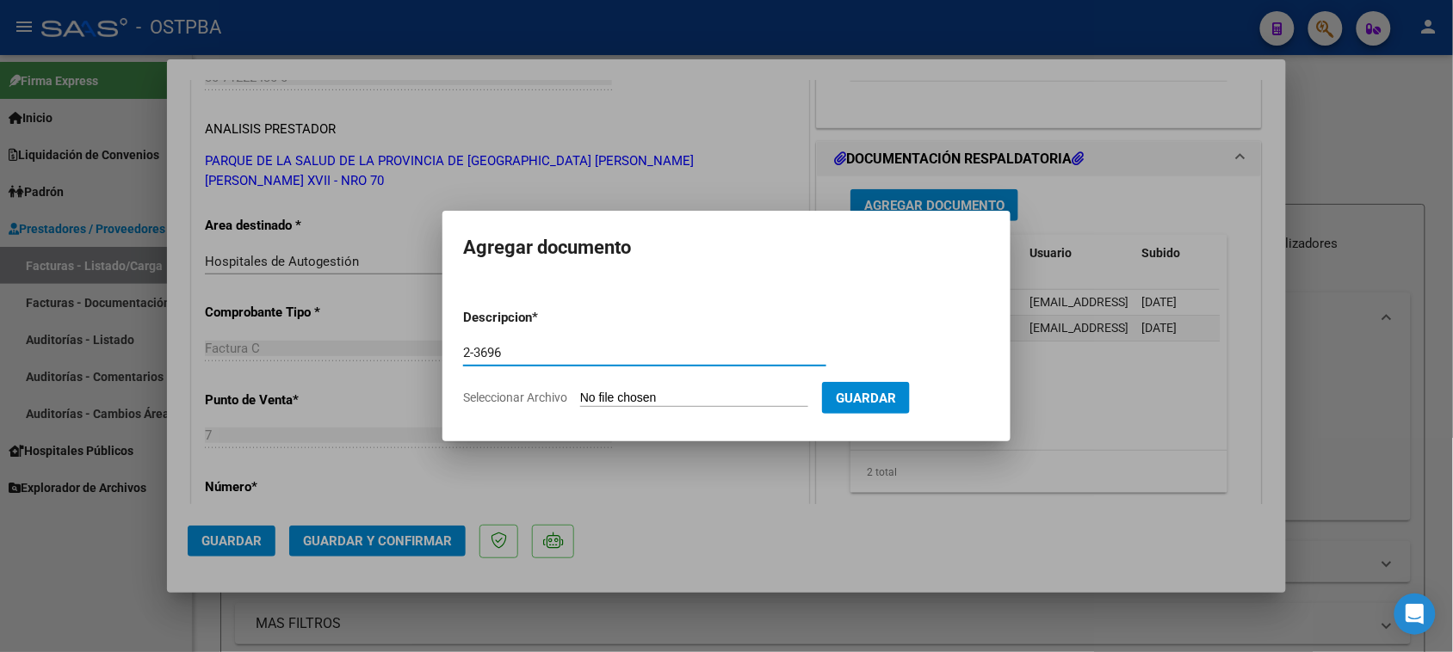
type input "2-3696"
click at [580, 391] on input "Seleccionar Archivo" at bounding box center [694, 399] width 228 height 16
type input "C:\fakepath\2-3696.pdf"
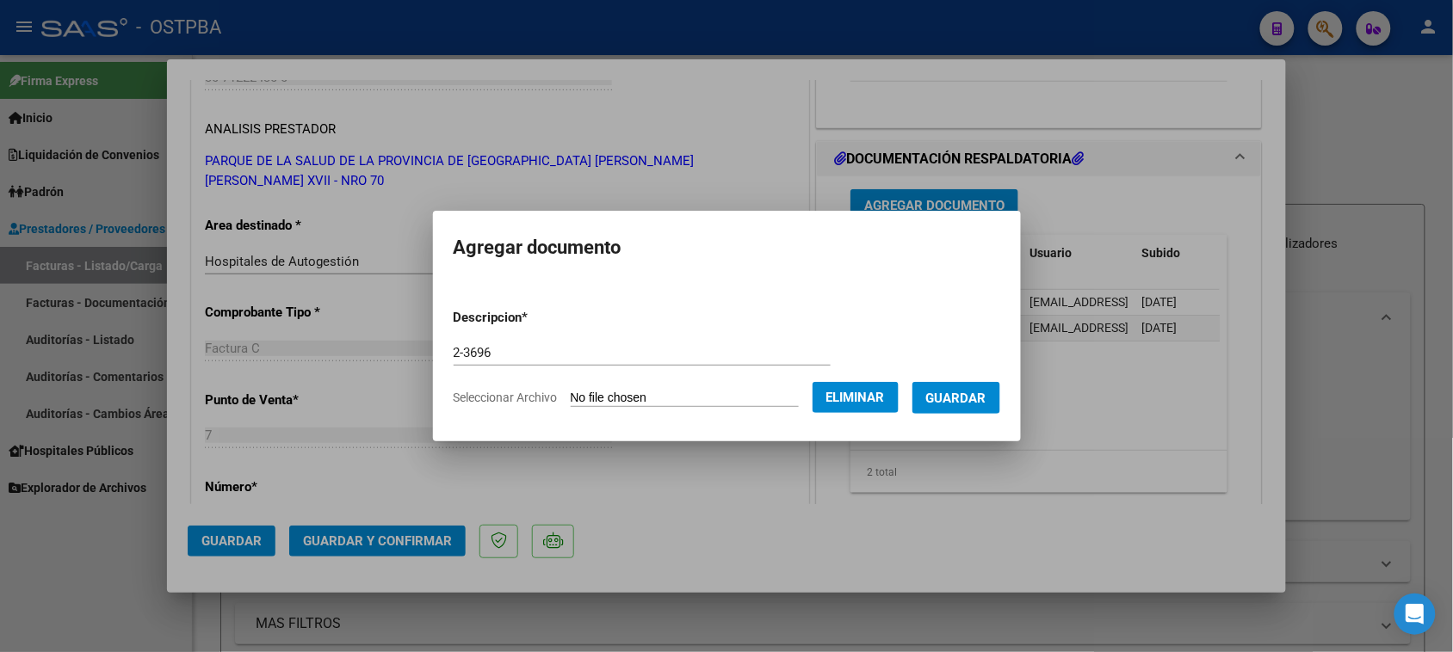
click at [965, 400] on span "Guardar" at bounding box center [956, 398] width 60 height 15
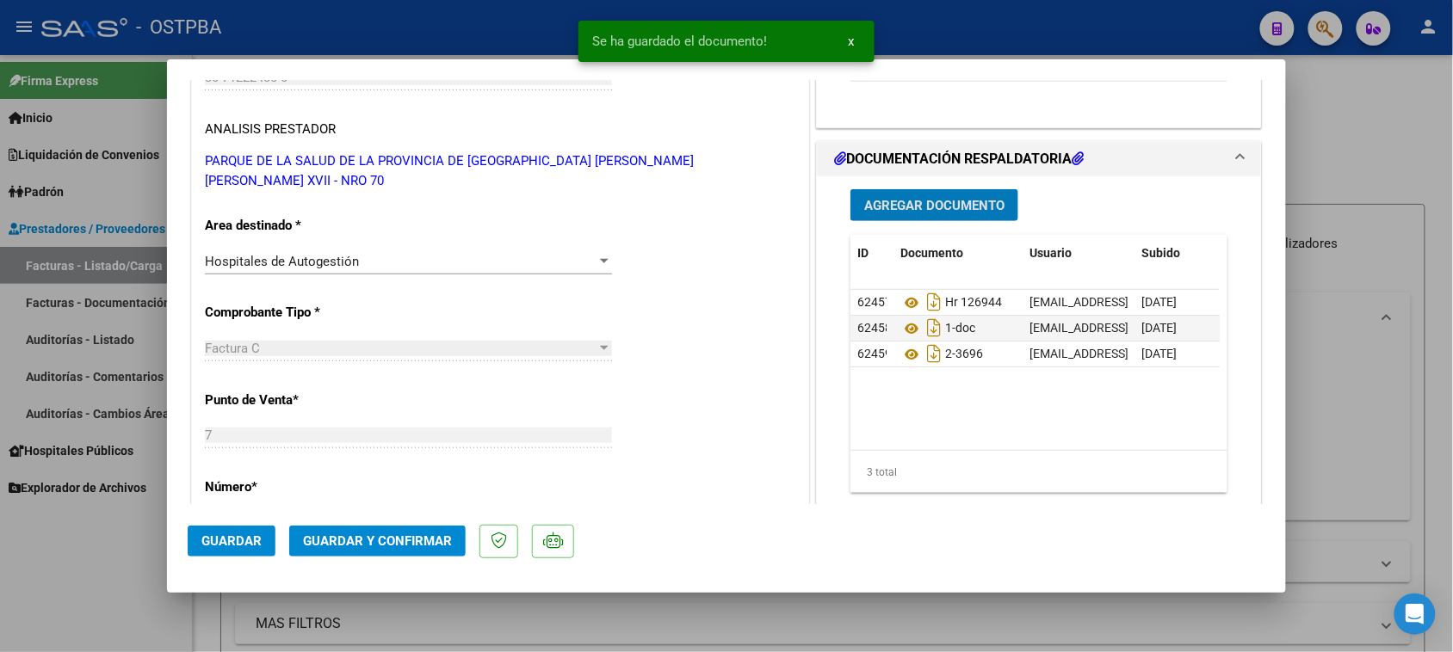
click at [897, 200] on span "Agregar Documento" at bounding box center [934, 205] width 140 height 15
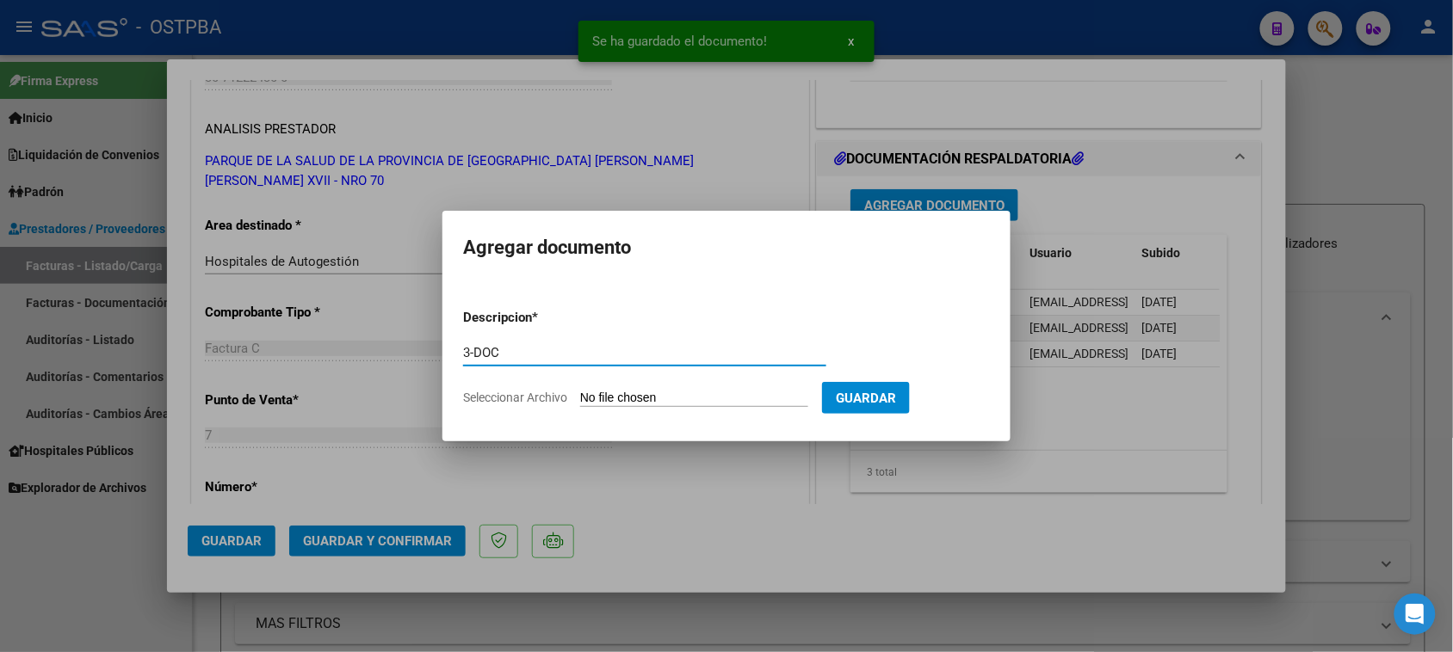
type input "3-DOC"
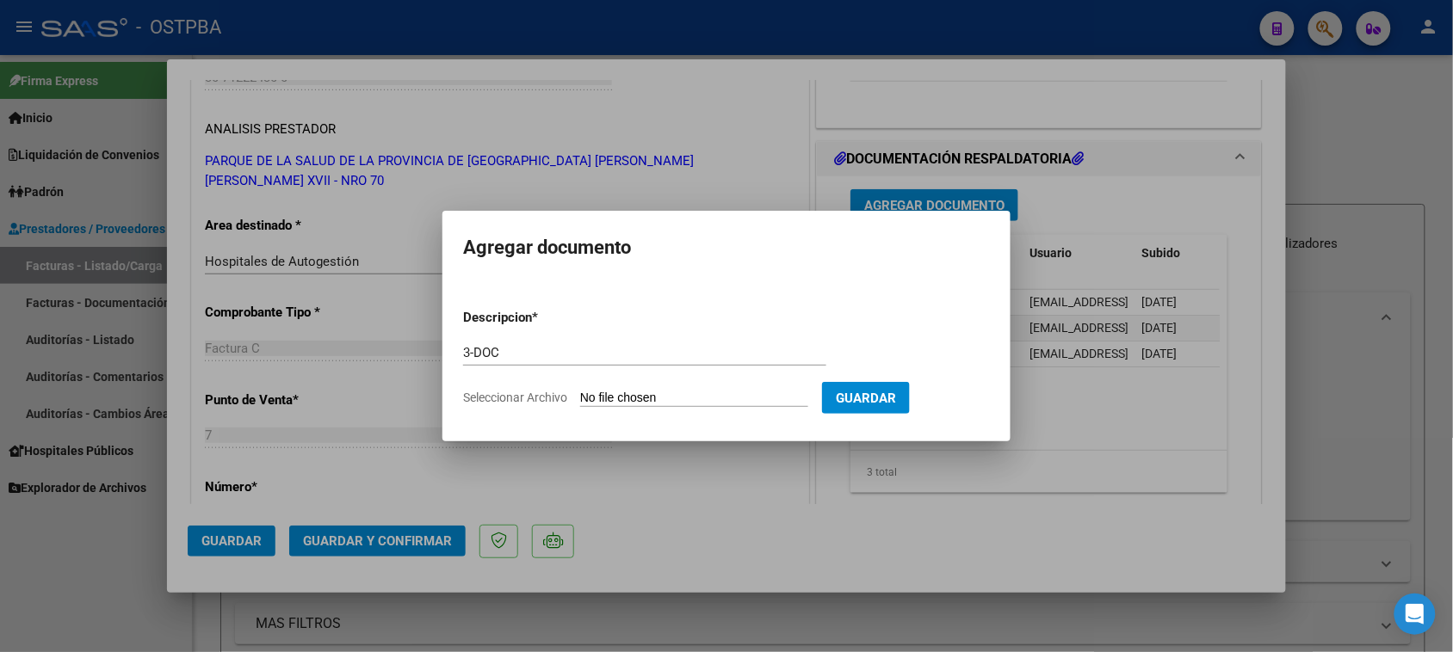
click at [580, 391] on input "Seleccionar Archivo" at bounding box center [694, 399] width 228 height 16
type input "C:\fakepath\3-3696.pdf"
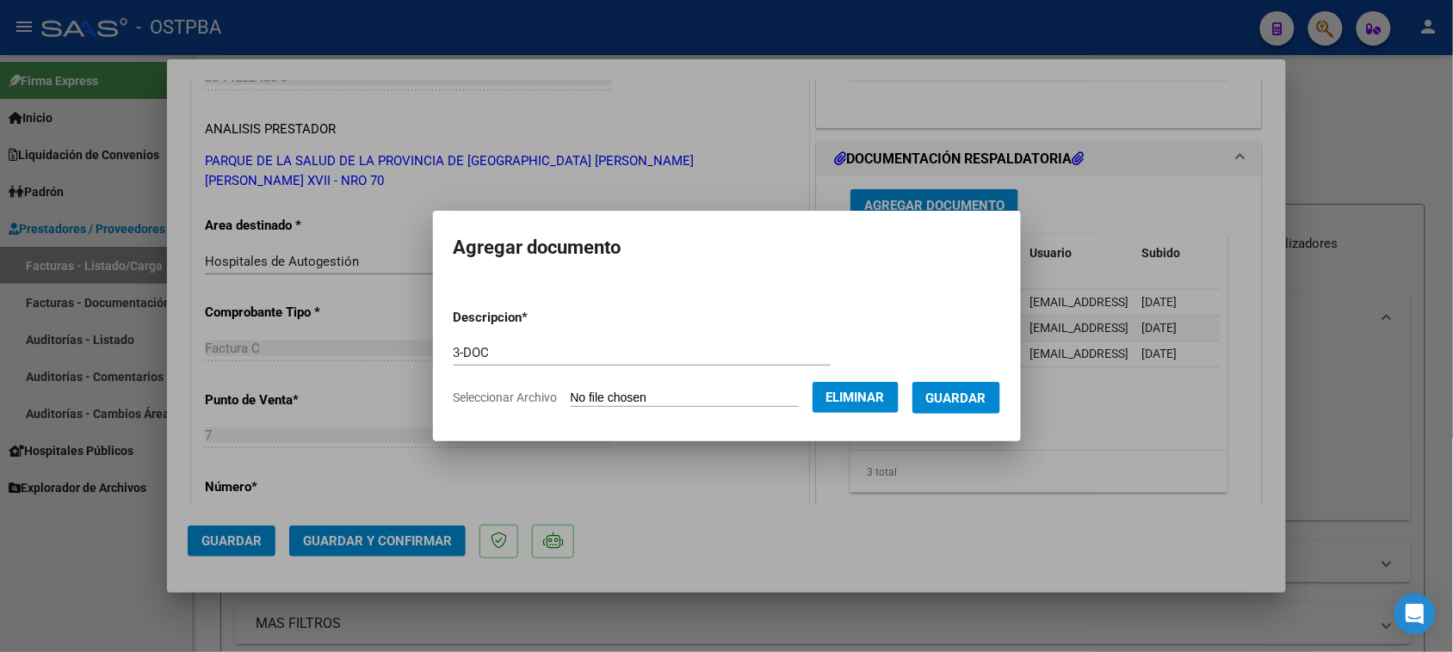
click at [978, 398] on span "Guardar" at bounding box center [956, 398] width 60 height 15
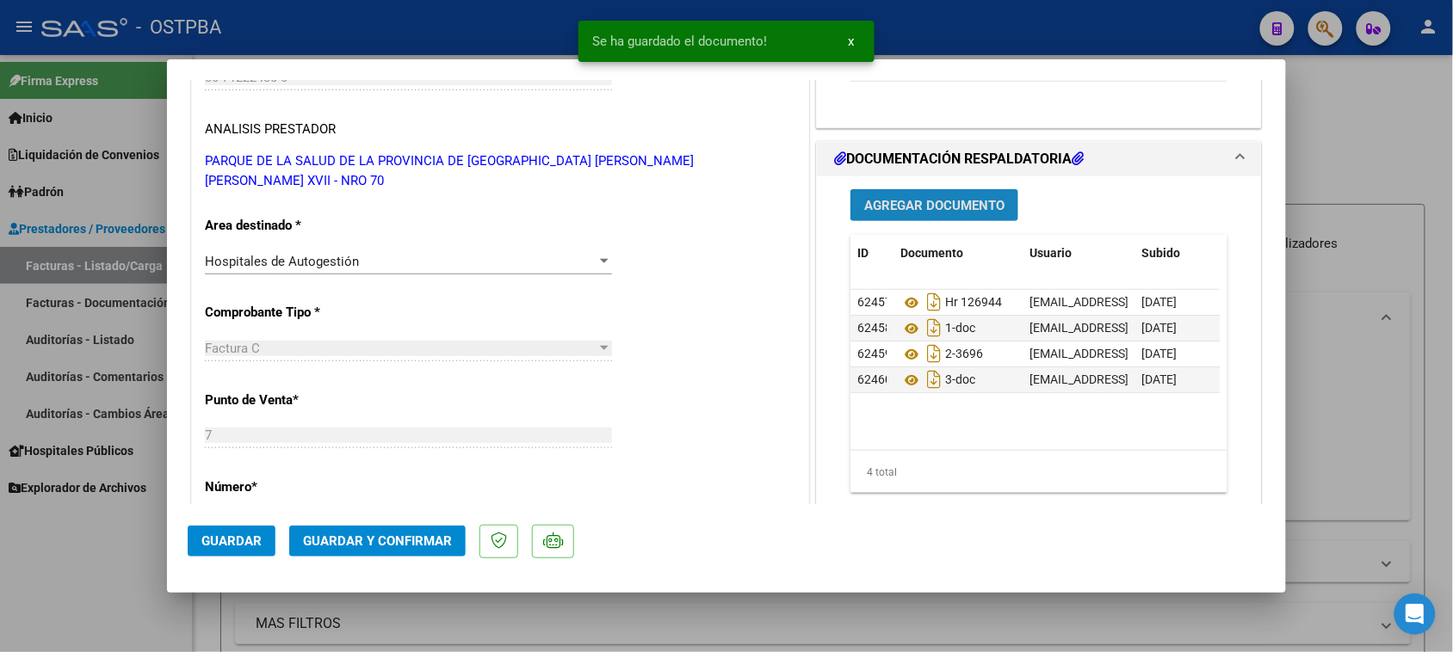
click at [899, 212] on span "Agregar Documento" at bounding box center [934, 205] width 140 height 15
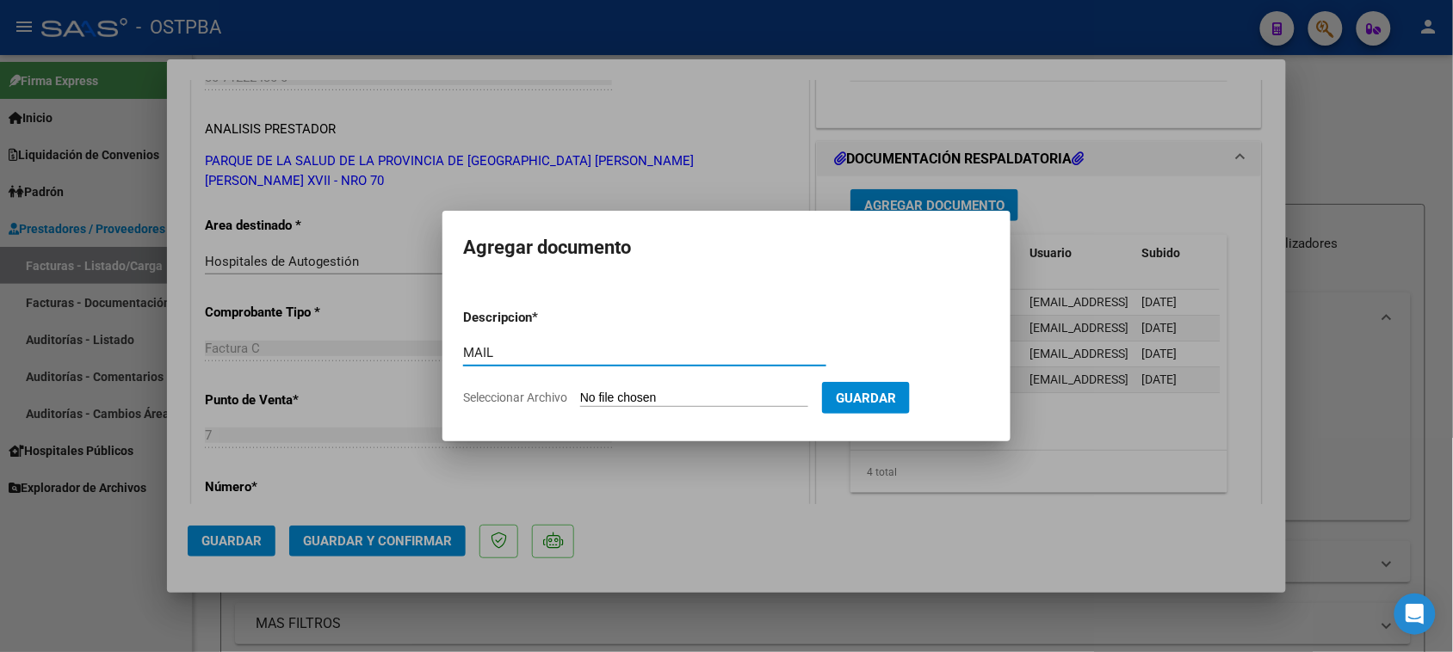
type input "MAIL"
click at [580, 391] on input "Seleccionar Archivo" at bounding box center [694, 399] width 228 height 16
type input "C:\fakepath\Gmail - ENVIO FACTURA Nº 3696-3691.pdf"
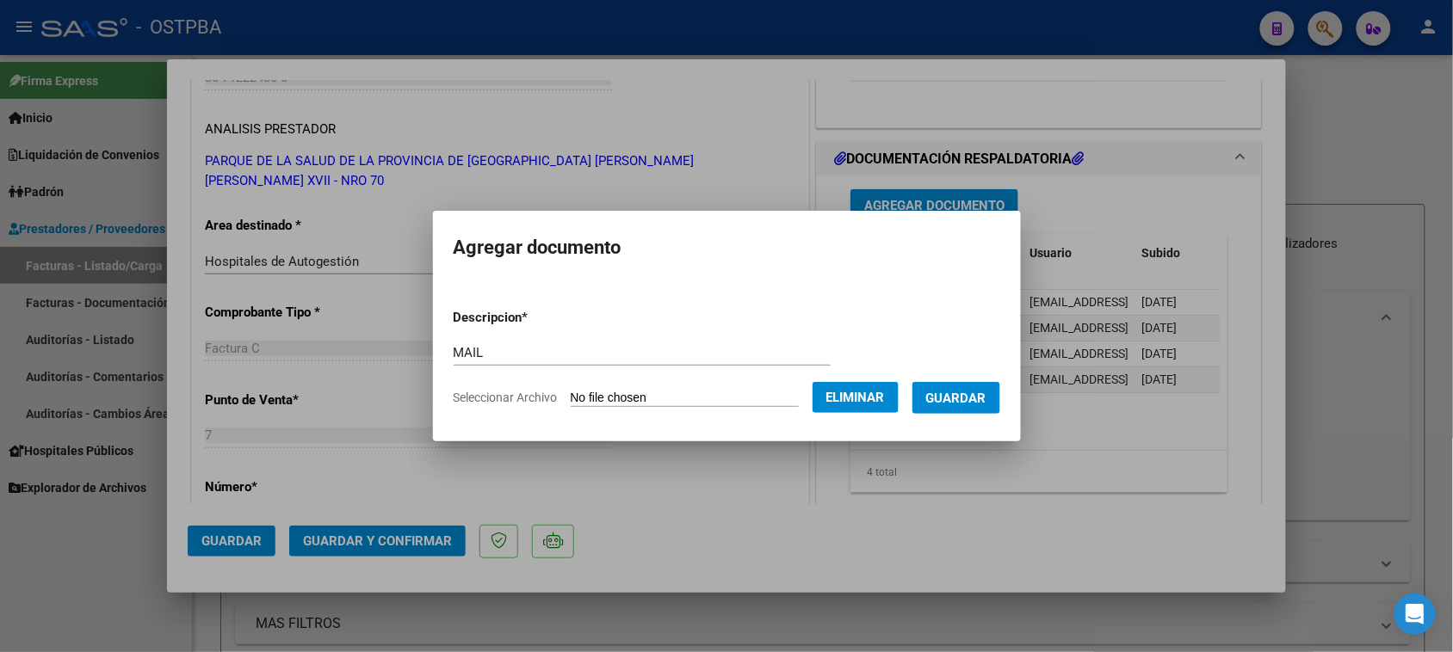
click at [960, 397] on span "Guardar" at bounding box center [956, 398] width 60 height 15
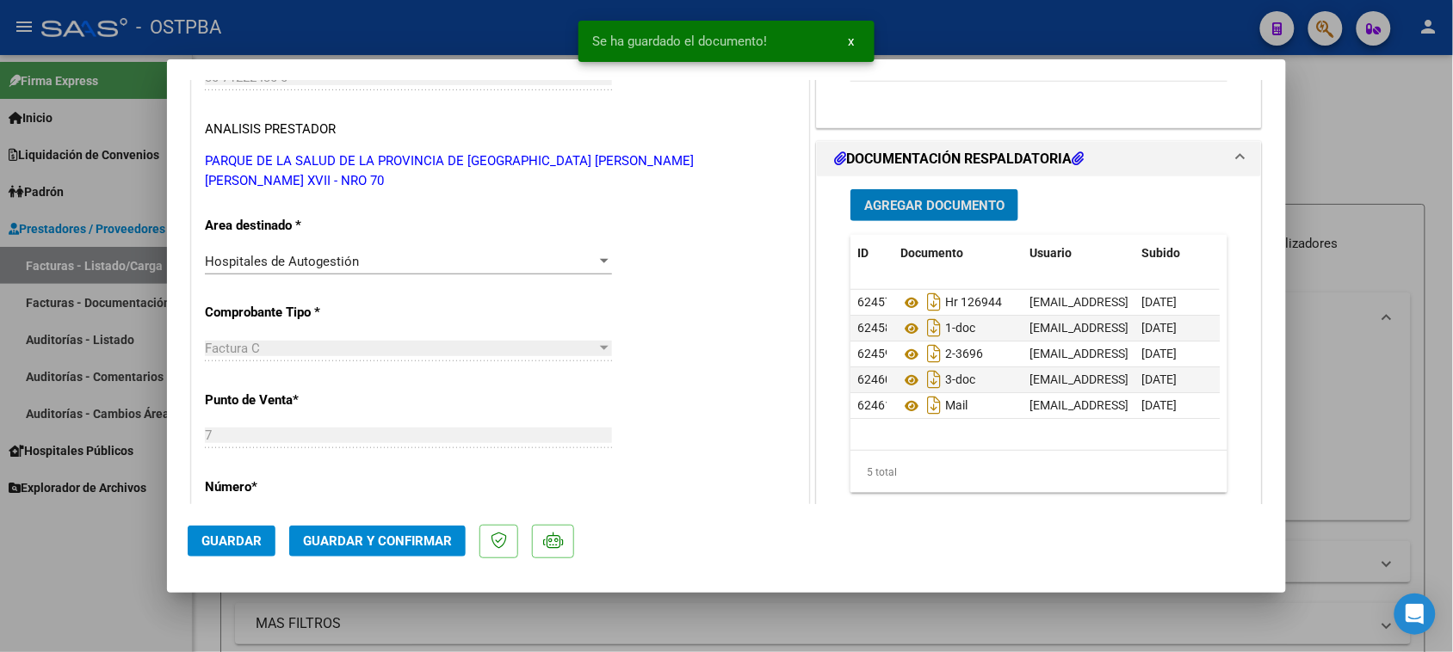
click at [403, 535] on span "Guardar y Confirmar" at bounding box center [377, 541] width 149 height 15
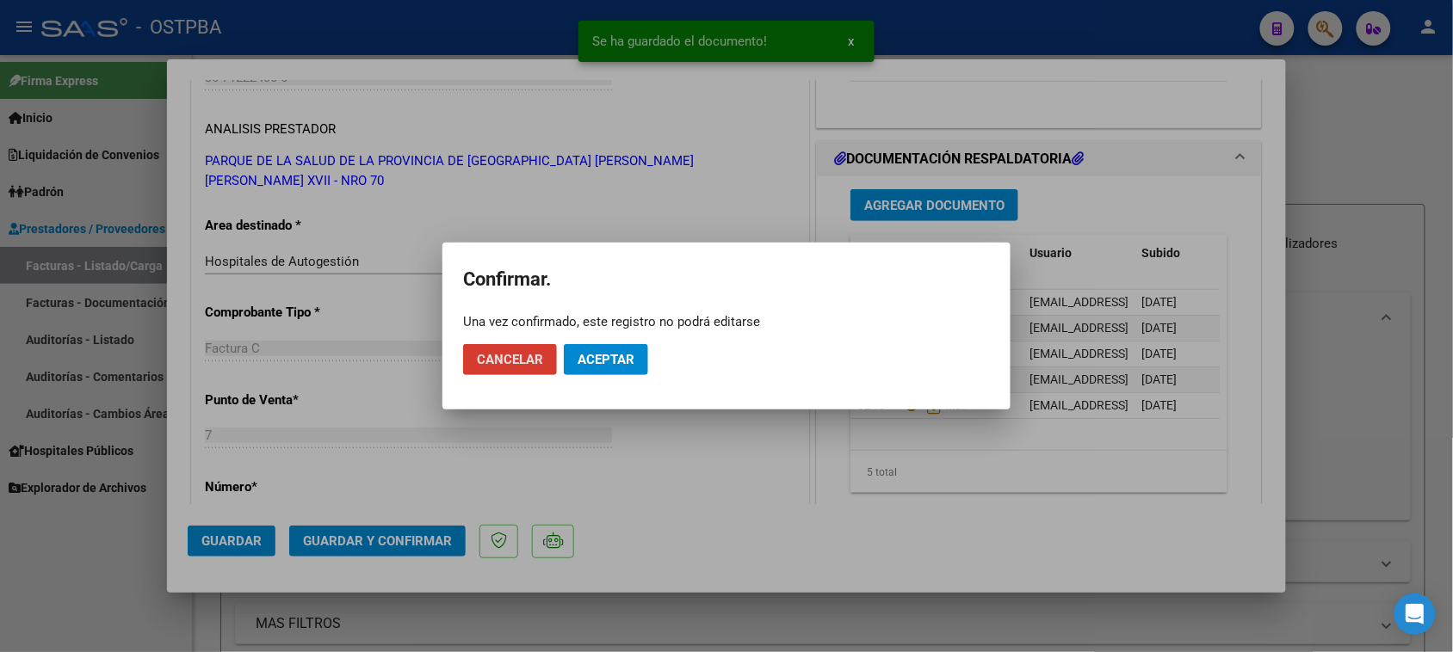
click at [587, 361] on span "Aceptar" at bounding box center [606, 359] width 57 height 15
